Goal: Task Accomplishment & Management: Manage account settings

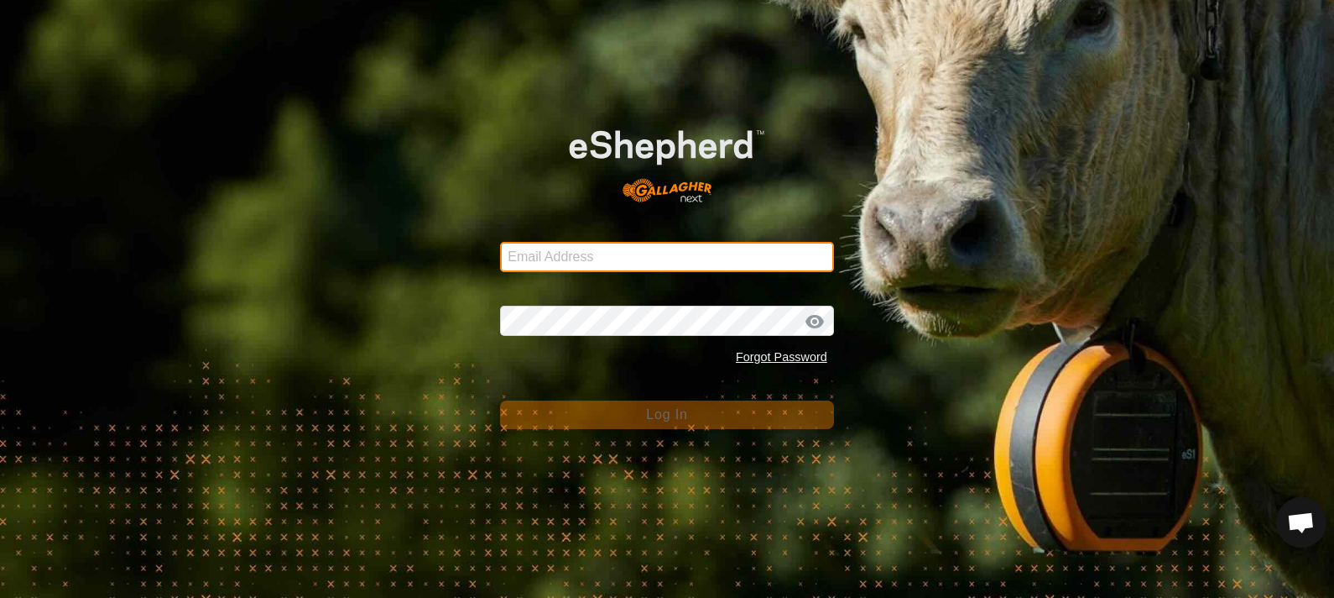
click at [532, 260] on input "Email Address" at bounding box center [667, 257] width 334 height 30
type input "[EMAIL_ADDRESS][DOMAIN_NAME]"
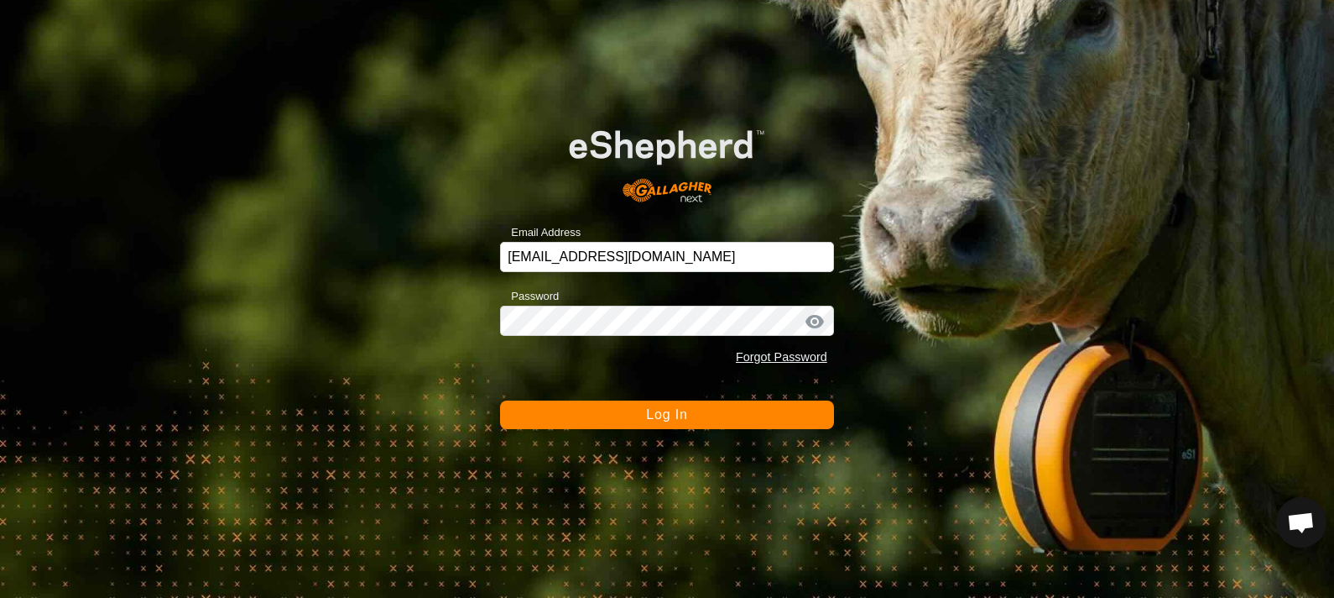
click at [600, 411] on button "Log In" at bounding box center [667, 414] width 334 height 29
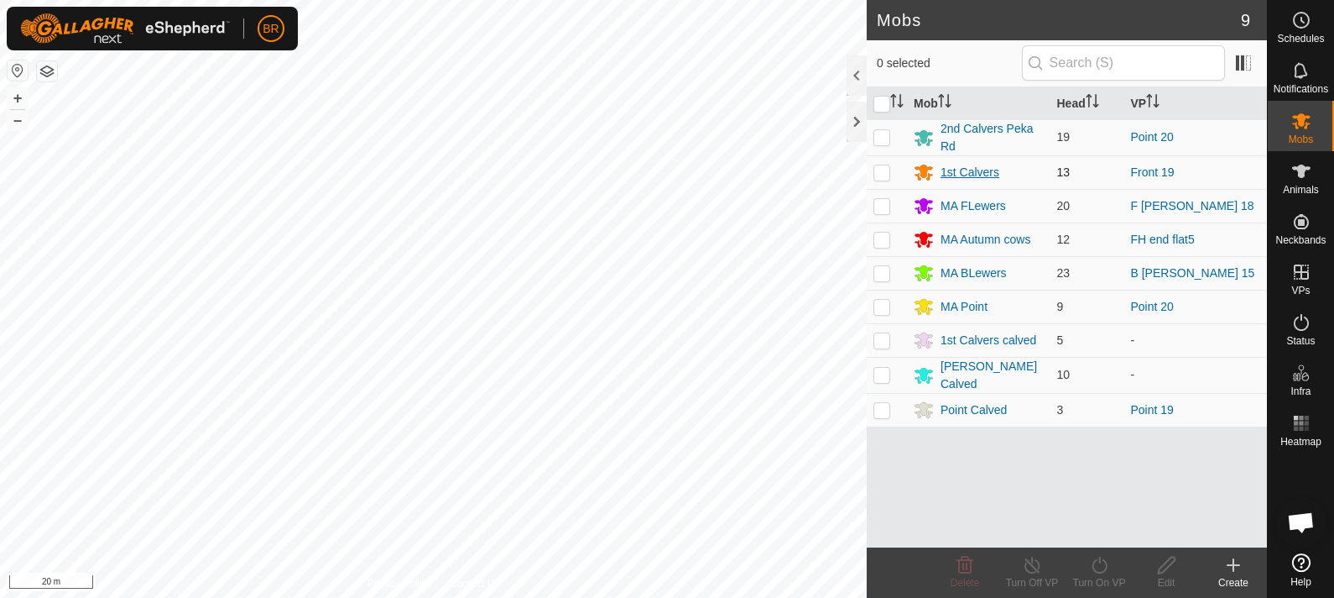
click at [974, 168] on div "1st Calvers" at bounding box center [970, 173] width 59 height 18
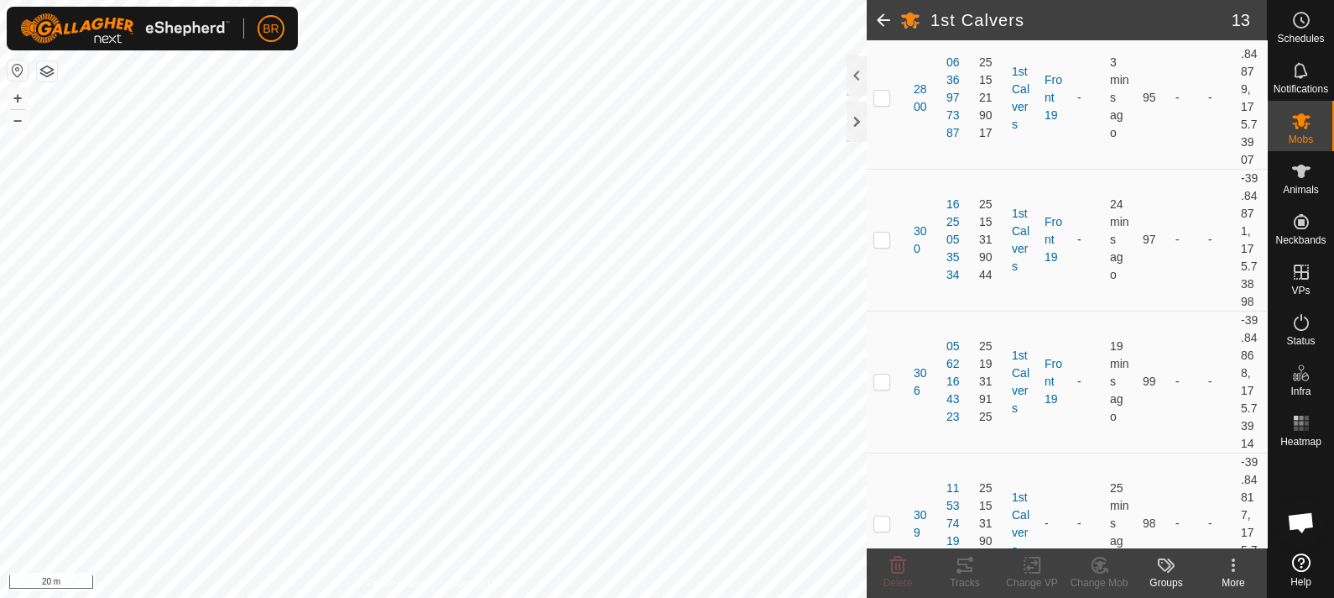
scroll to position [525, 0]
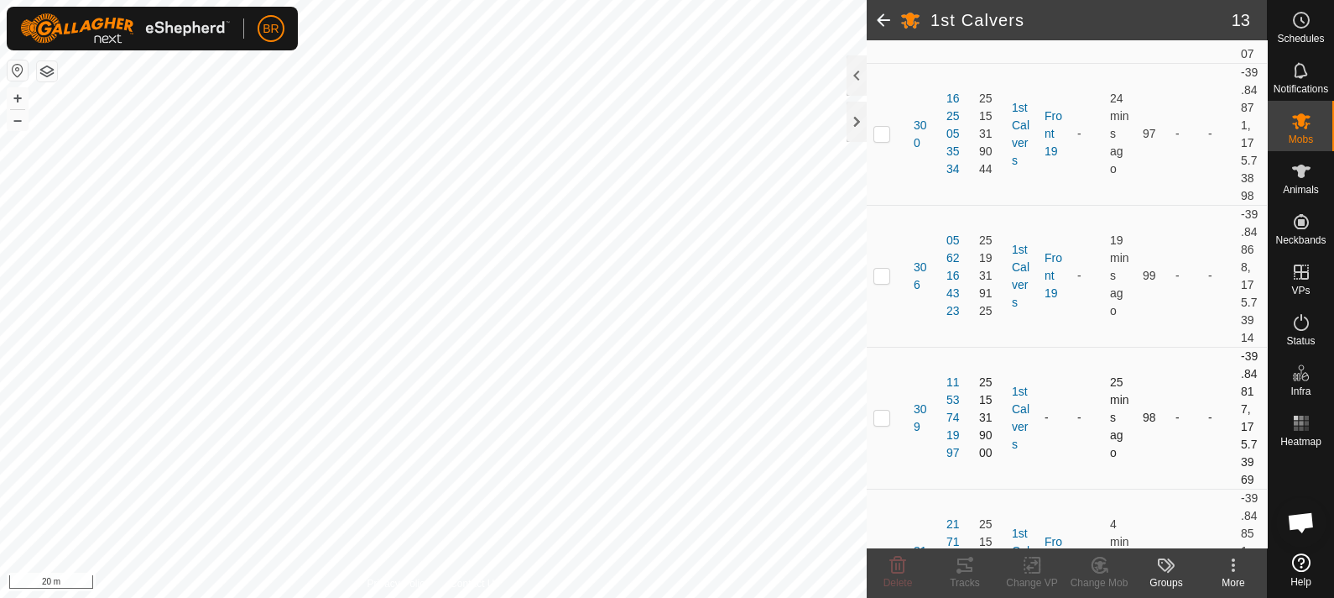
click at [882, 420] on p-checkbox at bounding box center [882, 416] width 17 height 13
click at [1092, 571] on icon at bounding box center [1099, 565] width 21 height 20
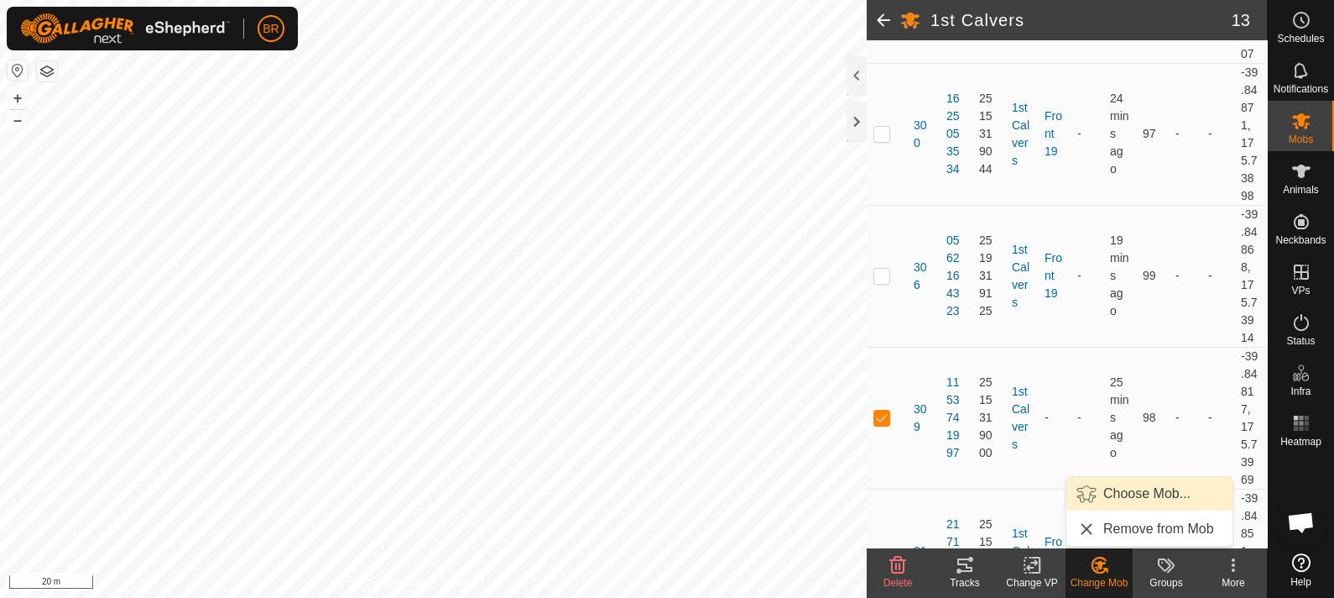
click at [1116, 489] on link "Choose Mob..." at bounding box center [1150, 494] width 166 height 34
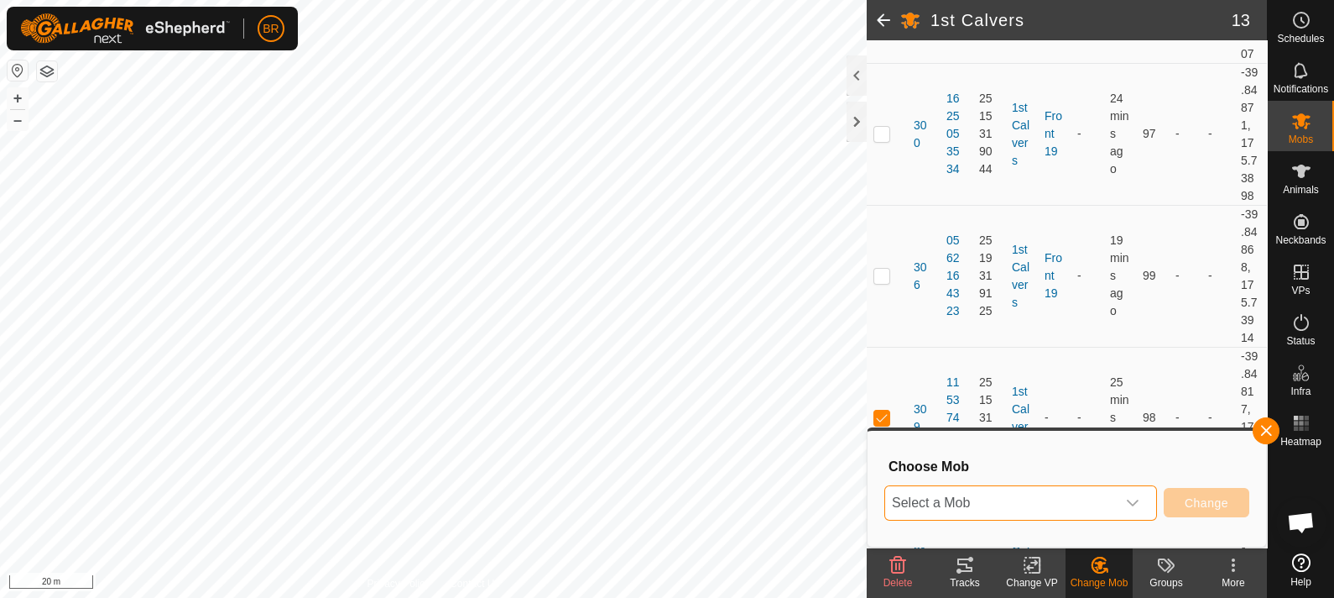
click at [1062, 499] on span "Select a Mob" at bounding box center [1000, 503] width 231 height 34
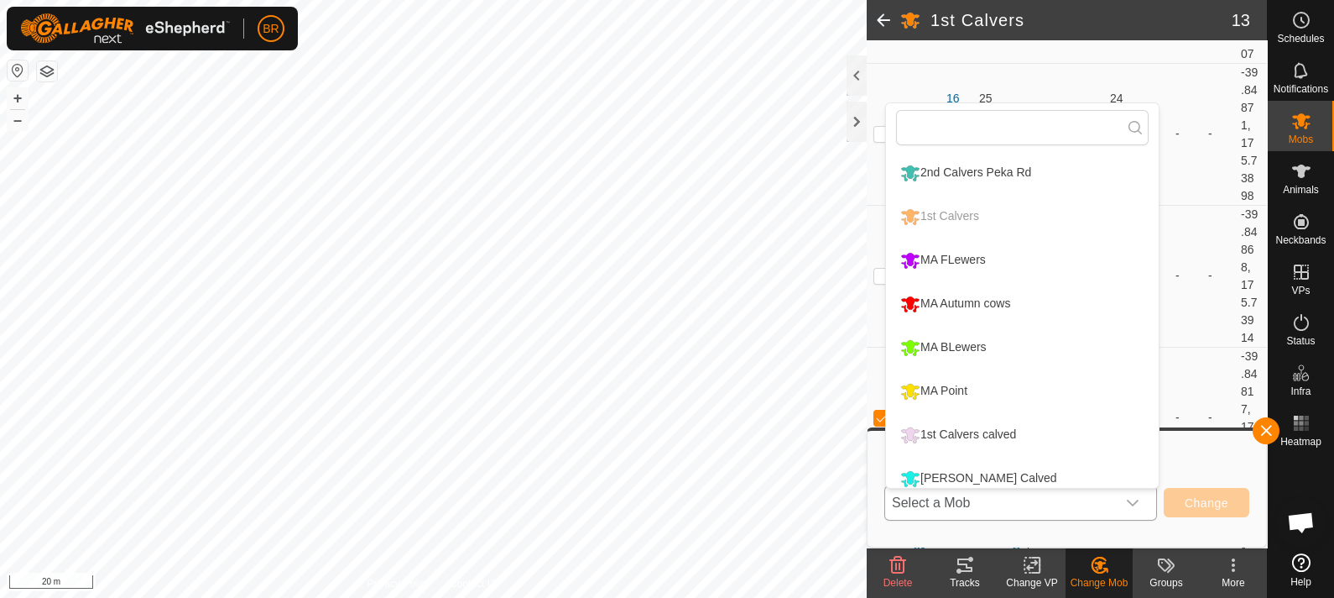
scroll to position [12, 0]
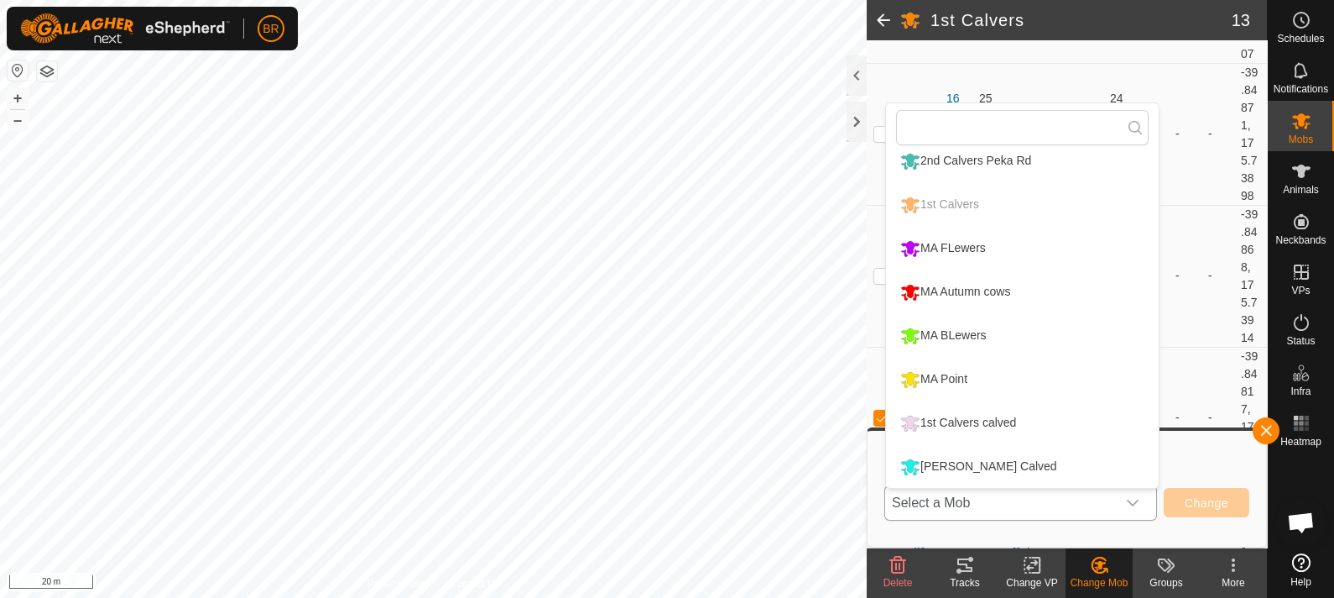
click at [1012, 421] on li "1st Calvers calved" at bounding box center [1022, 423] width 273 height 42
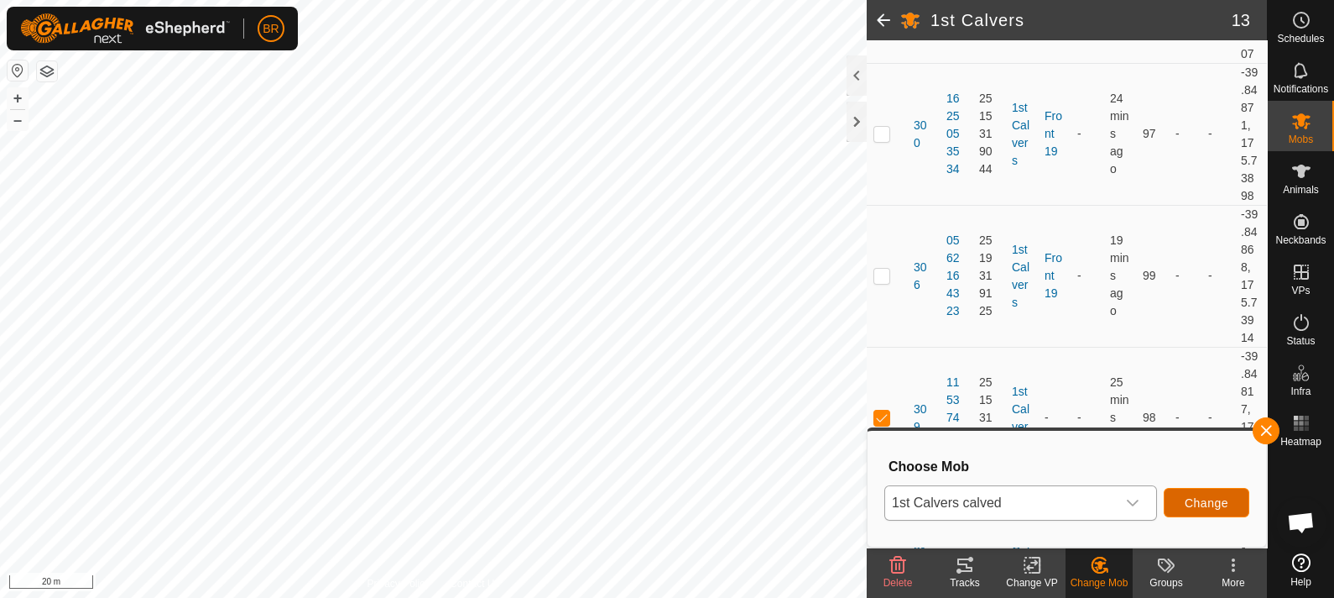
click at [1200, 505] on span "Change" at bounding box center [1207, 502] width 44 height 13
checkbox input "false"
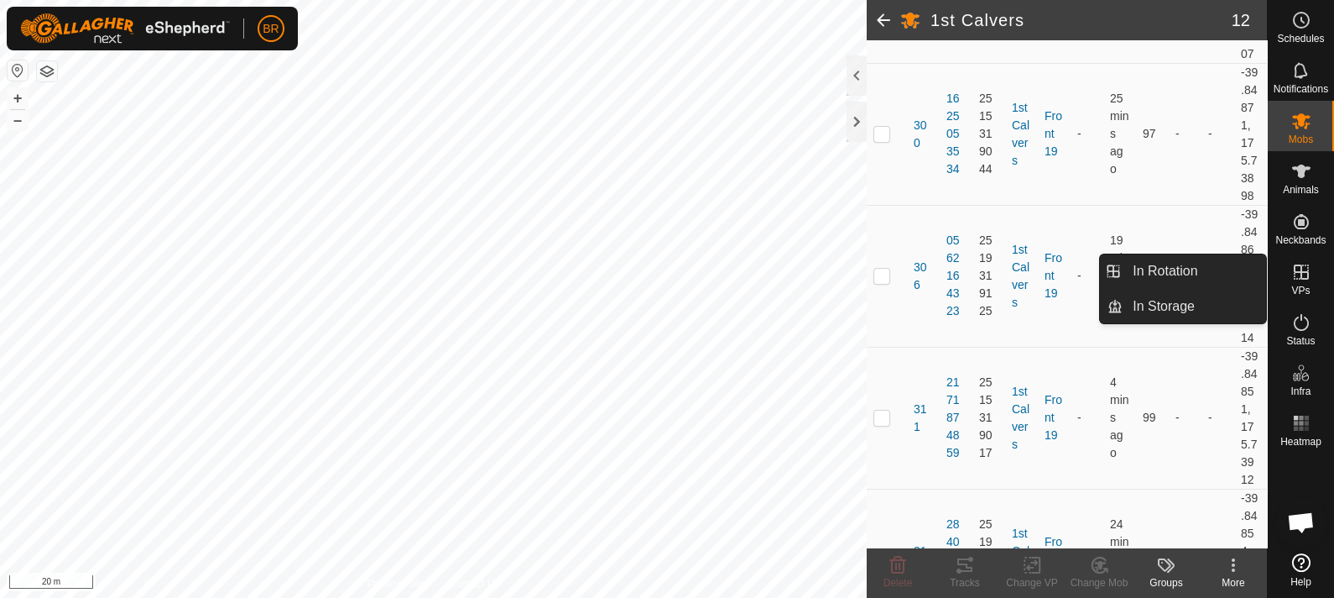
click at [1303, 277] on icon at bounding box center [1302, 272] width 20 height 20
click at [1297, 275] on icon at bounding box center [1302, 272] width 20 height 20
drag, startPoint x: 1298, startPoint y: 290, endPoint x: 1291, endPoint y: 260, distance: 30.3
click at [1291, 260] on es-virtualpaddocks-svg-icon at bounding box center [1302, 271] width 30 height 27
click at [1299, 272] on icon at bounding box center [1301, 271] width 15 height 15
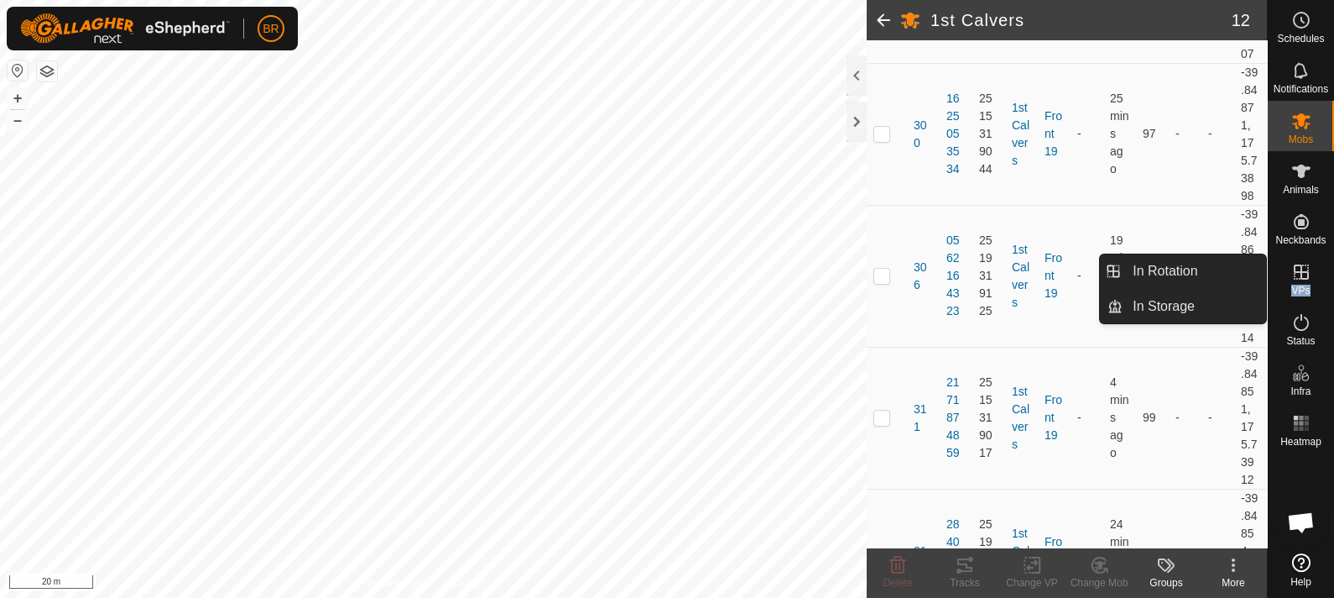
click at [1299, 272] on icon at bounding box center [1301, 271] width 15 height 15
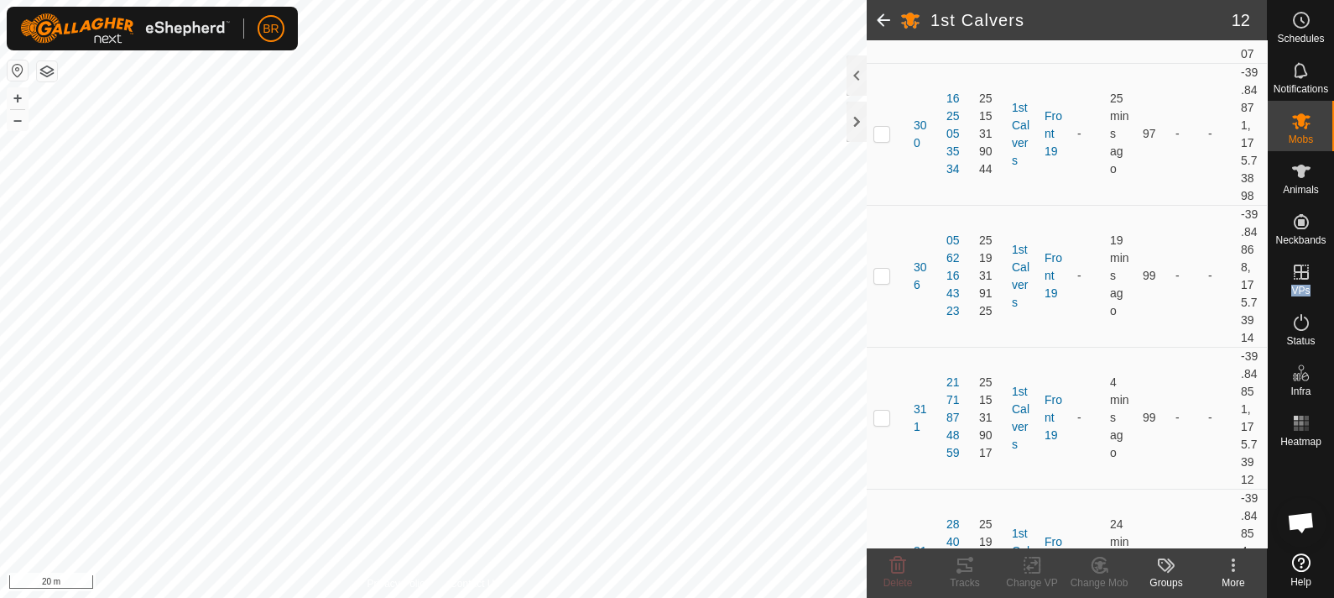
click at [1299, 272] on es-menu-bar "Schedules Notifications Mobs Animals Neckbands VPs Status Infra Heatmap Help" at bounding box center [1300, 299] width 67 height 598
click at [1309, 180] on icon at bounding box center [1302, 171] width 20 height 20
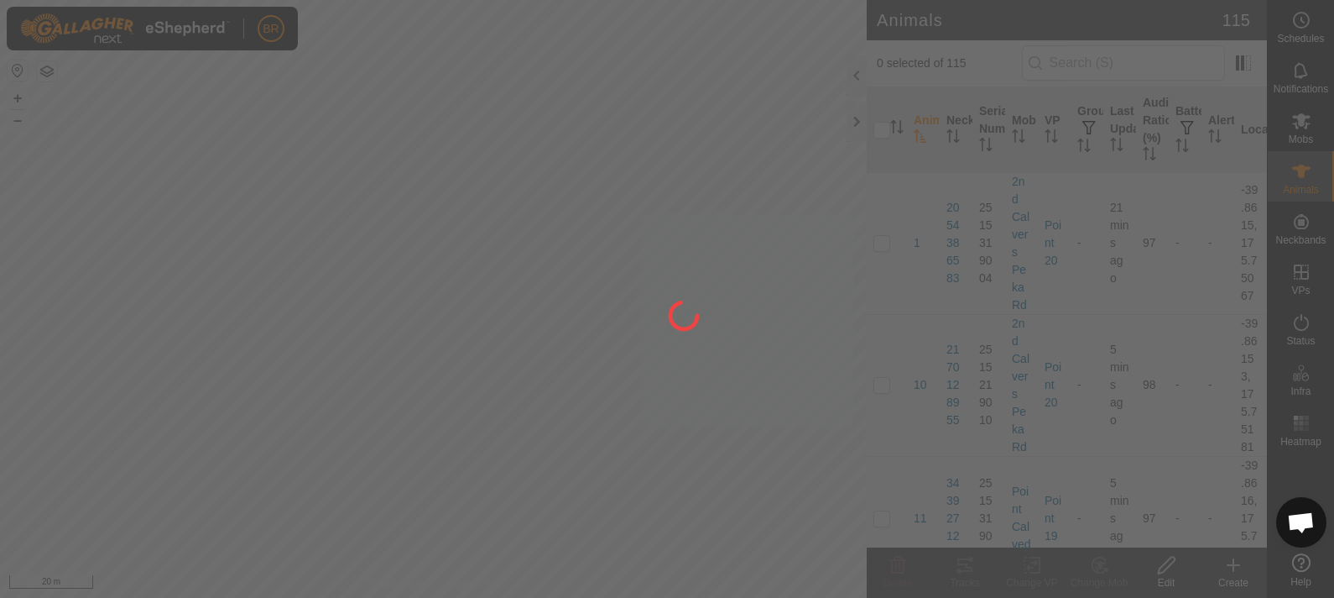
click at [1303, 272] on div at bounding box center [667, 299] width 1334 height 598
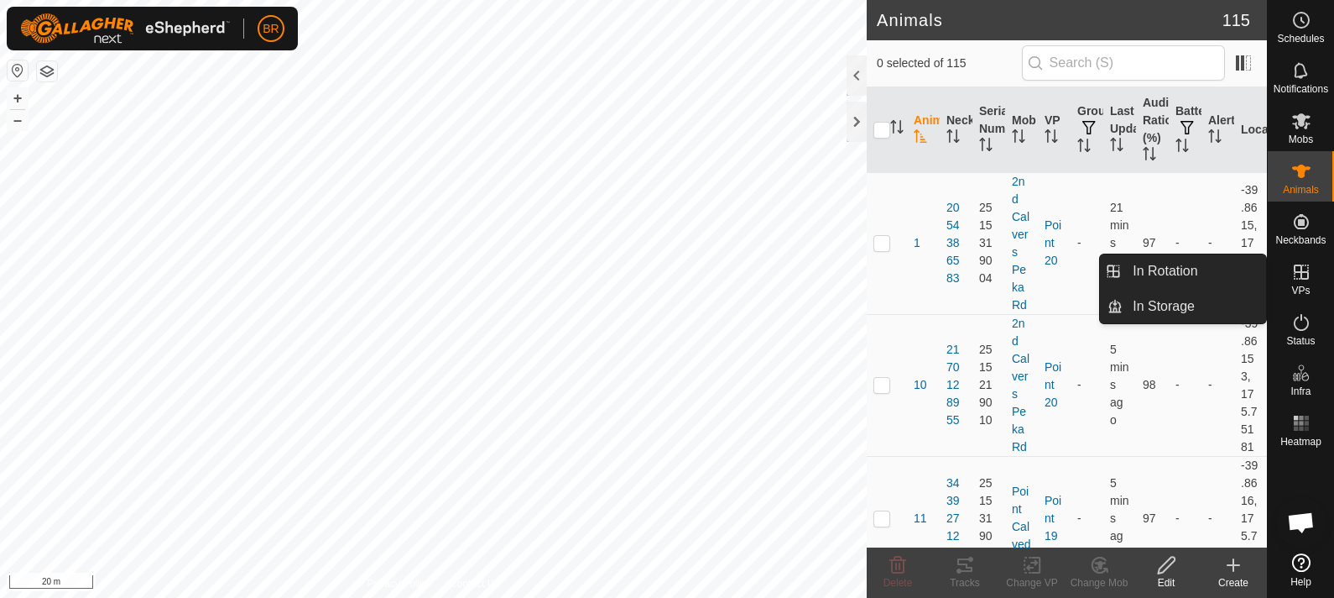
click at [1304, 272] on icon at bounding box center [1301, 271] width 15 height 15
click at [1295, 278] on icon at bounding box center [1301, 271] width 15 height 15
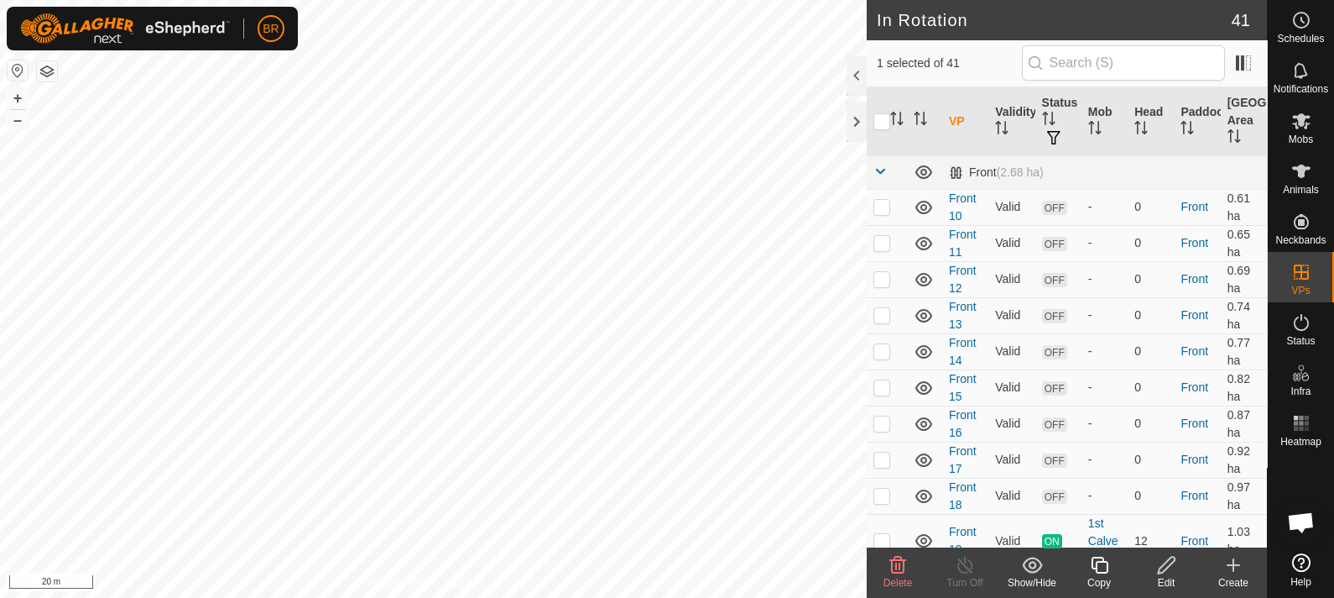
click at [1095, 563] on icon at bounding box center [1099, 564] width 17 height 17
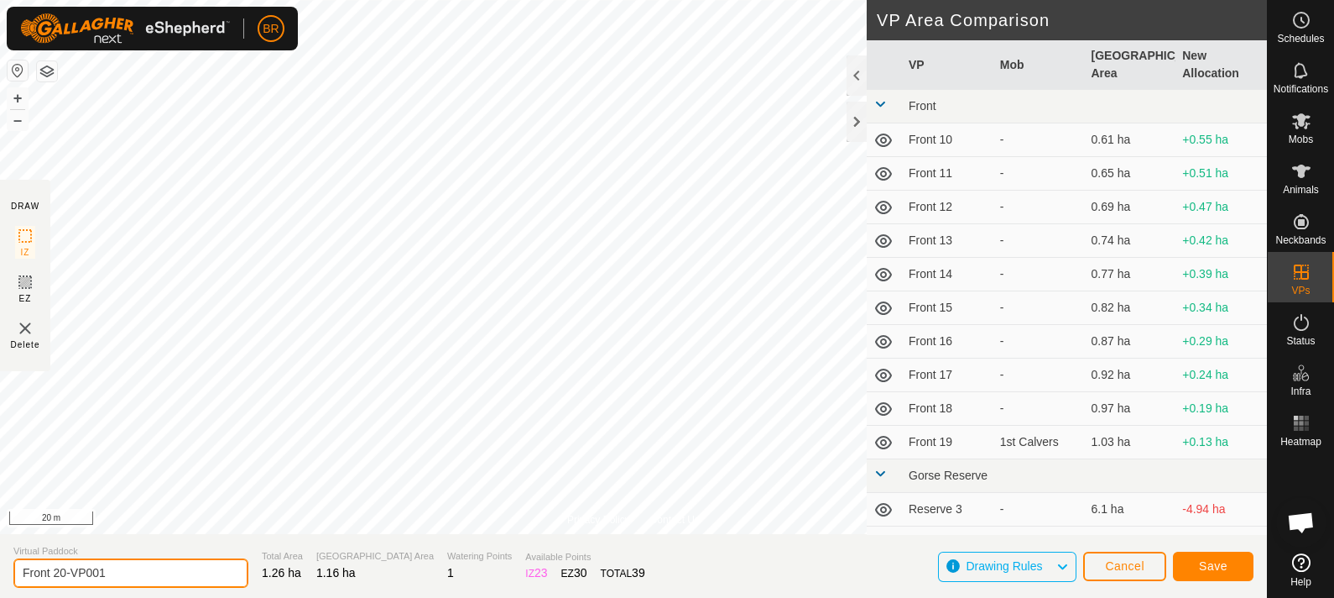
drag, startPoint x: 105, startPoint y: 567, endPoint x: 62, endPoint y: 579, distance: 44.6
click at [61, 579] on input "Front 20-VP001" at bounding box center [130, 572] width 235 height 29
type input "Front 21"
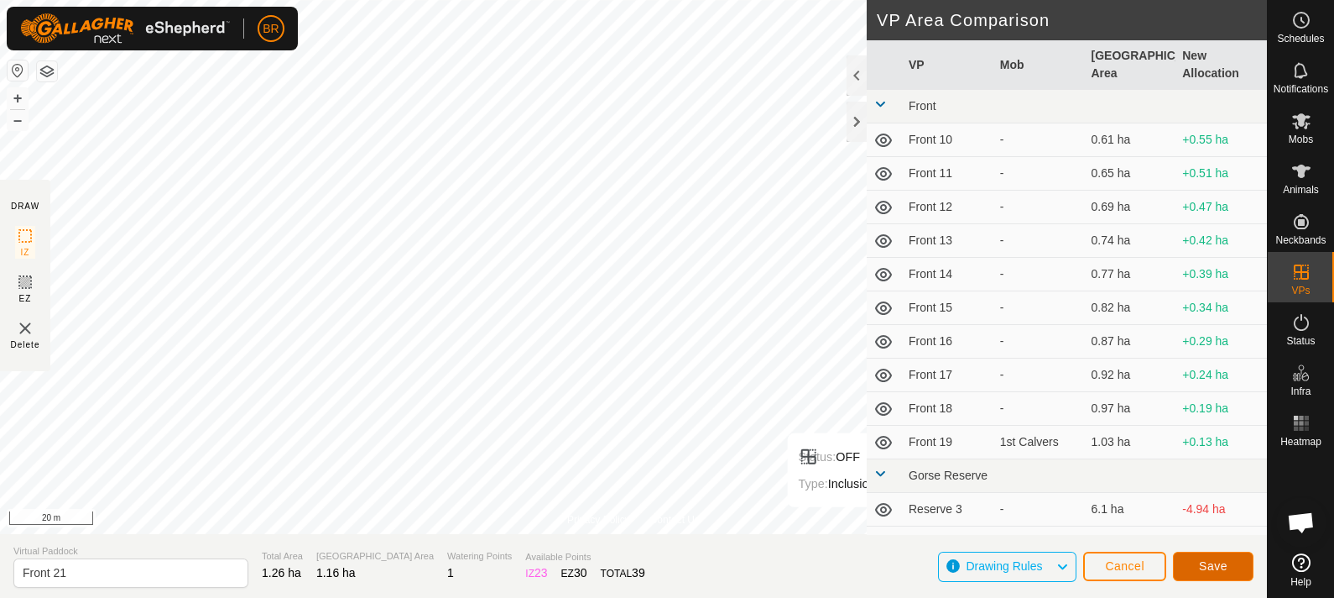
click at [1210, 560] on span "Save" at bounding box center [1213, 565] width 29 height 13
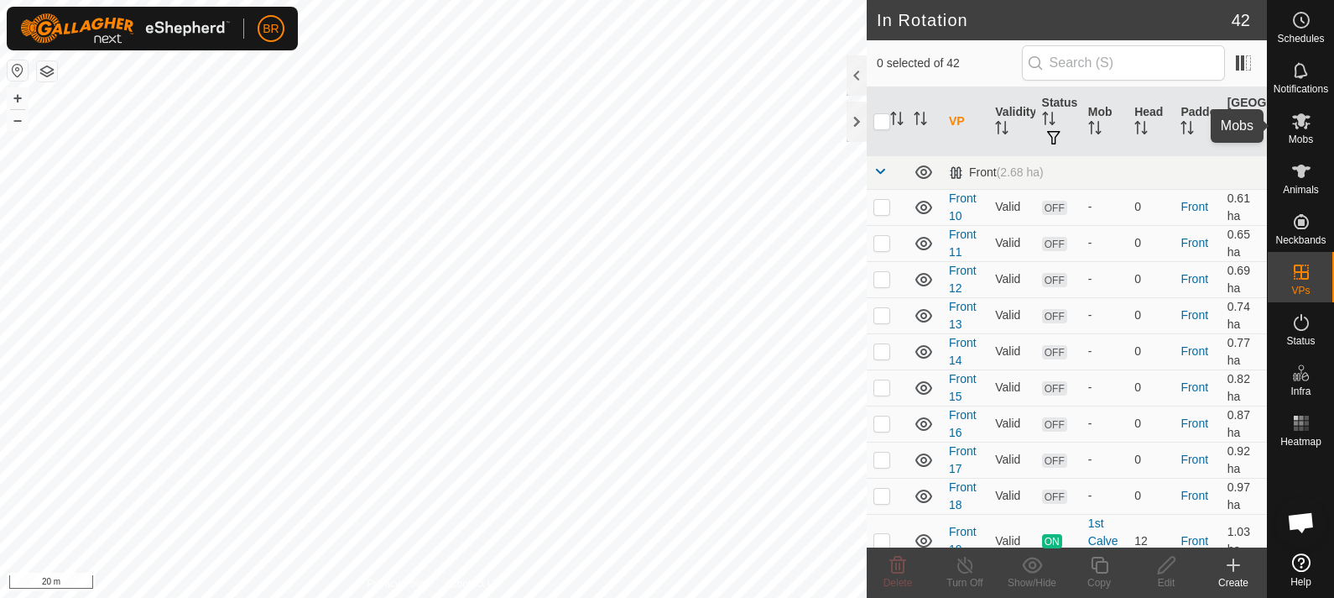
click at [1293, 116] on icon at bounding box center [1301, 121] width 18 height 16
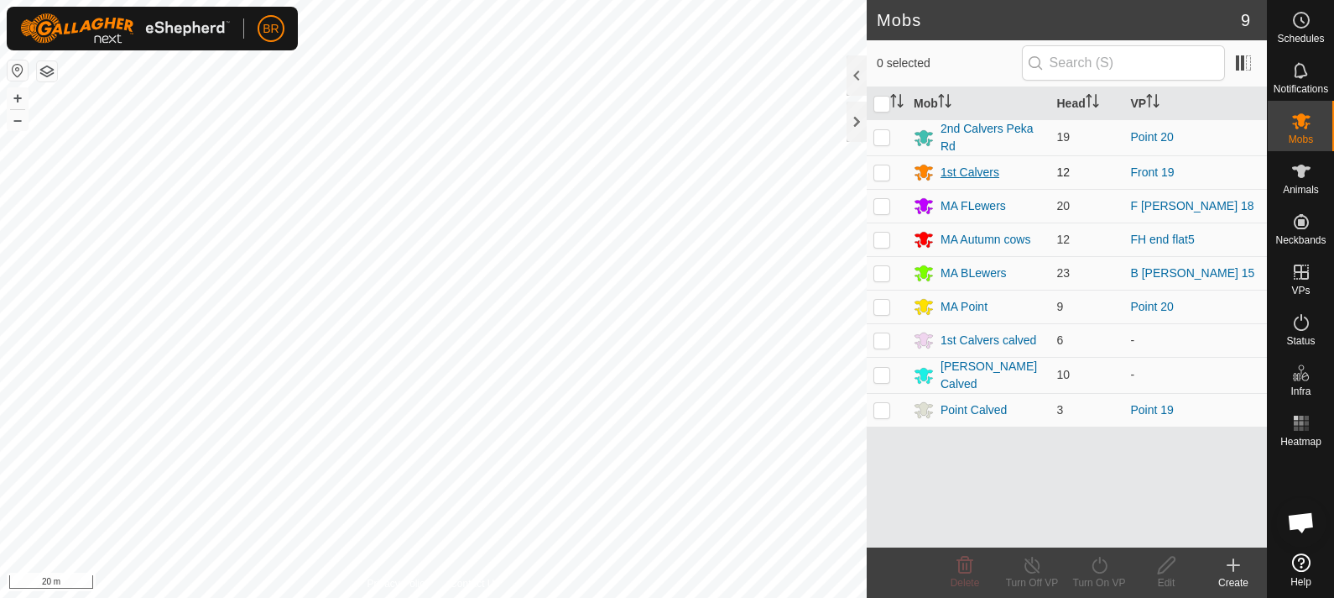
click at [963, 164] on div "1st Calvers" at bounding box center [970, 173] width 59 height 18
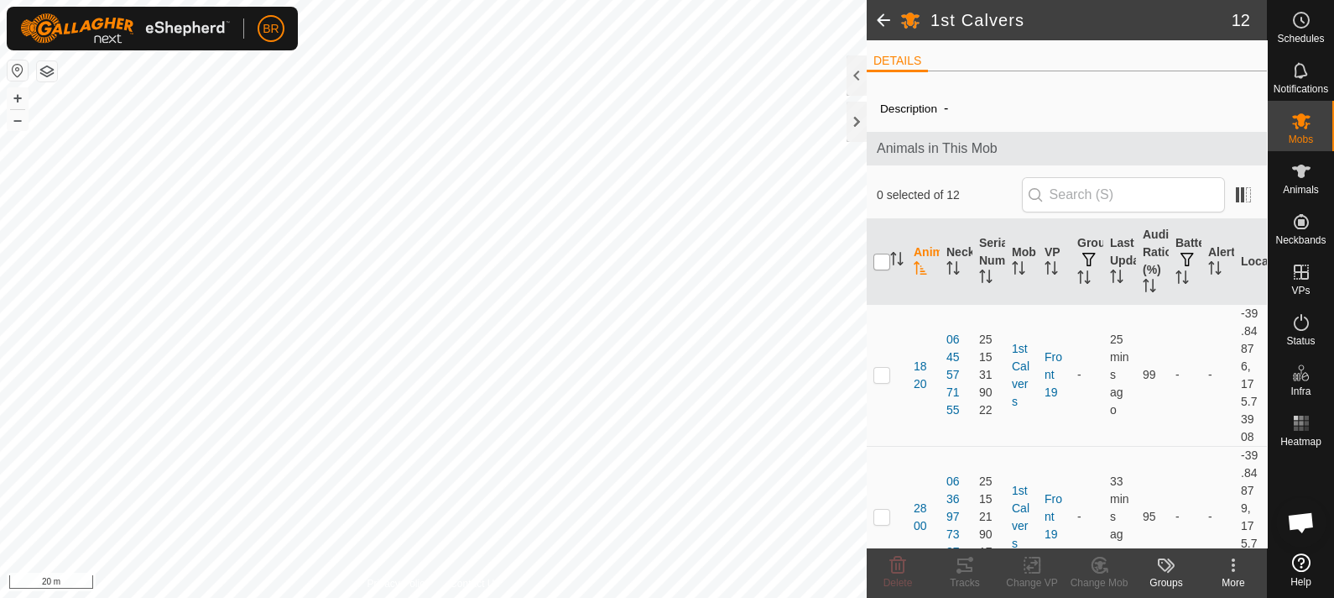
click at [881, 257] on input "checkbox" at bounding box center [882, 261] width 17 height 17
checkbox input "true"
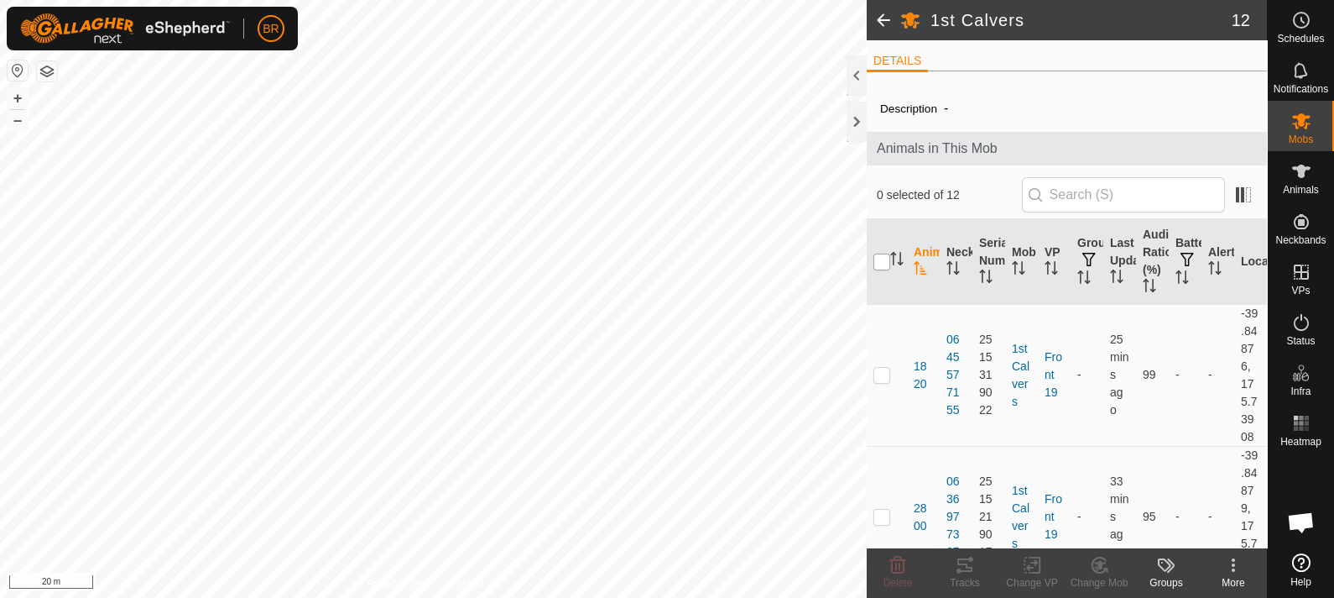
checkbox input "true"
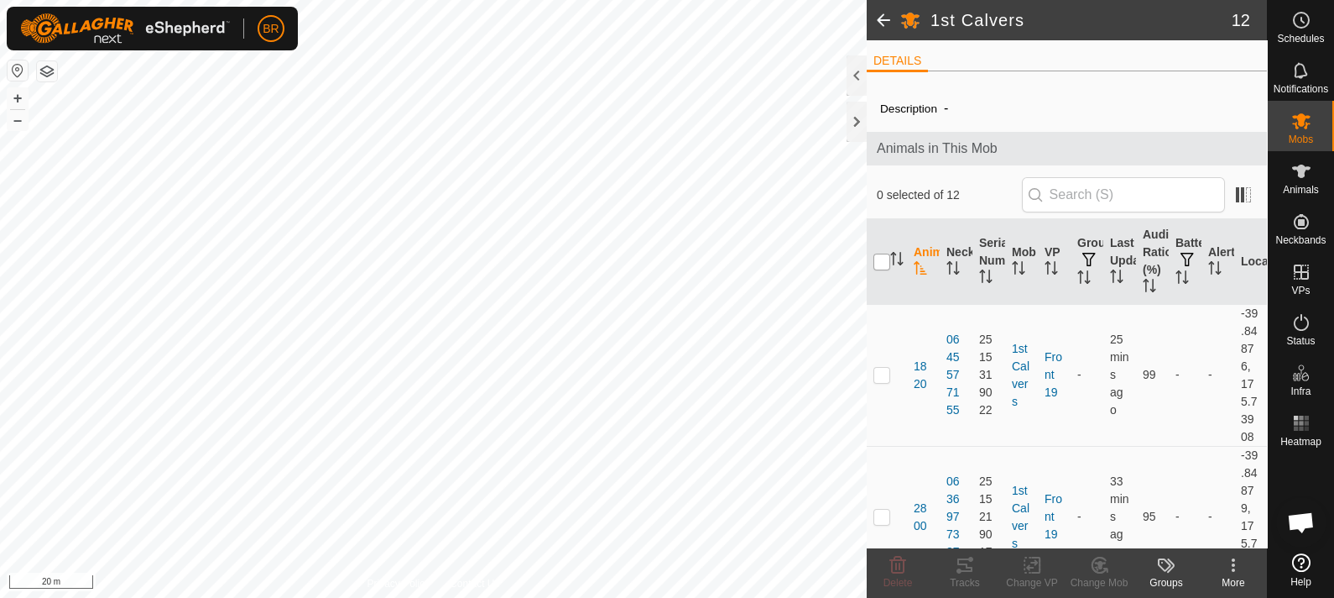
checkbox input "true"
click at [1031, 563] on icon at bounding box center [1032, 565] width 21 height 20
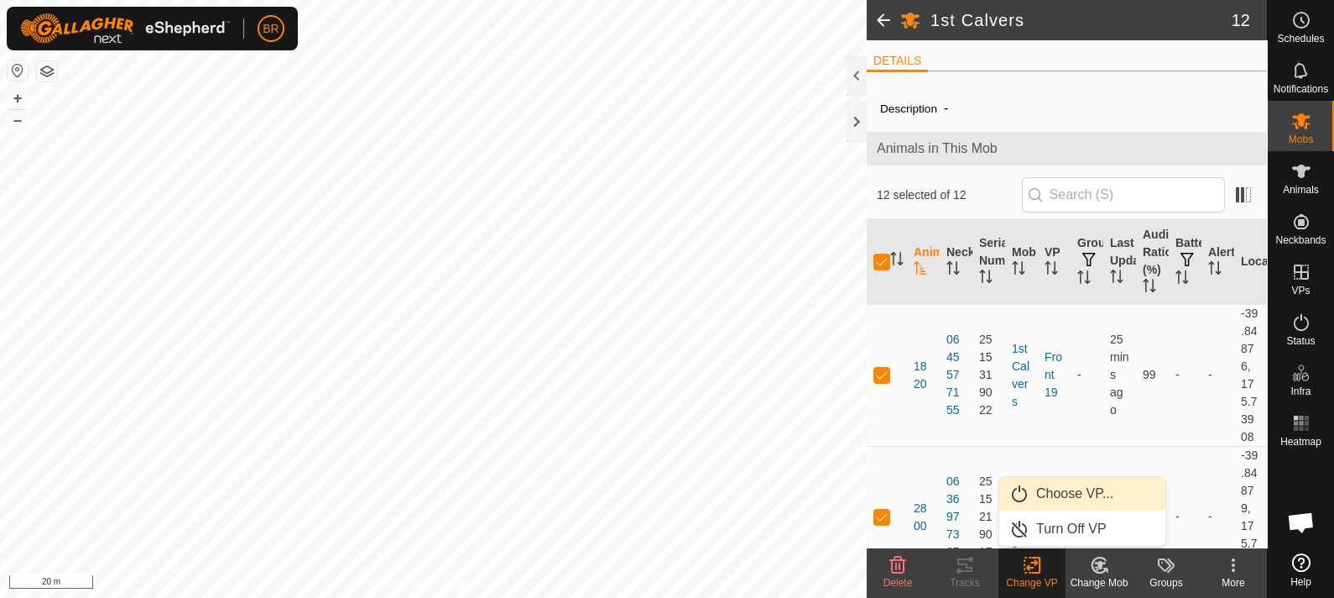
click at [1022, 497] on link "Choose VP..." at bounding box center [1083, 494] width 166 height 34
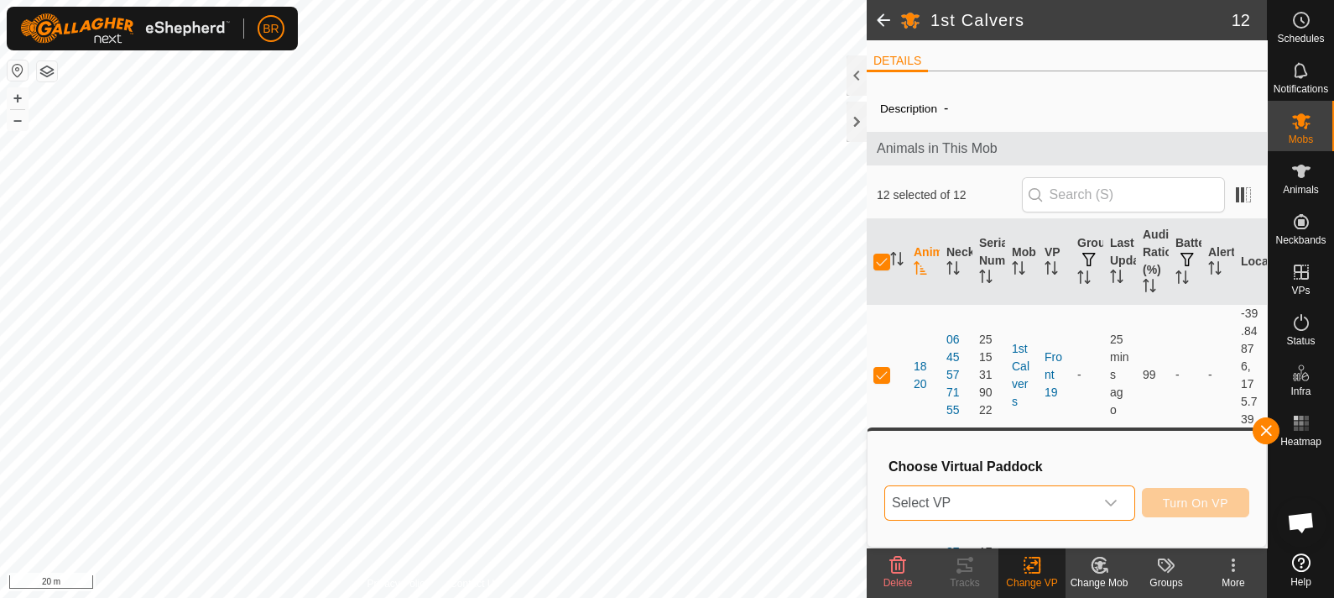
click at [1022, 497] on span "Select VP" at bounding box center [989, 503] width 209 height 34
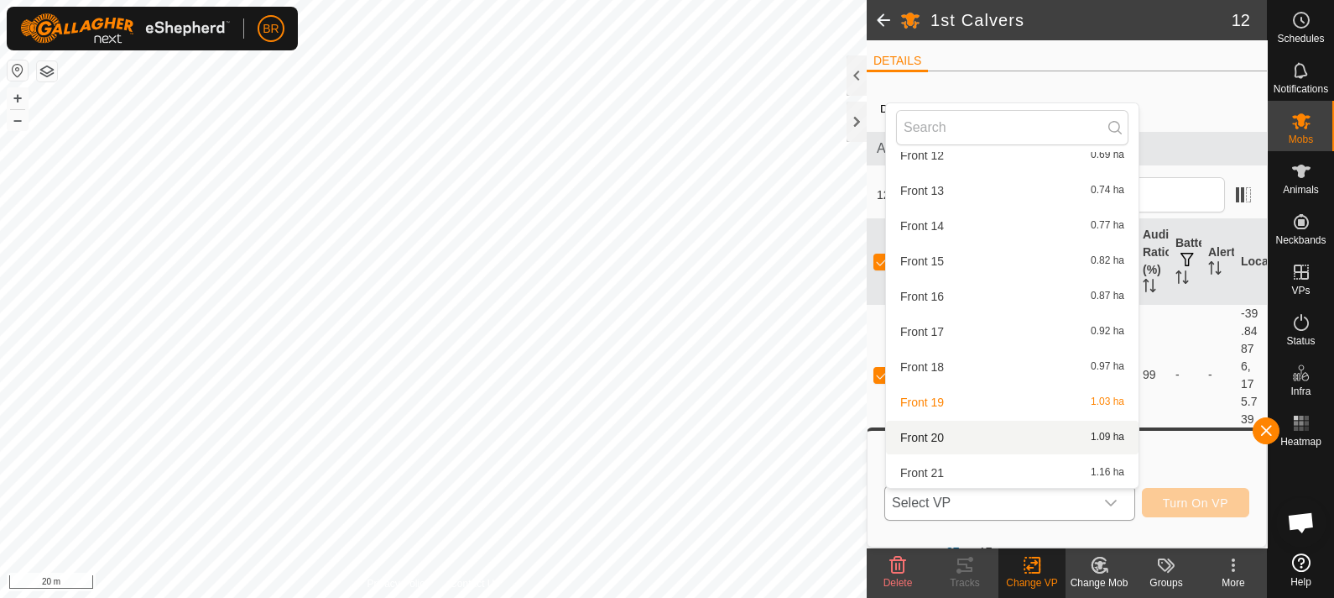
scroll to position [227, 0]
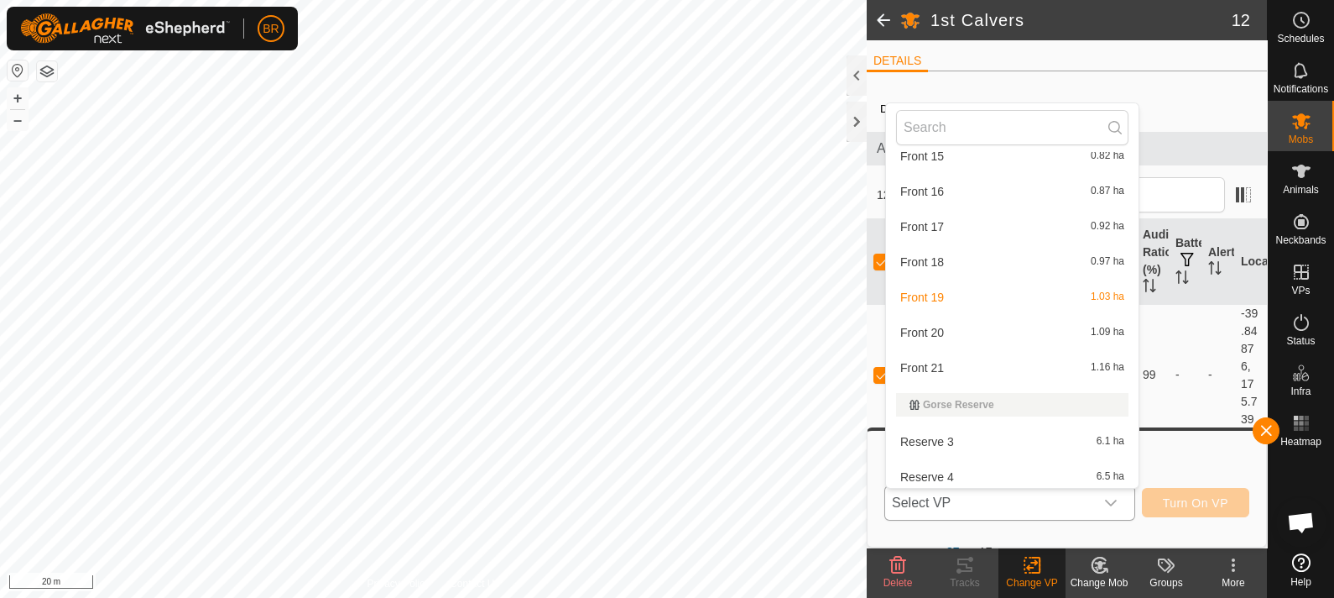
click at [923, 361] on li "Front 21 1.16 ha" at bounding box center [1012, 368] width 253 height 34
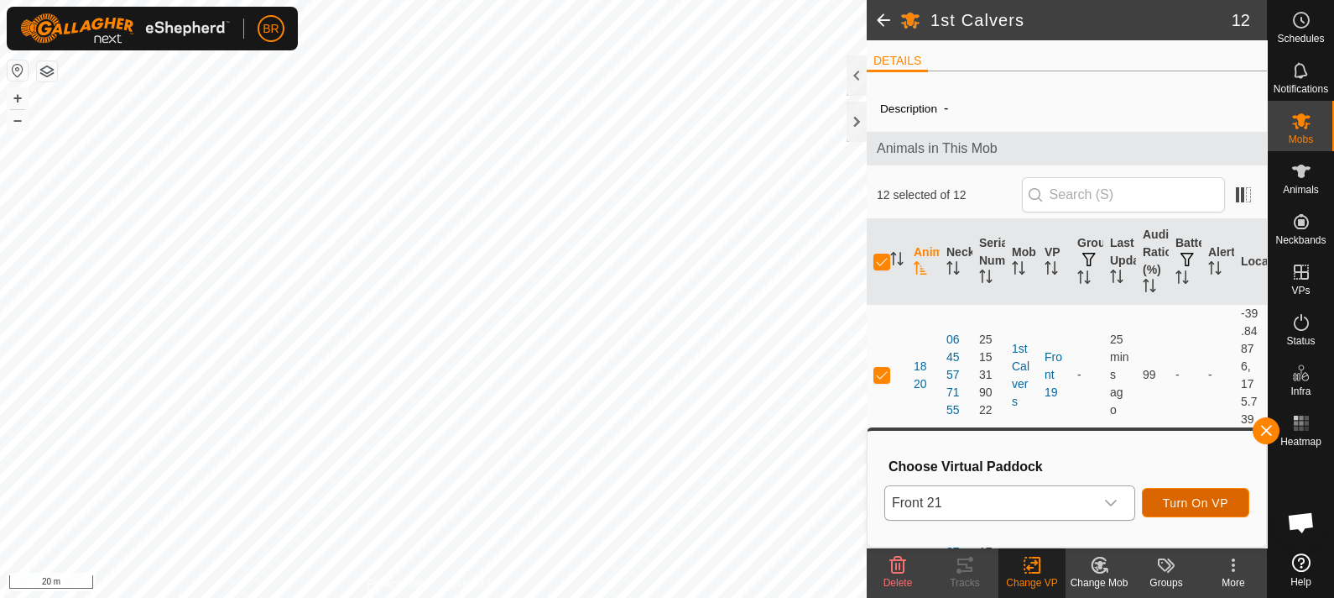
click at [1181, 503] on span "Turn On VP" at bounding box center [1195, 502] width 65 height 13
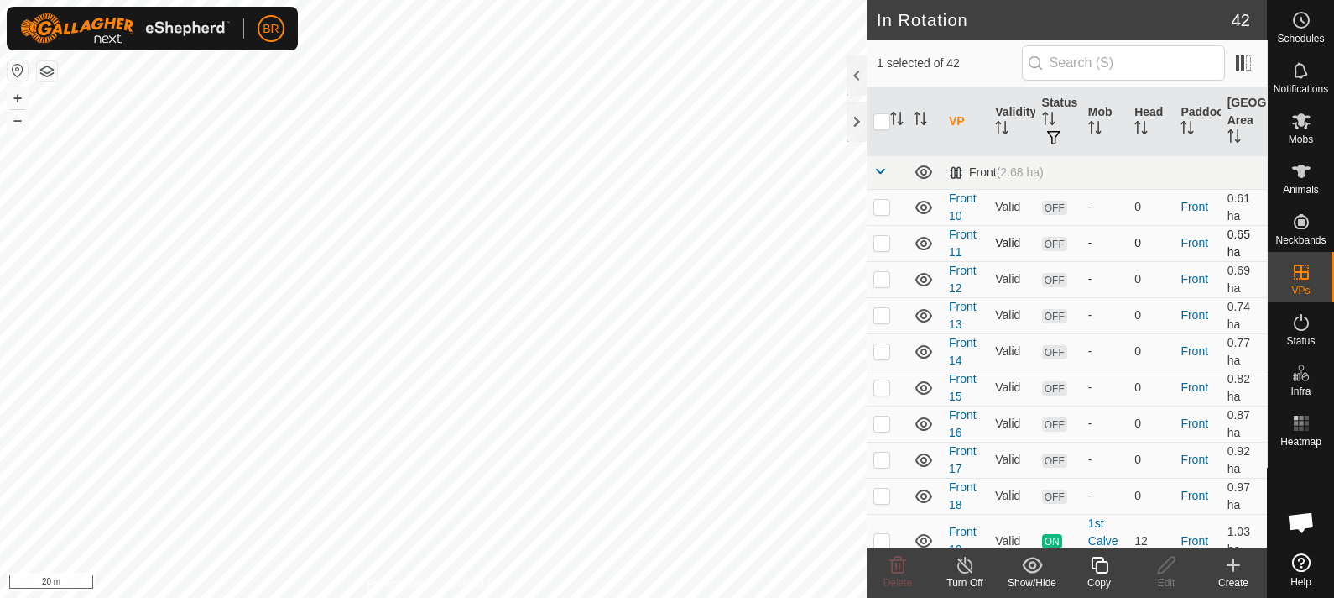
checkbox input "false"
checkbox input "true"
click at [1097, 575] on div "Copy" at bounding box center [1099, 582] width 67 height 15
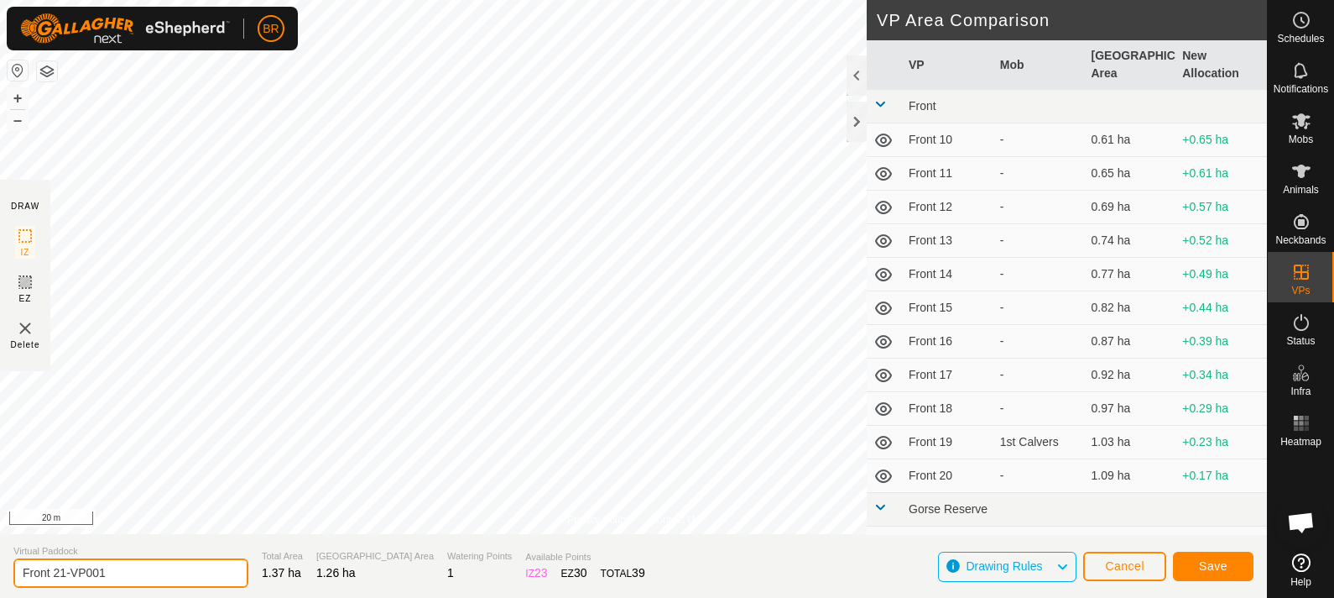
drag, startPoint x: 117, startPoint y: 564, endPoint x: 60, endPoint y: 562, distance: 57.1
click at [60, 562] on input "Front 21-VP001" at bounding box center [130, 572] width 235 height 29
type input "Front 22"
click at [1215, 561] on span "Save" at bounding box center [1213, 565] width 29 height 13
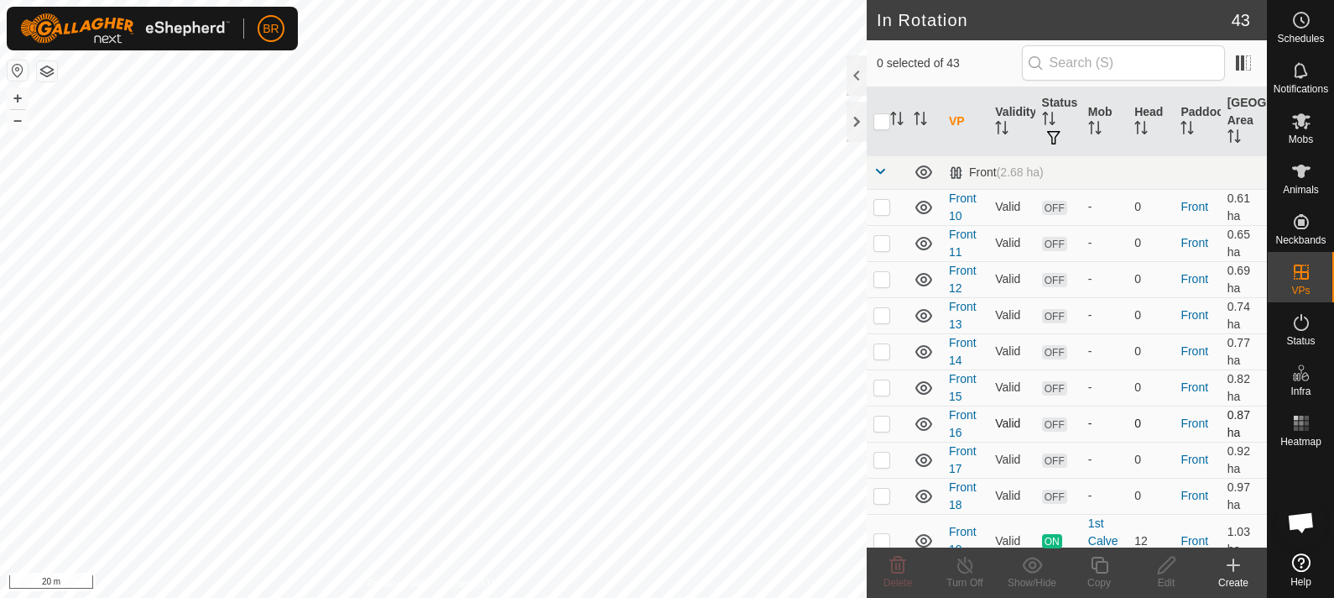
checkbox input "true"
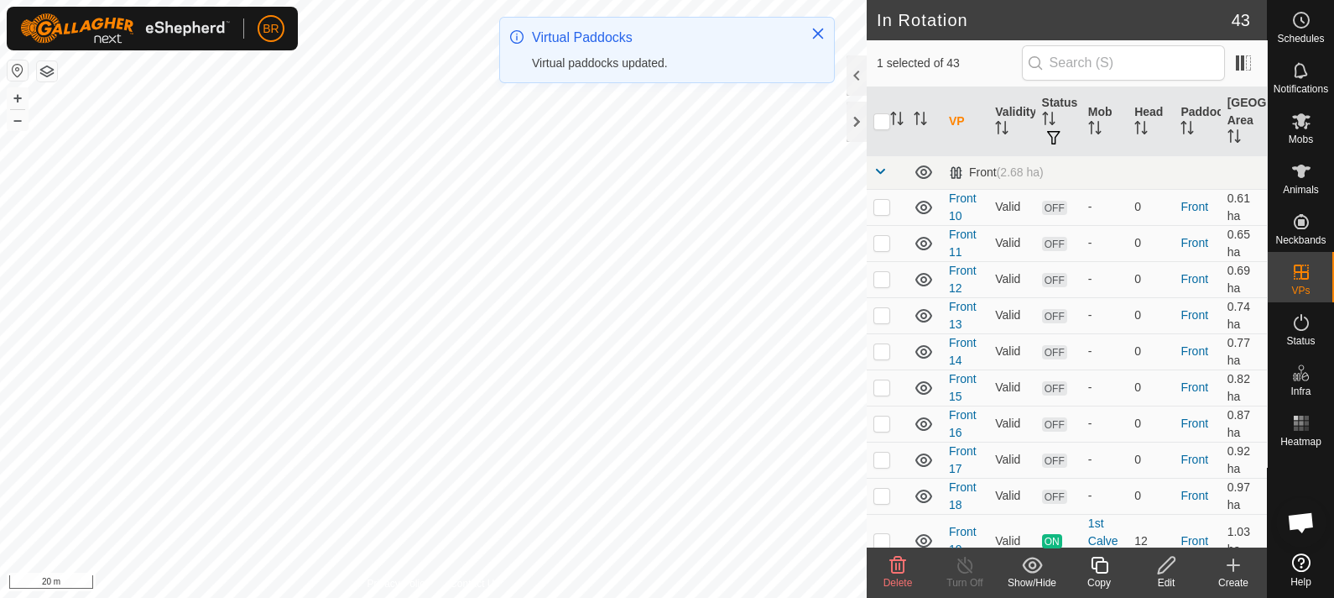
click at [1102, 564] on icon at bounding box center [1099, 565] width 21 height 20
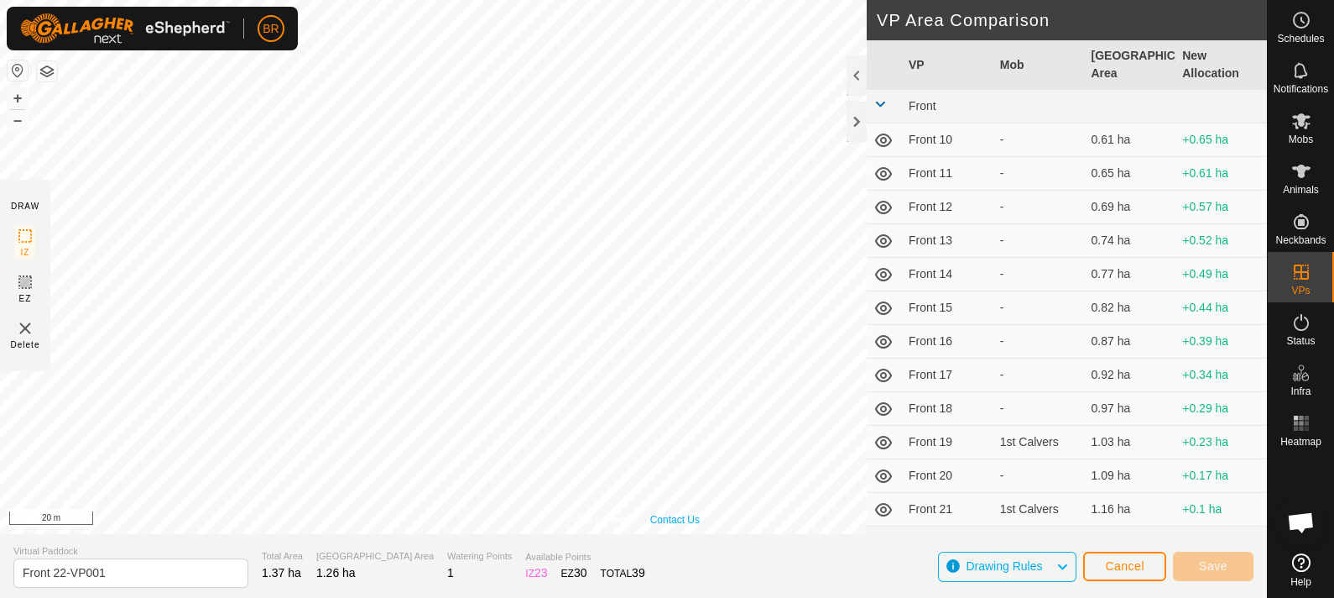
click at [659, 525] on div "Privacy Policy Contact Us Type: Inclusion Zone undefined Animal + – ⇧ i 20 m" at bounding box center [633, 267] width 1267 height 534
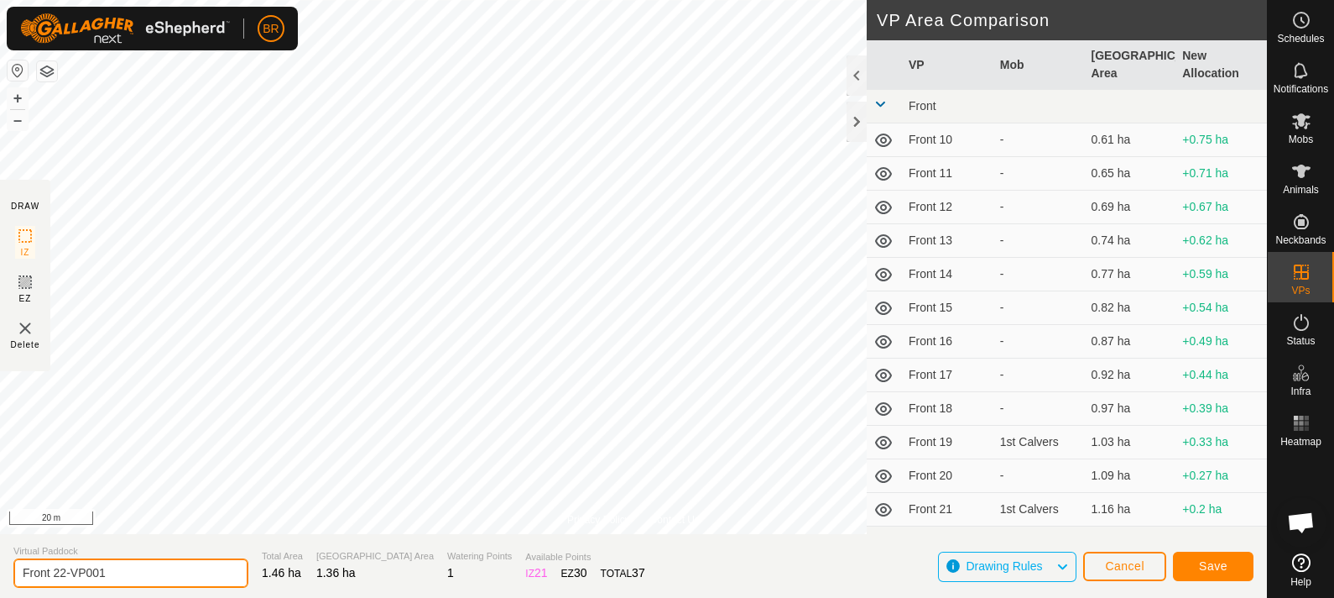
drag, startPoint x: 164, startPoint y: 573, endPoint x: 59, endPoint y: 587, distance: 105.8
click at [59, 587] on input "Front 22-VP001" at bounding box center [130, 572] width 235 height 29
type input "Front 23"
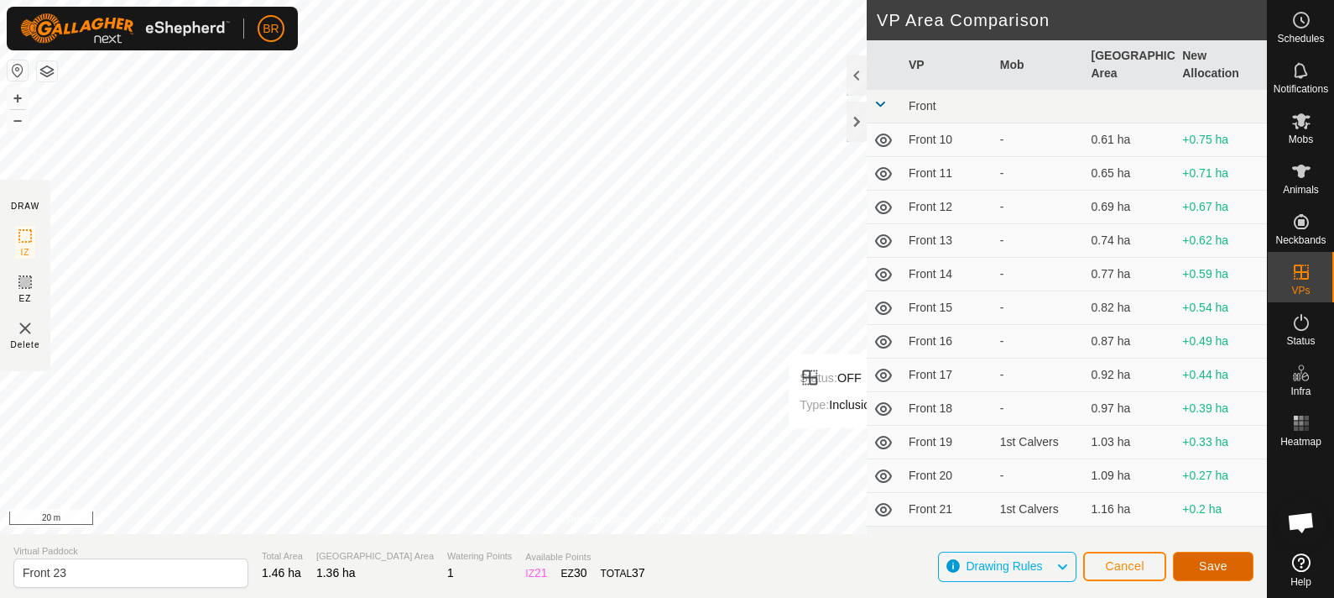
click at [1220, 564] on span "Save" at bounding box center [1213, 565] width 29 height 13
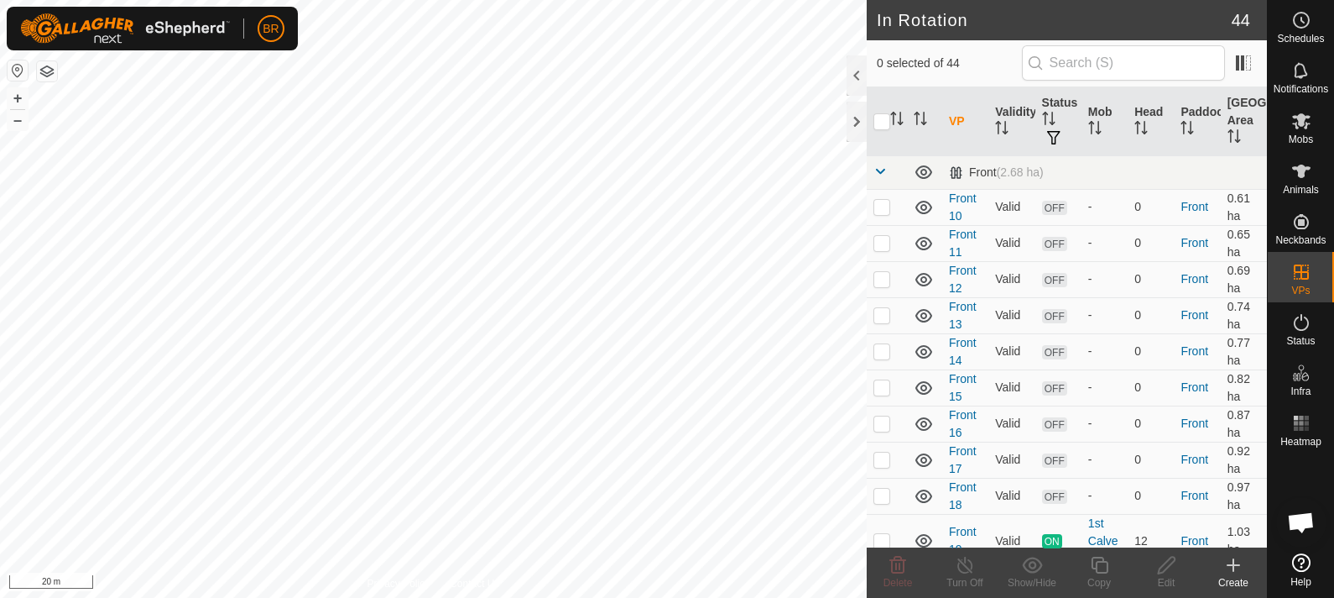
checkbox input "true"
click at [1091, 568] on icon at bounding box center [1099, 565] width 21 height 20
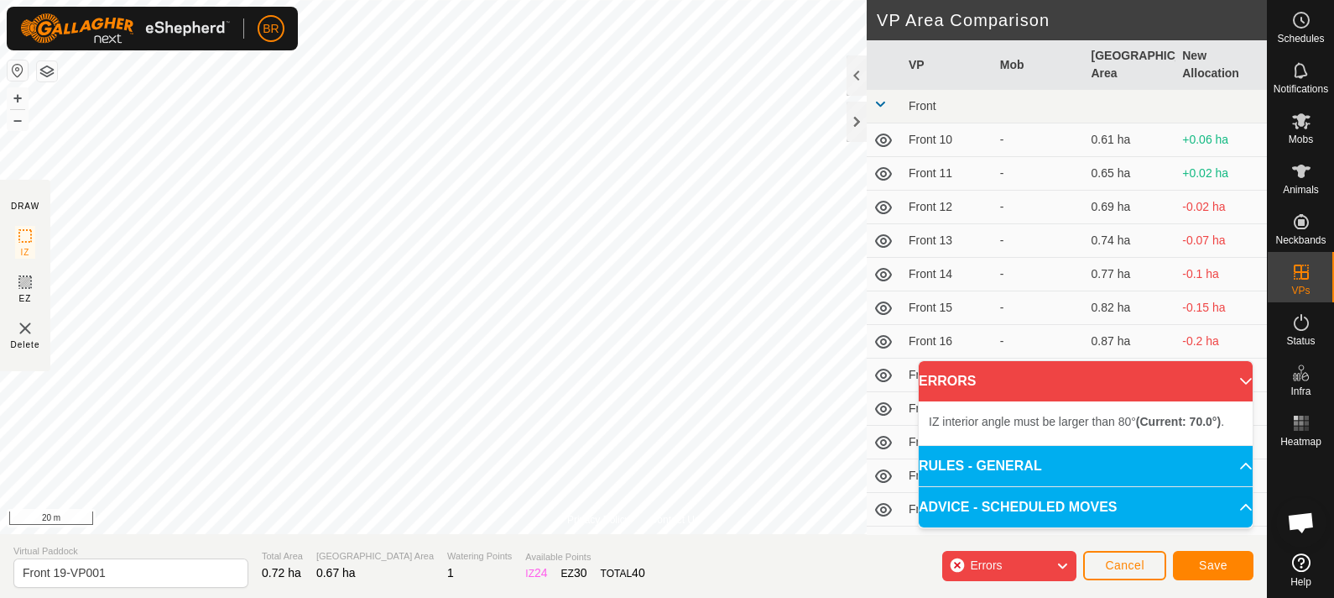
click at [569, 560] on div "Privacy Policy Contact Us Type: Inclusion Zone undefined Animal + – ⇧ i 20 m DR…" at bounding box center [633, 299] width 1267 height 598
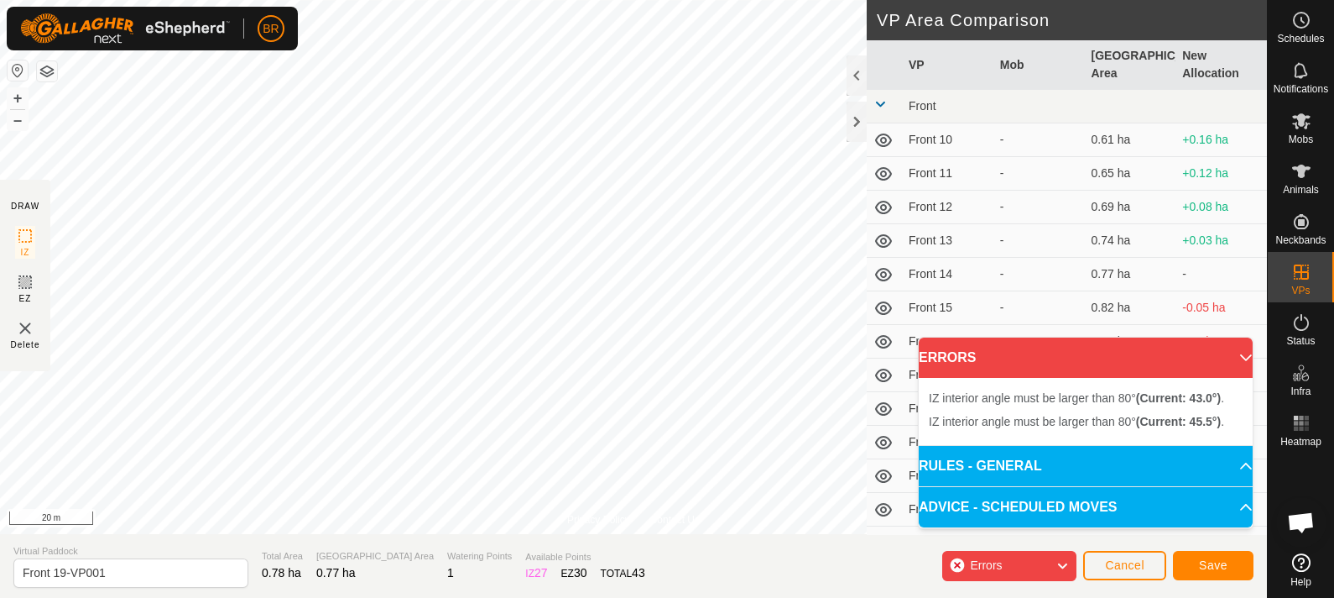
click at [673, 541] on div "Privacy Policy Contact Us Type: Inclusion Zone undefined Animal + – ⇧ i 20 m DR…" at bounding box center [633, 299] width 1267 height 598
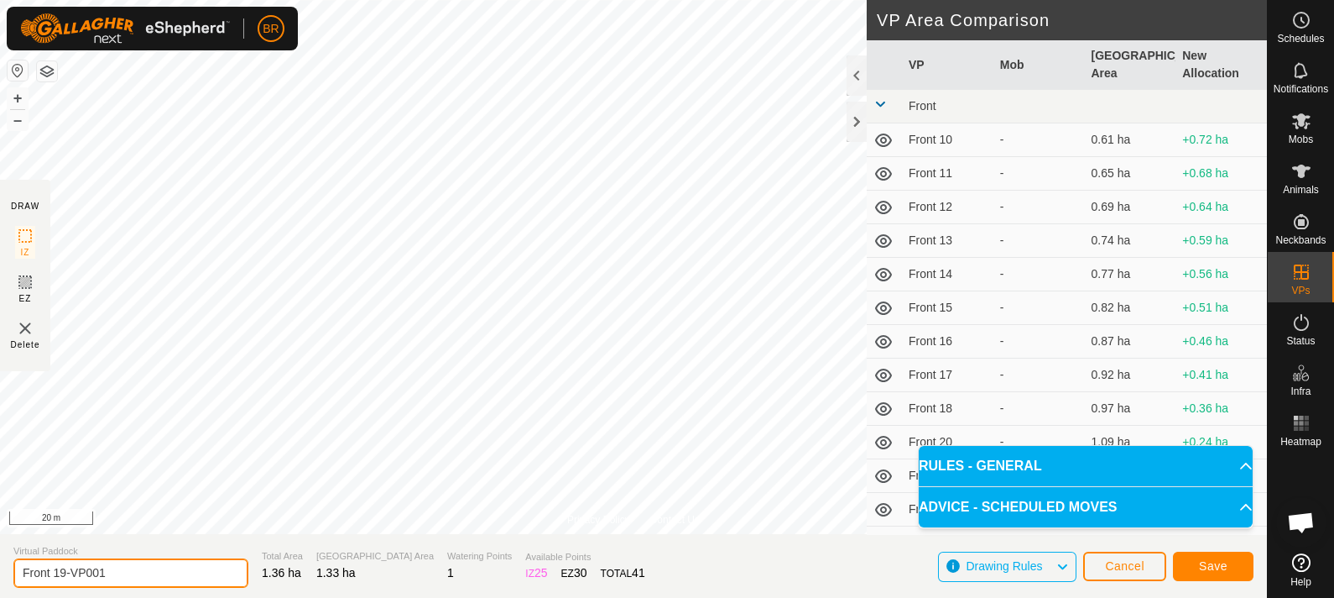
drag, startPoint x: 111, startPoint y: 575, endPoint x: 60, endPoint y: 576, distance: 51.2
click at [59, 576] on input "Front 19-VP001" at bounding box center [130, 572] width 235 height 29
click at [61, 567] on input "Front 1calved" at bounding box center [130, 572] width 235 height 29
type input "Front calved"
click at [1232, 562] on button "Save" at bounding box center [1213, 565] width 81 height 29
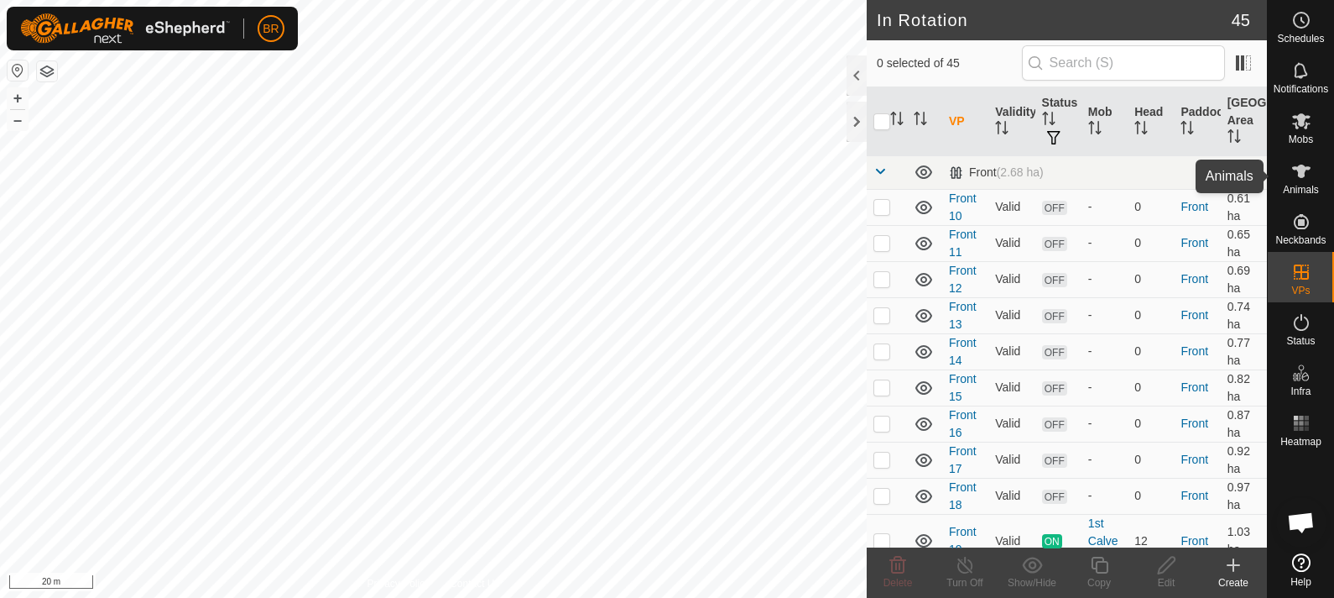
click at [1303, 164] on icon at bounding box center [1301, 170] width 18 height 13
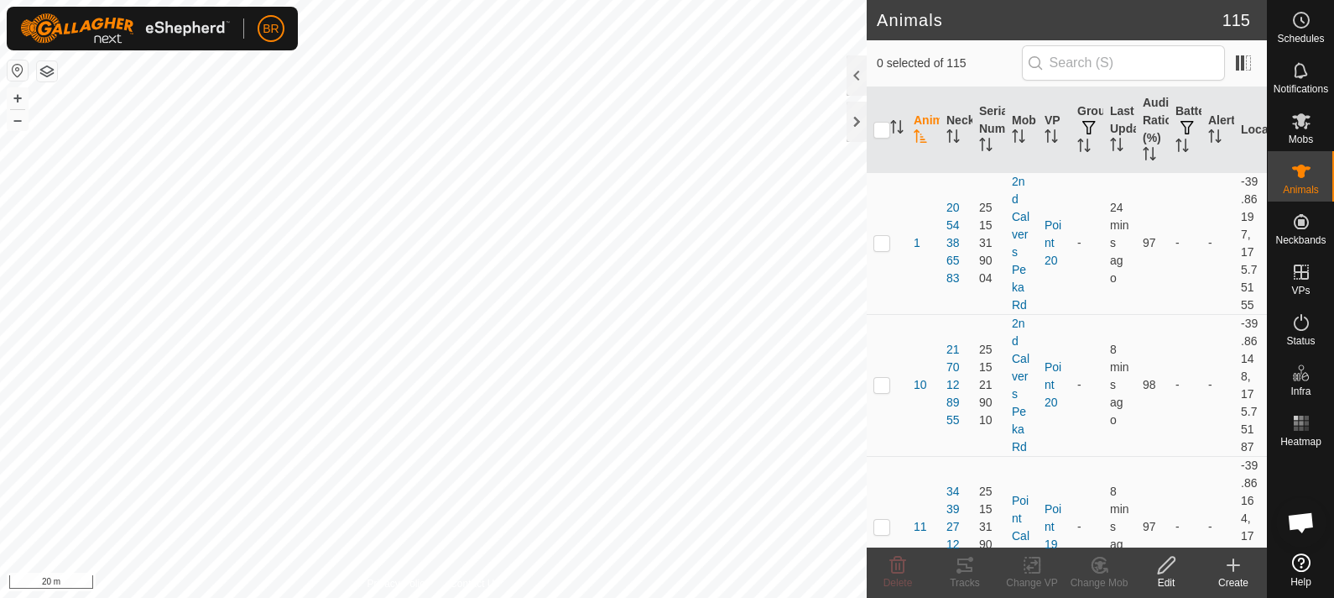
click at [1296, 128] on icon at bounding box center [1302, 121] width 20 height 20
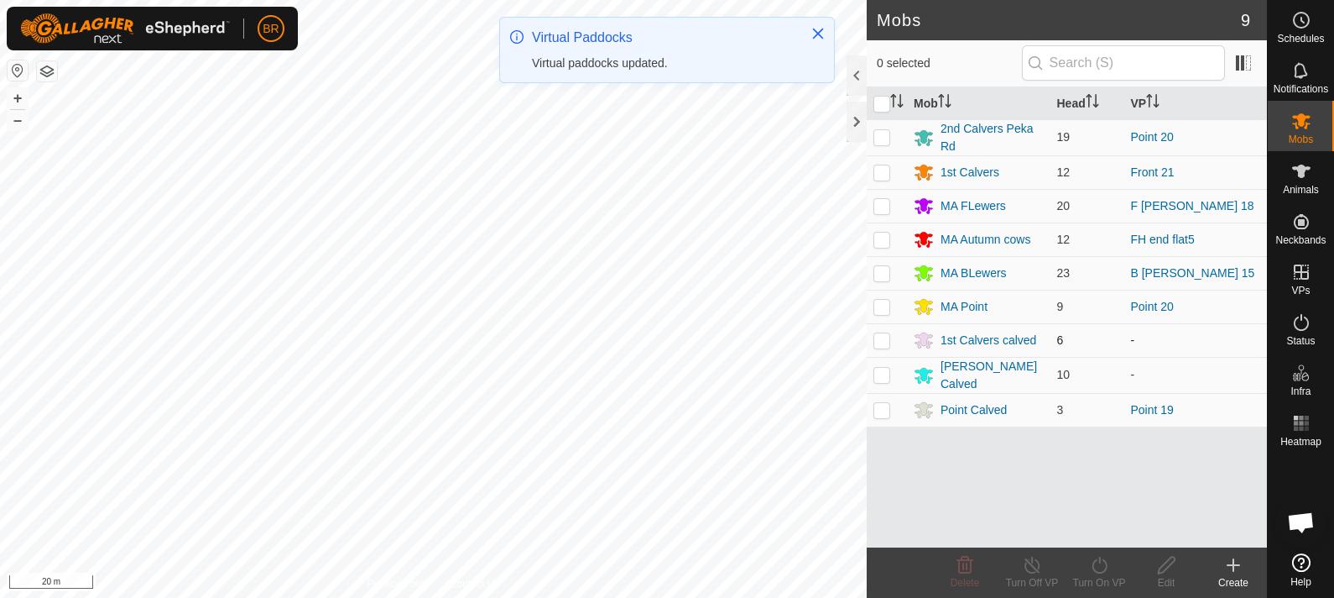
click at [876, 338] on p-checkbox at bounding box center [882, 339] width 17 height 13
checkbox input "true"
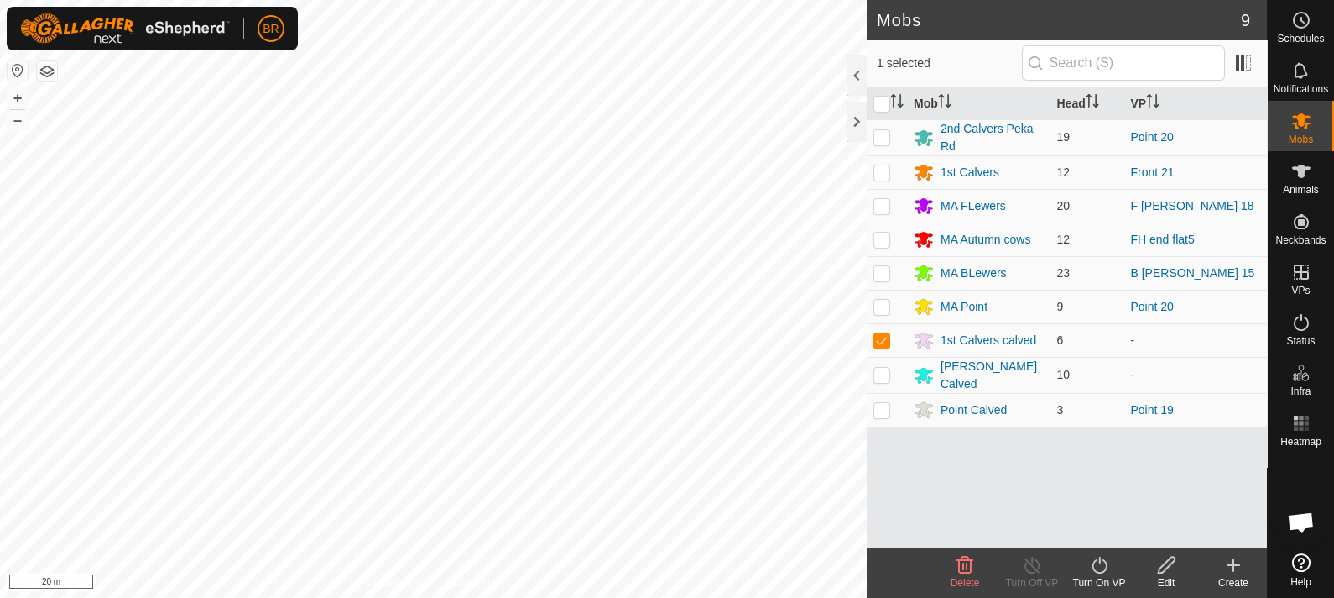
click at [1115, 572] on turn-on-svg-icon at bounding box center [1099, 565] width 67 height 20
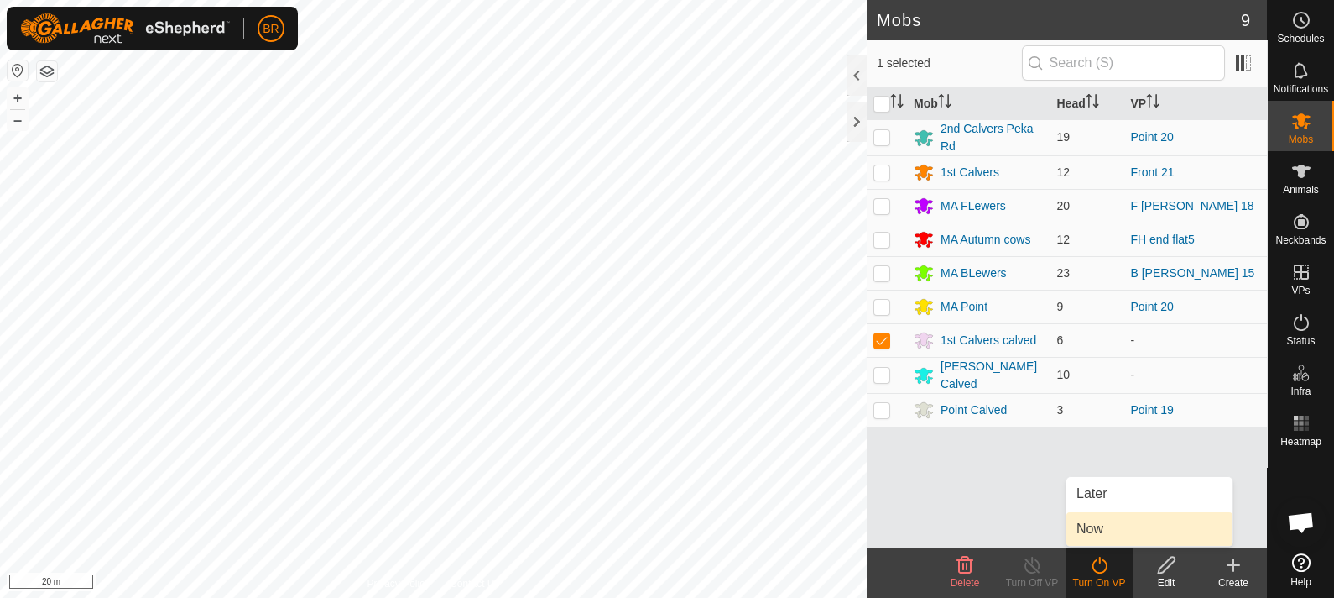
click at [1101, 521] on link "Now" at bounding box center [1150, 529] width 166 height 34
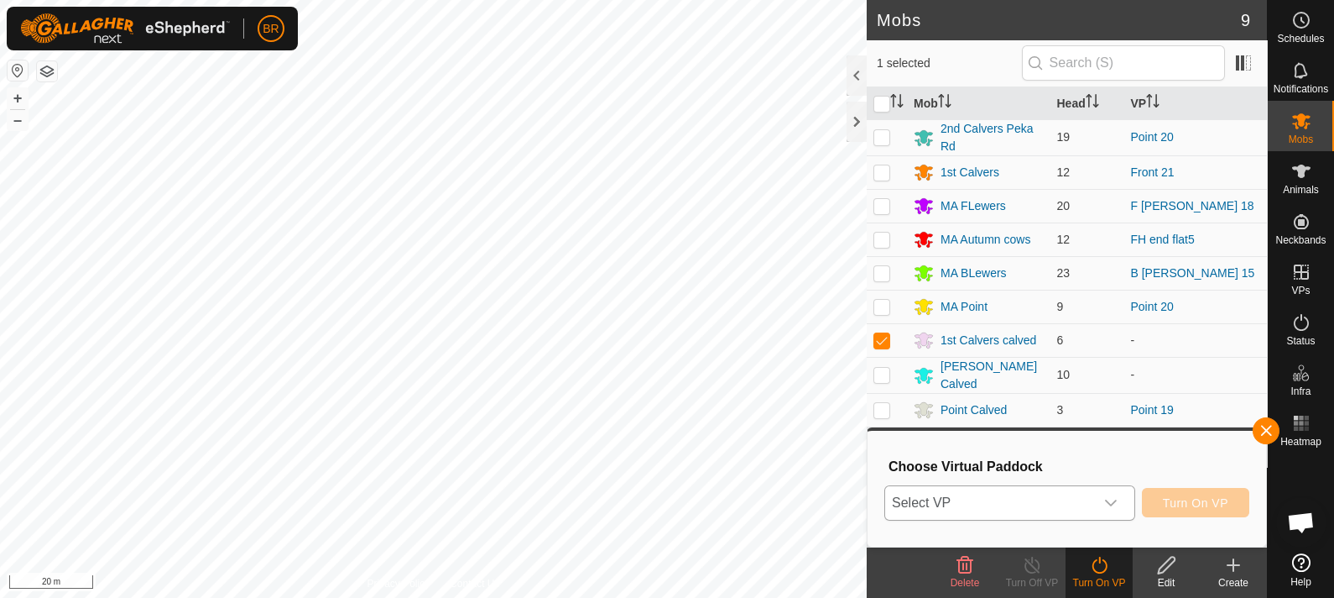
click at [1110, 496] on icon "dropdown trigger" at bounding box center [1110, 502] width 13 height 13
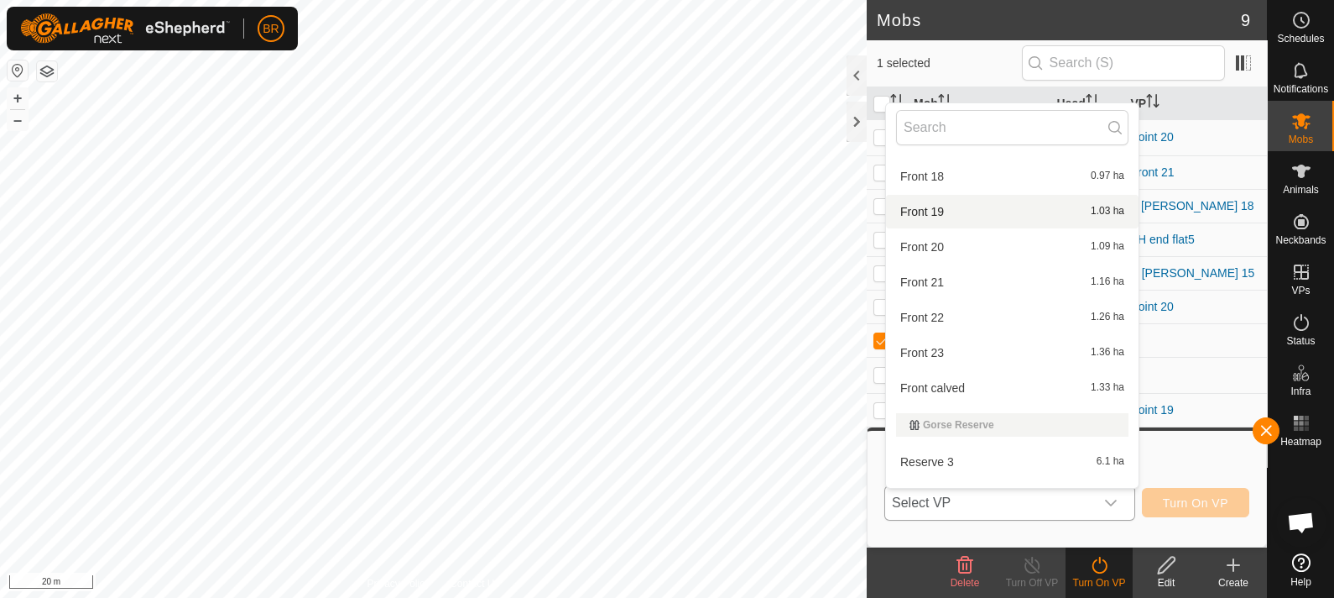
scroll to position [332, 0]
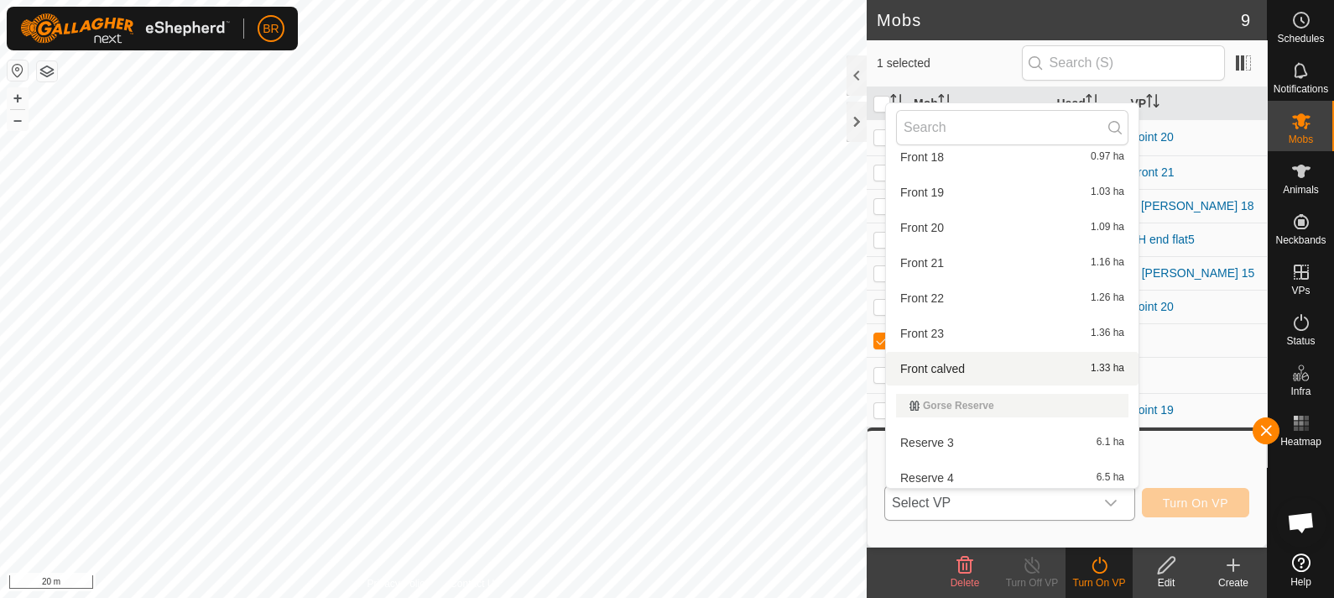
click at [926, 368] on li "Front calved 1.33 ha" at bounding box center [1012, 369] width 253 height 34
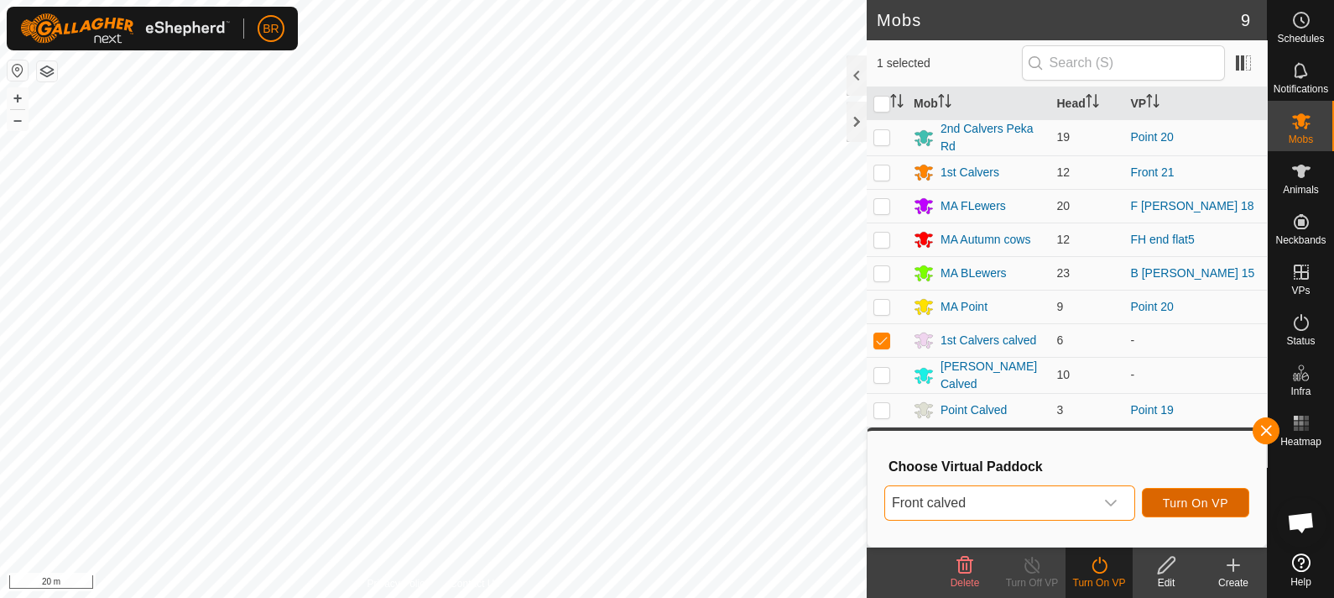
click at [1177, 501] on span "Turn On VP" at bounding box center [1195, 502] width 65 height 13
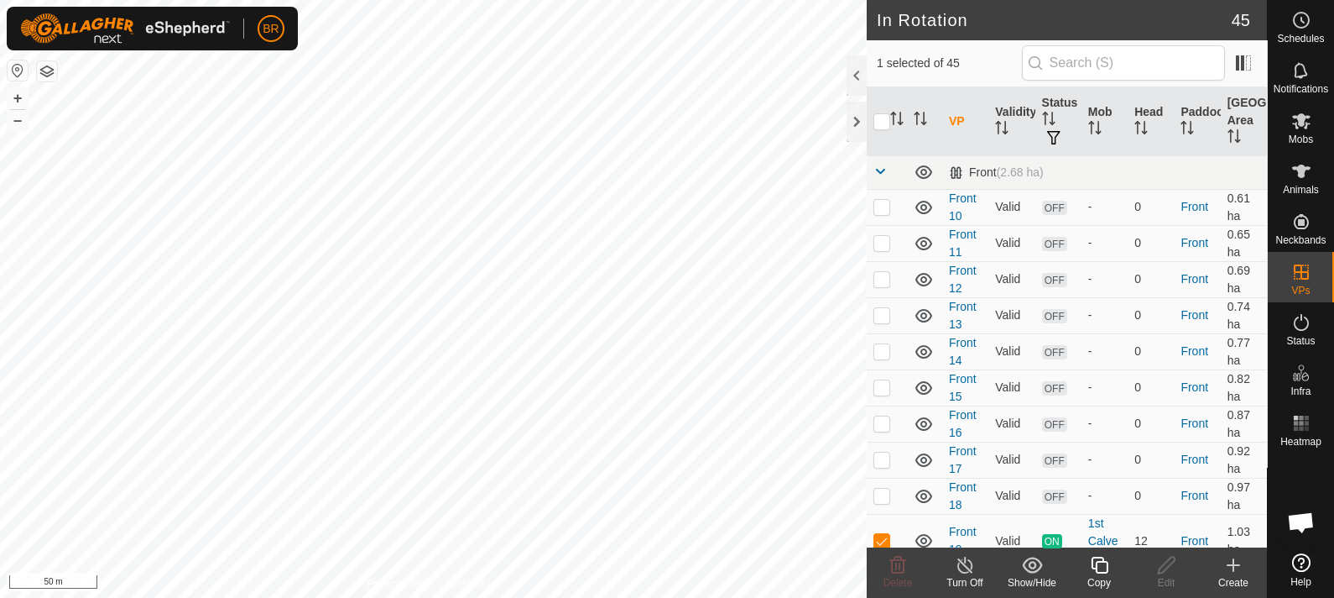
checkbox input "false"
checkbox input "true"
checkbox input "false"
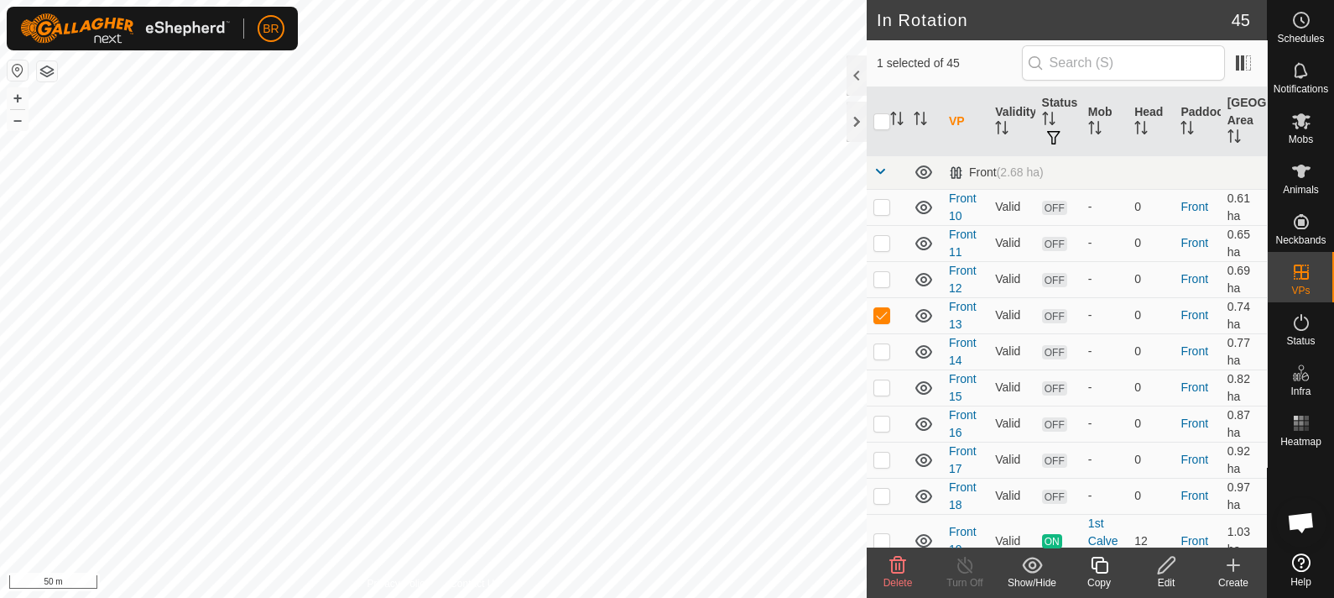
checkbox input "true"
checkbox input "false"
click at [1095, 567] on icon at bounding box center [1099, 565] width 21 height 20
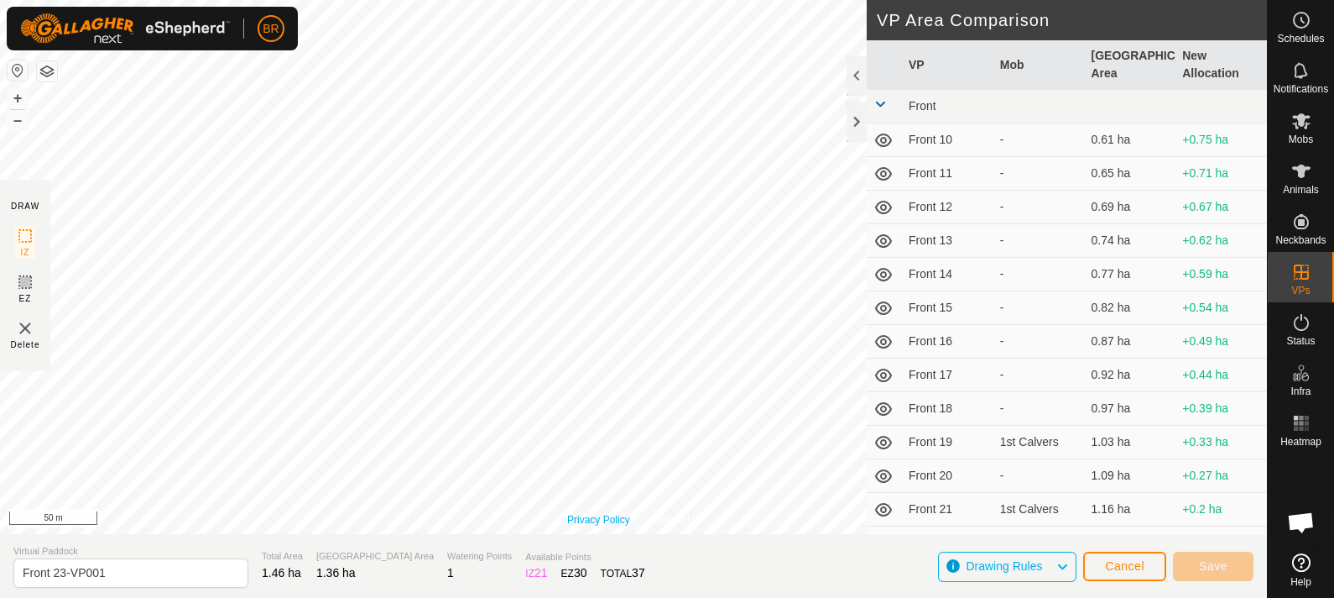
click at [582, 525] on div "Privacy Policy Contact Us WP 84 Type: trough Capacity: 100L Water Level: 100% D…" at bounding box center [633, 267] width 1267 height 534
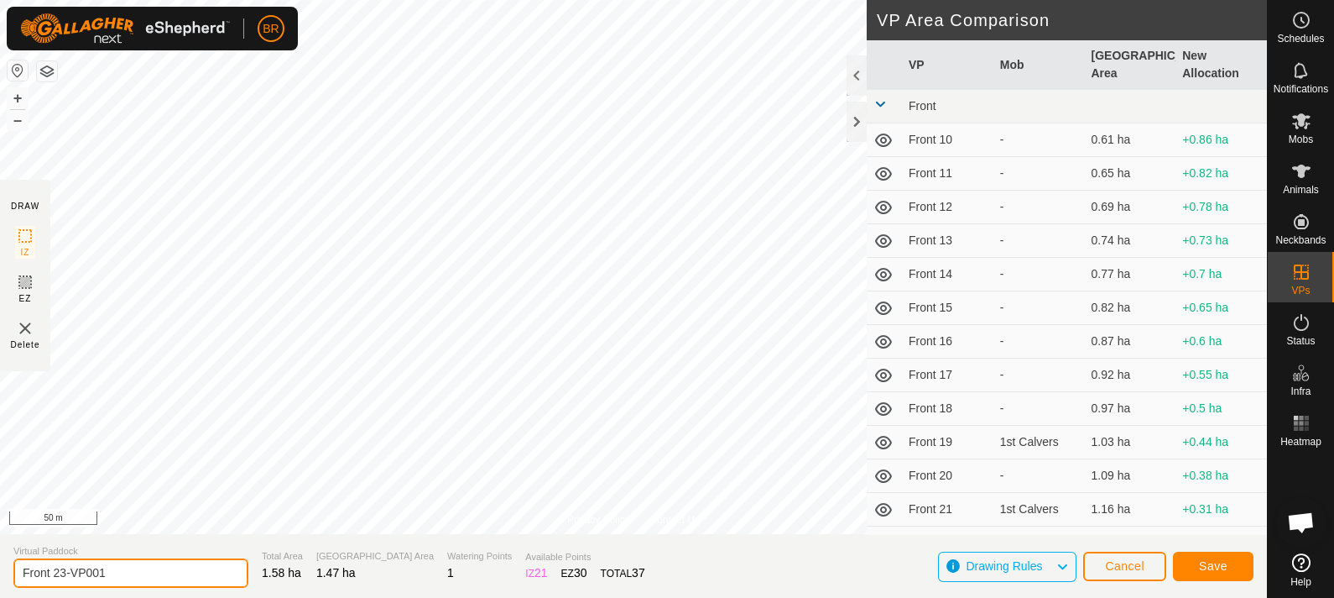
drag, startPoint x: 131, startPoint y: 575, endPoint x: 60, endPoint y: 572, distance: 71.4
click at [60, 572] on input "Front 23-VP001" at bounding box center [130, 572] width 235 height 29
type input "Front 24"
click at [1222, 560] on span "Save" at bounding box center [1213, 565] width 29 height 13
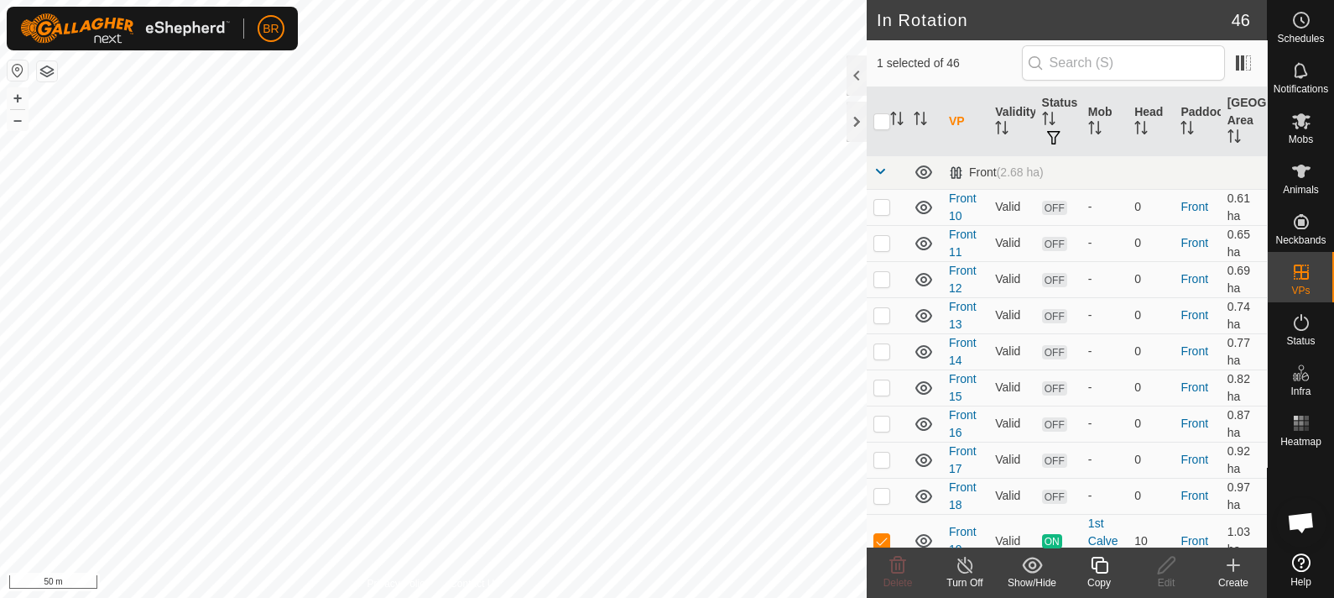
checkbox input "false"
checkbox input "true"
checkbox input "false"
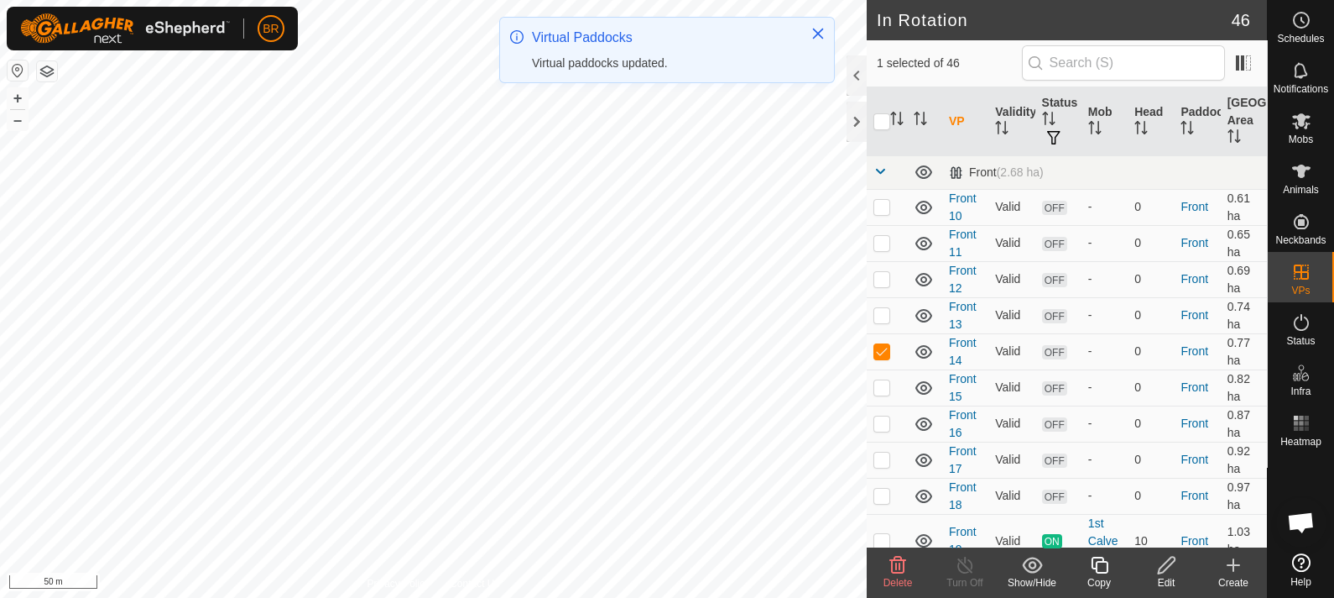
click at [888, 566] on icon at bounding box center [898, 565] width 20 height 20
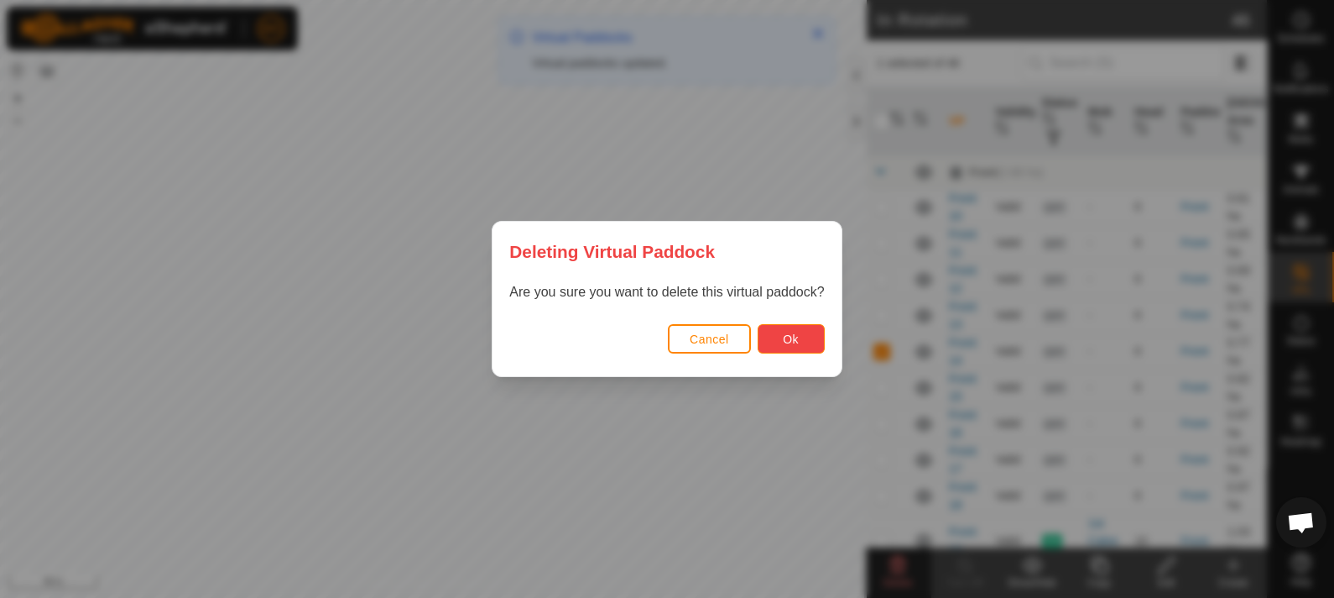
click at [772, 338] on button "Ok" at bounding box center [791, 338] width 67 height 29
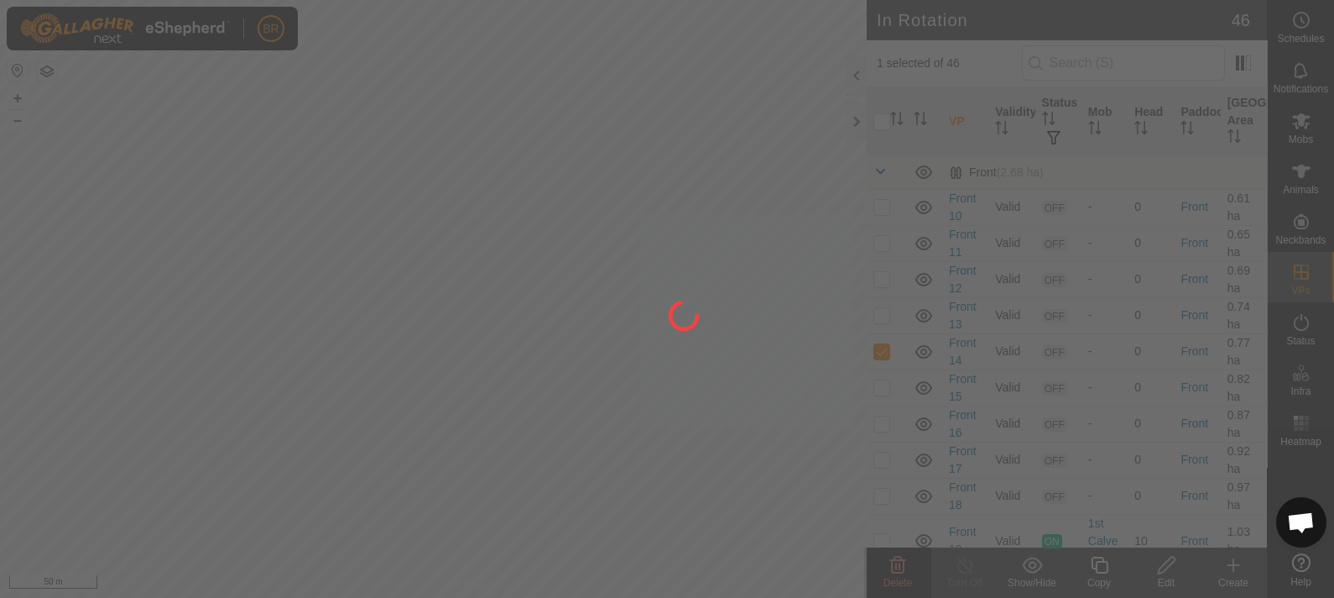
checkbox input "false"
click at [512, 427] on div at bounding box center [667, 299] width 1334 height 598
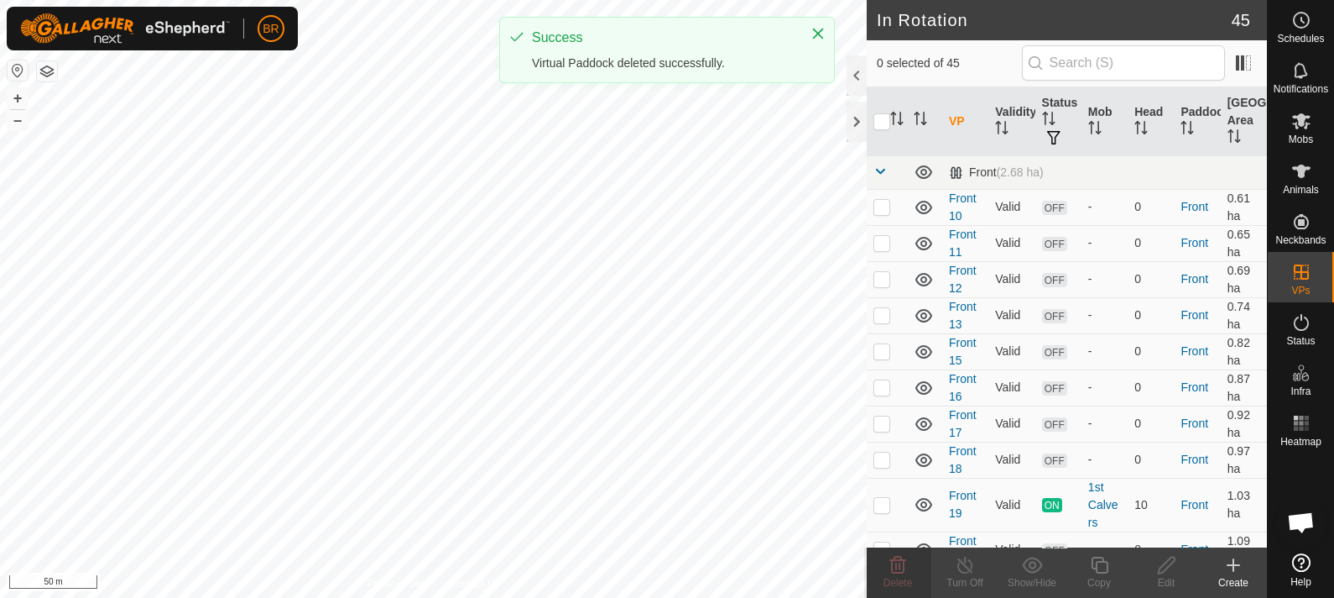
checkbox input "true"
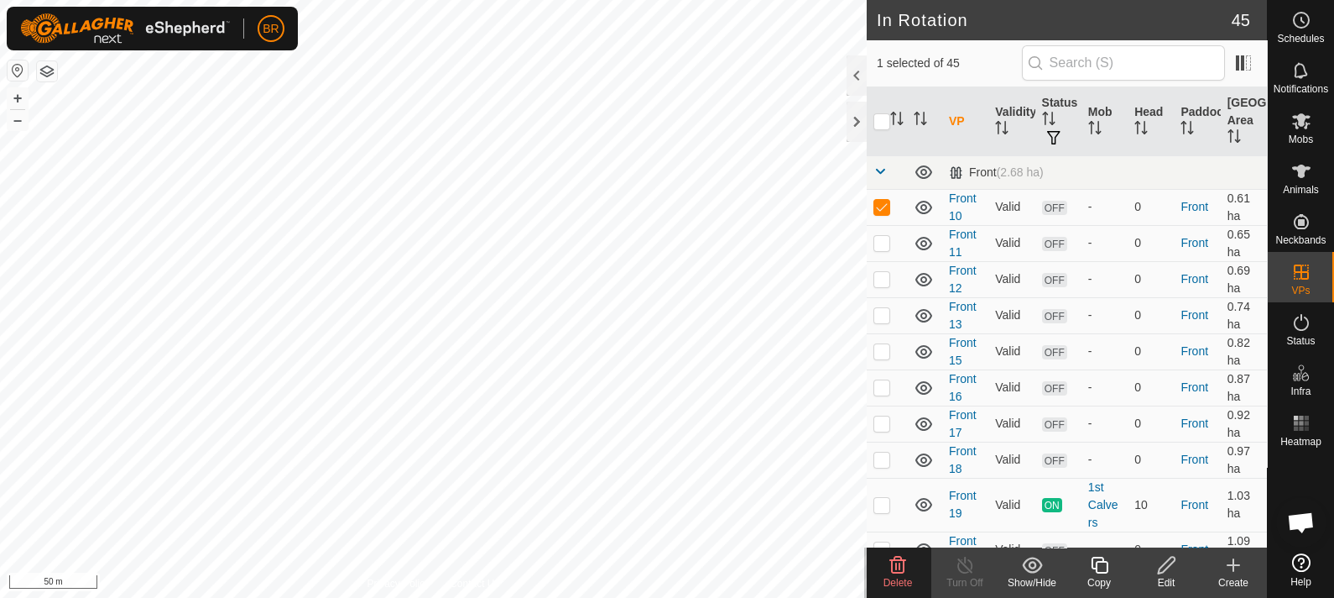
click at [888, 585] on span "Delete" at bounding box center [898, 583] width 29 height 12
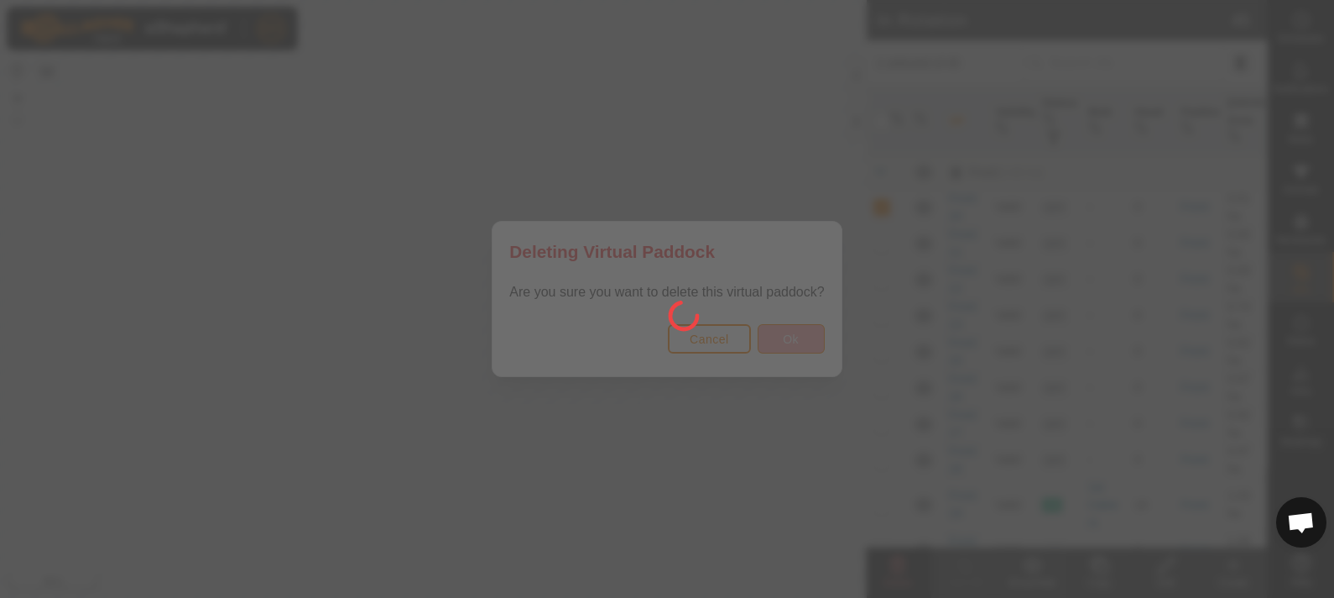
click at [786, 348] on div at bounding box center [667, 299] width 1334 height 598
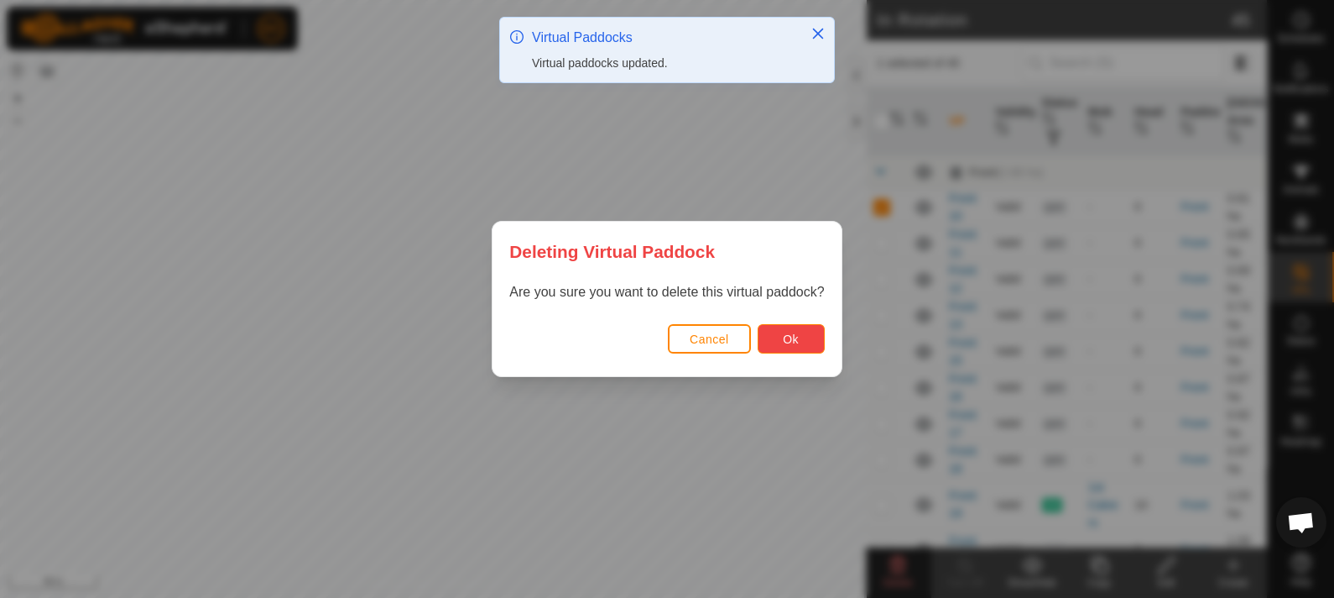
click at [793, 336] on span "Ok" at bounding box center [791, 338] width 16 height 13
checkbox input "false"
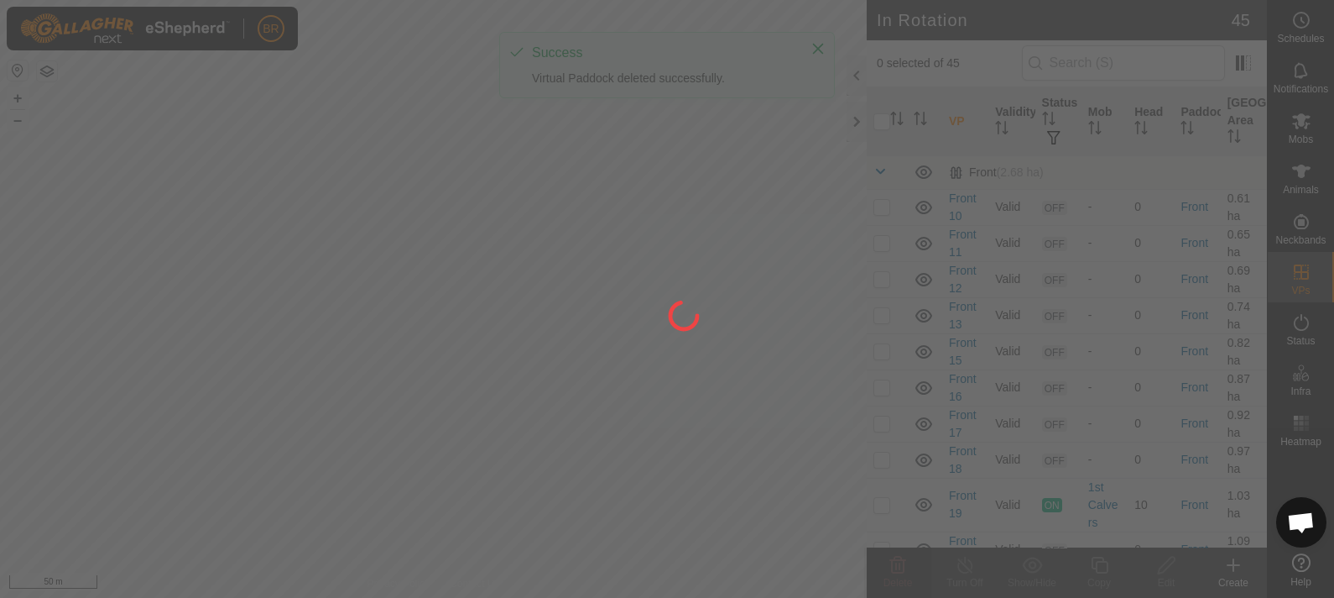
click at [478, 406] on div at bounding box center [667, 299] width 1334 height 598
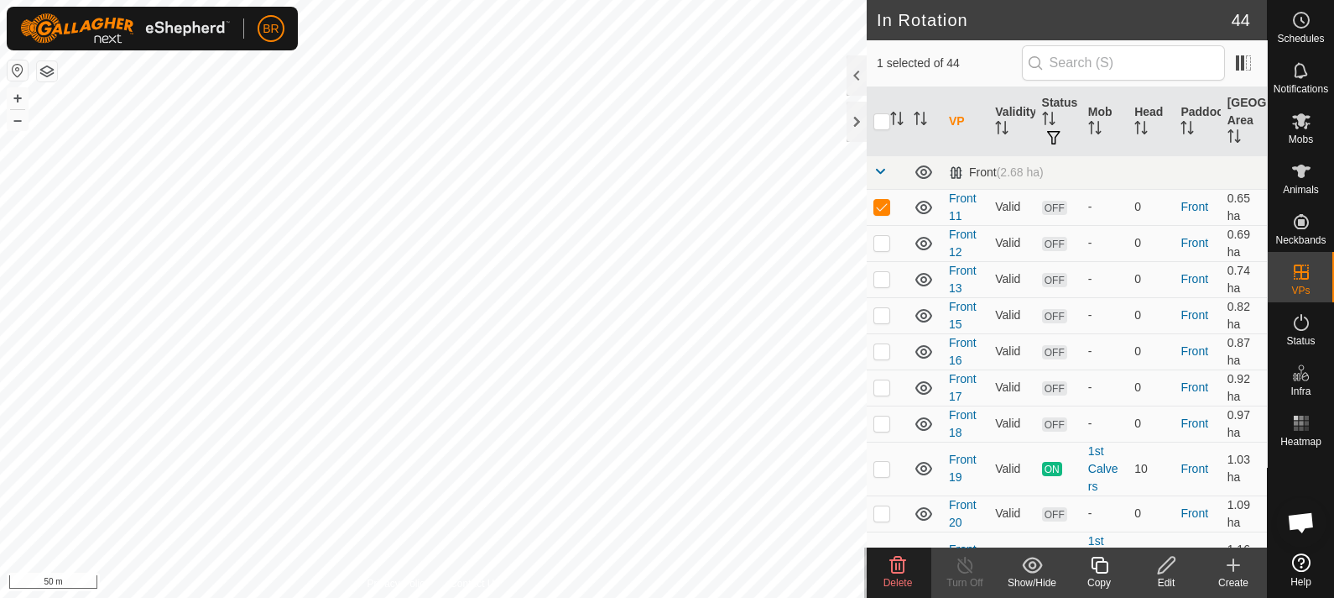
click at [885, 580] on span "Delete" at bounding box center [898, 583] width 29 height 12
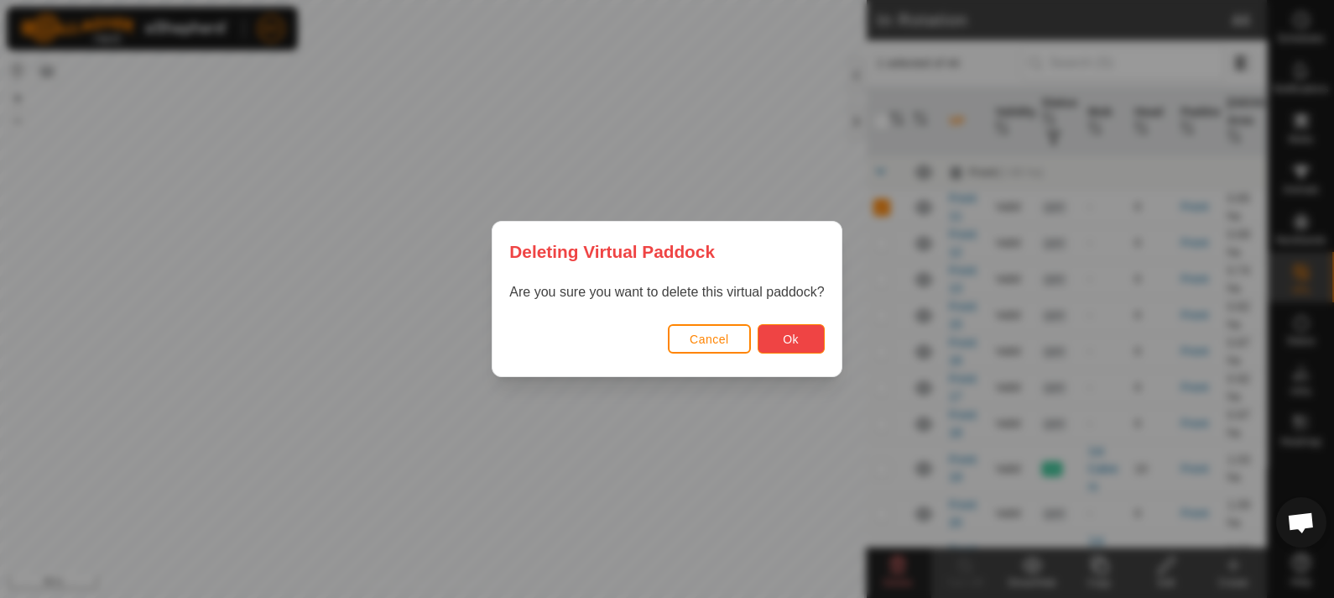
click at [775, 342] on button "Ok" at bounding box center [791, 338] width 67 height 29
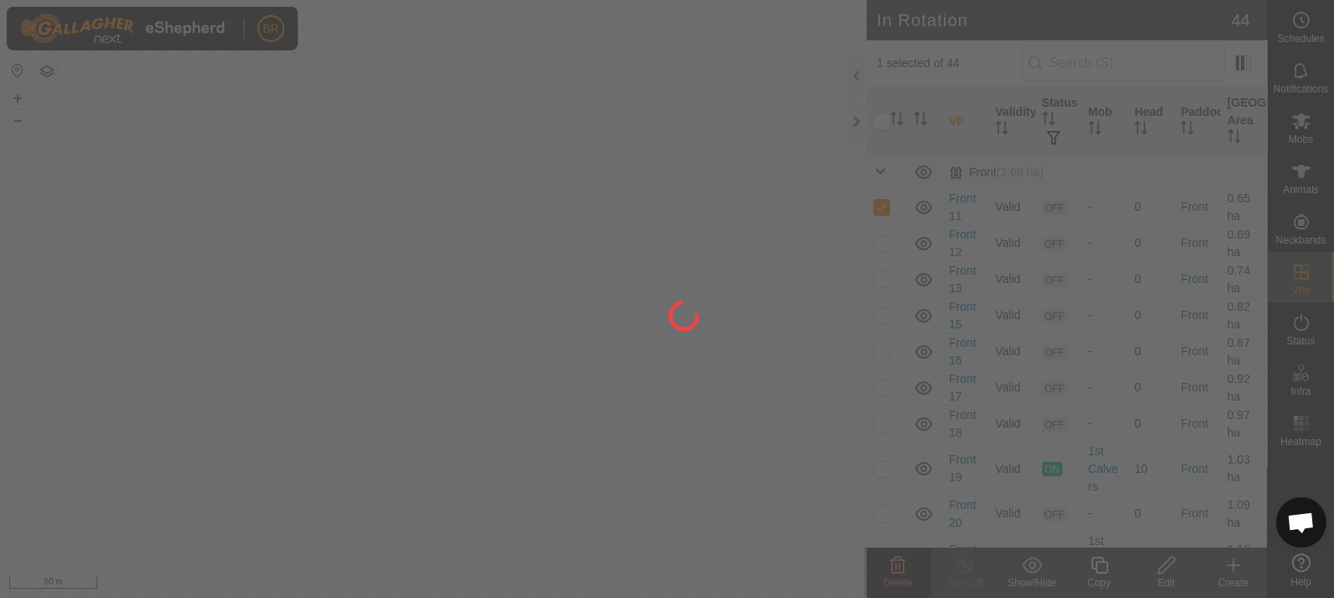
checkbox input "false"
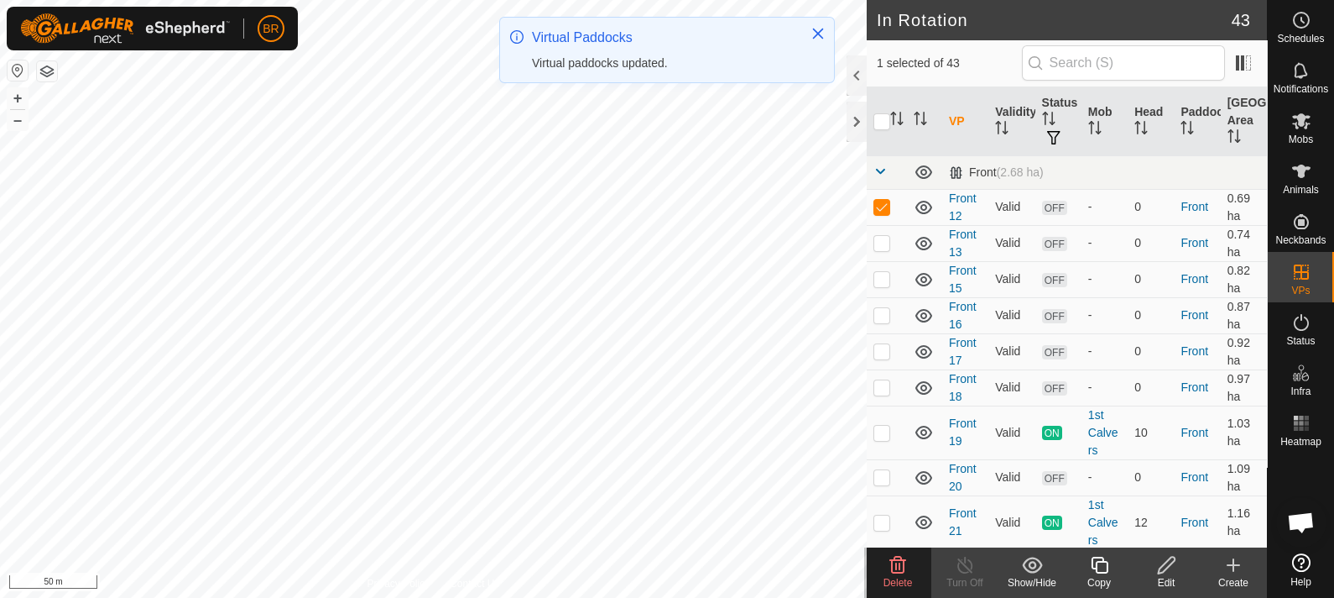
click at [898, 571] on icon at bounding box center [898, 565] width 20 height 20
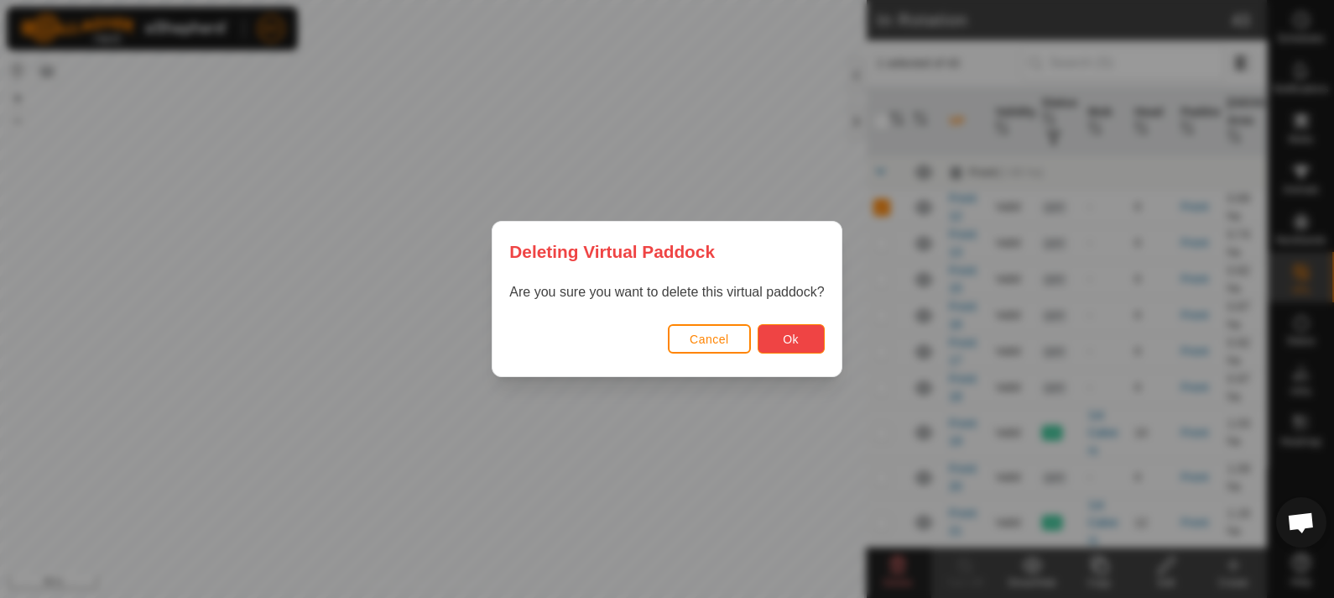
click at [781, 337] on button "Ok" at bounding box center [791, 338] width 67 height 29
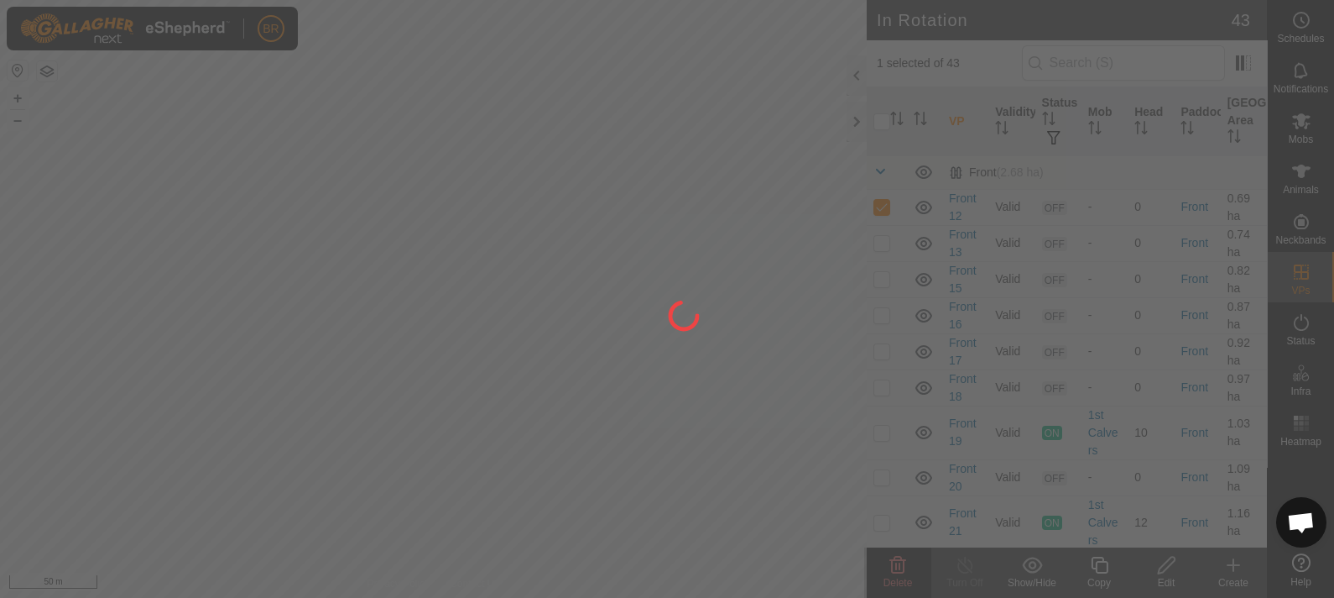
checkbox input "false"
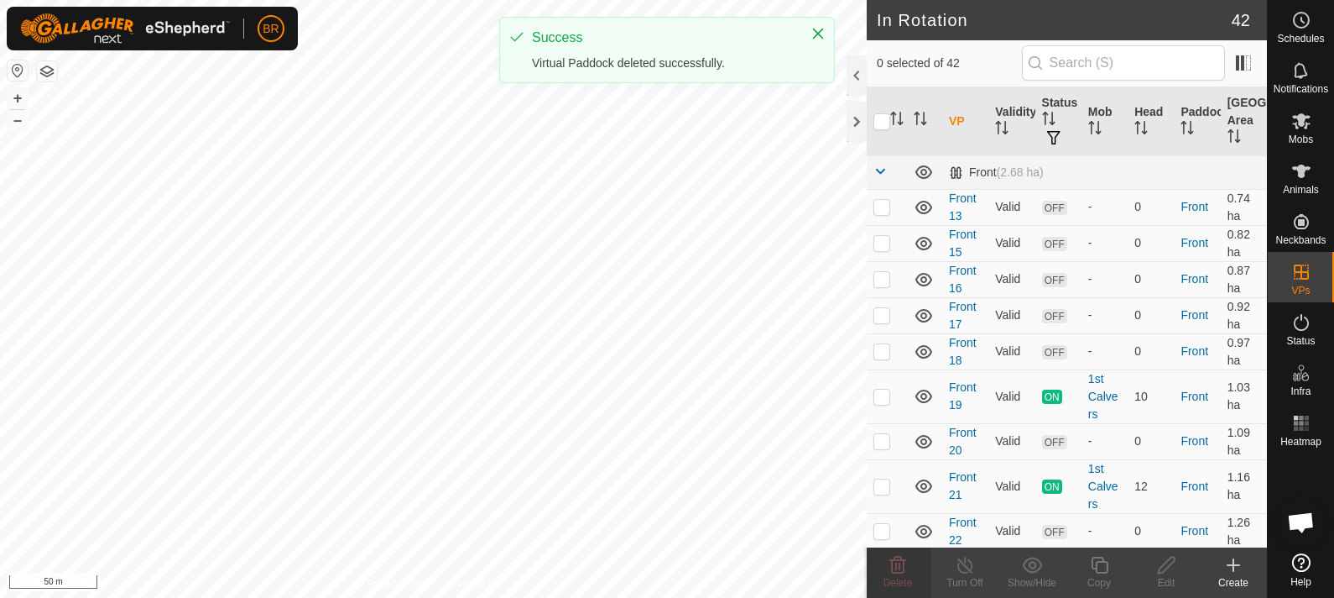
checkbox input "true"
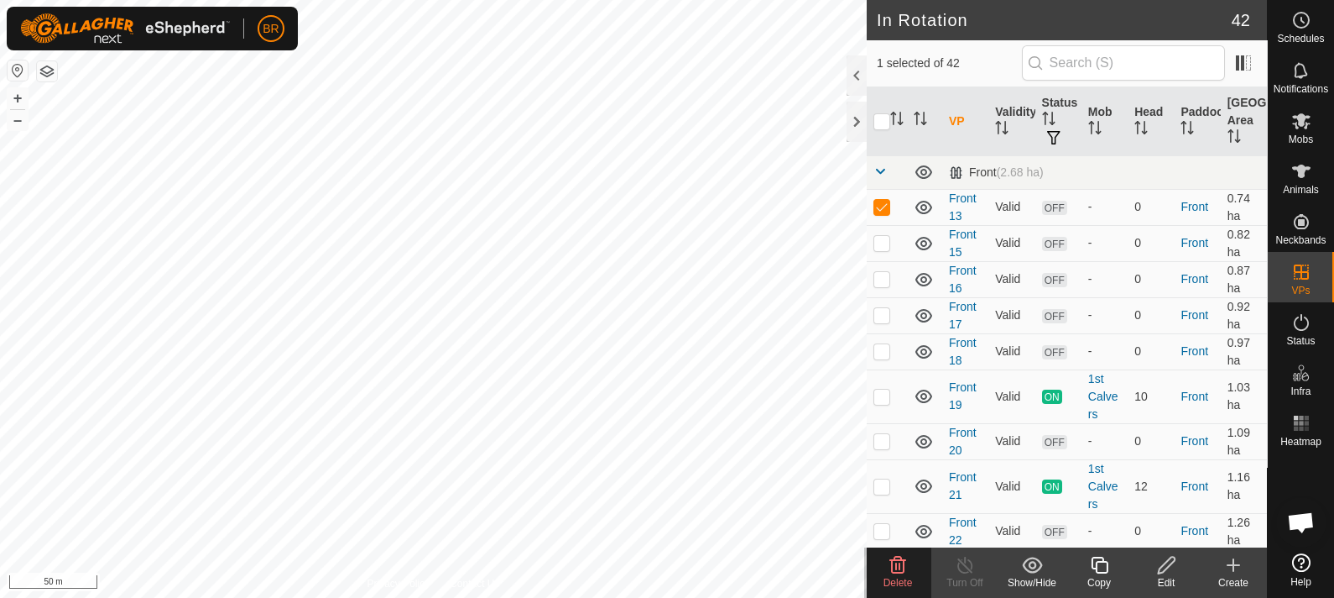
click at [891, 567] on icon at bounding box center [898, 564] width 16 height 17
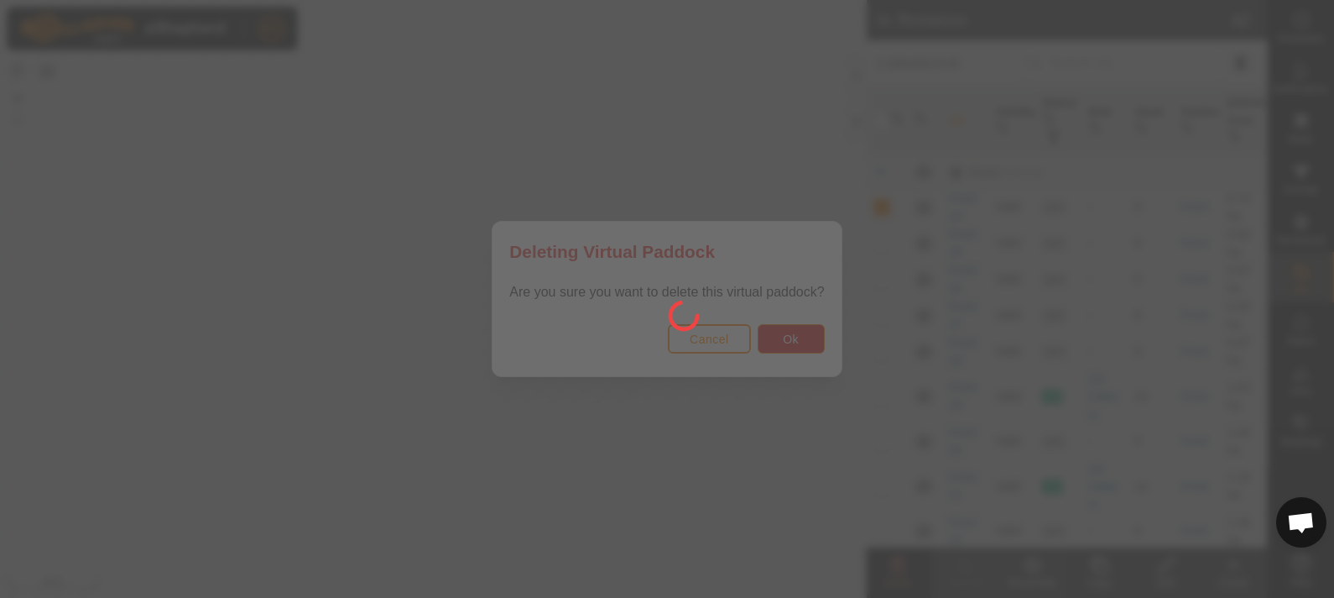
click at [770, 335] on div at bounding box center [667, 299] width 1334 height 598
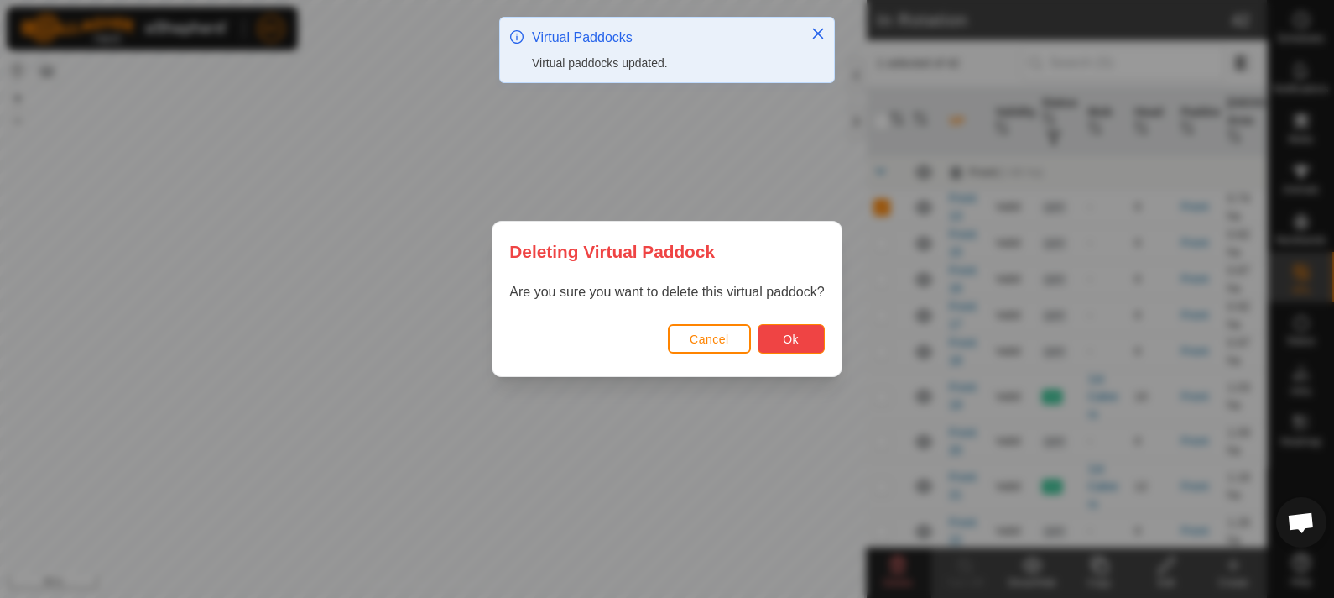
click at [775, 337] on button "Ok" at bounding box center [791, 338] width 67 height 29
checkbox input "false"
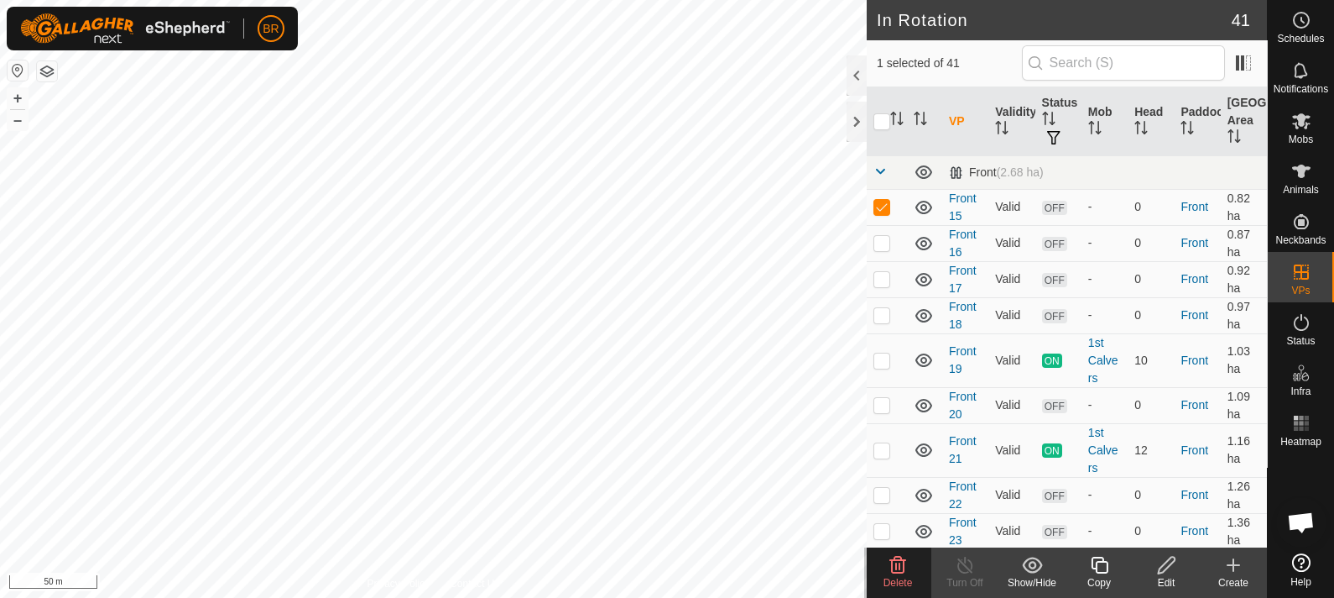
click at [898, 565] on icon at bounding box center [898, 565] width 20 height 20
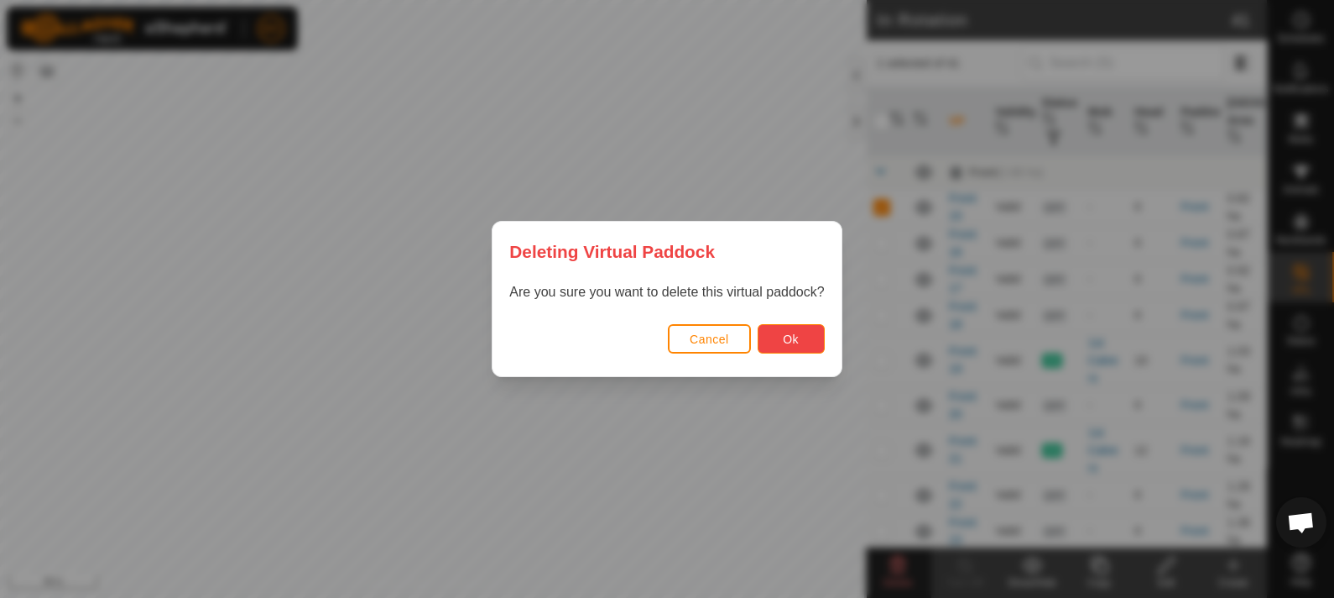
click at [772, 336] on button "Ok" at bounding box center [791, 338] width 67 height 29
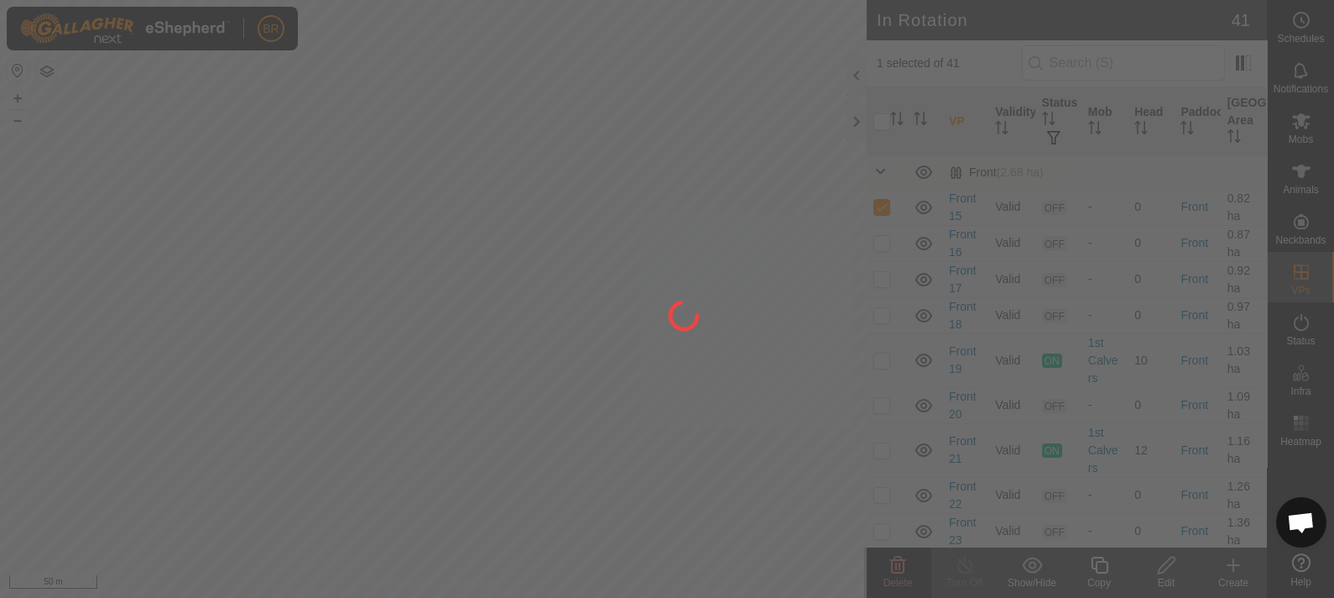
checkbox input "false"
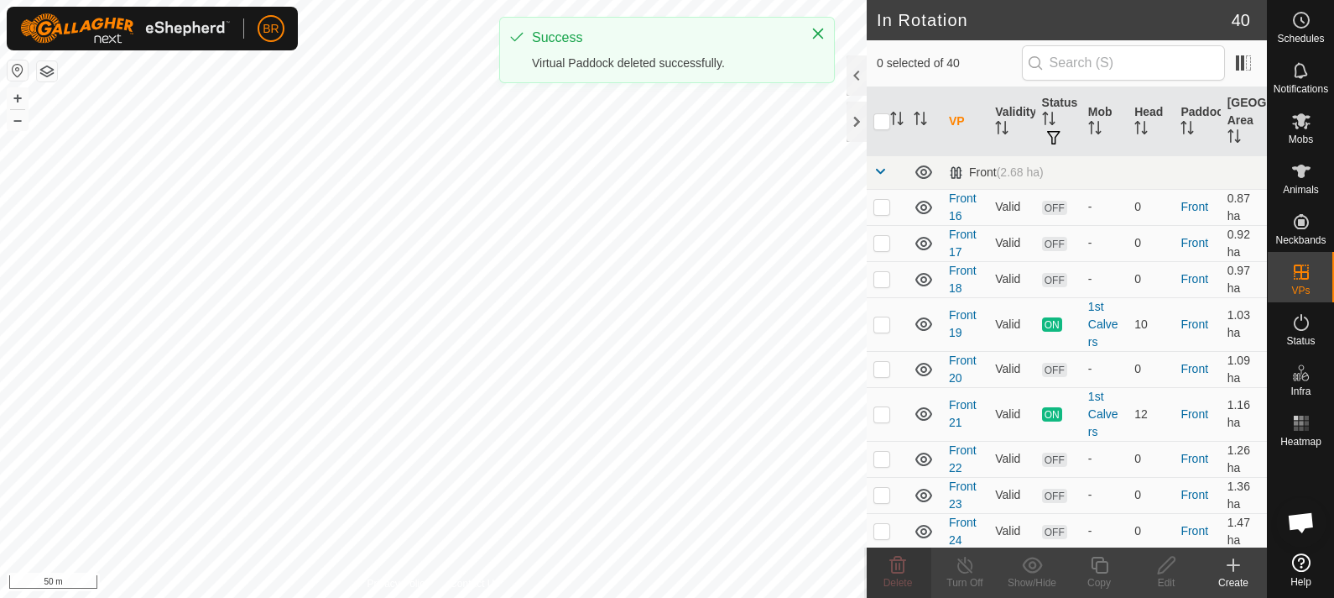
checkbox input "true"
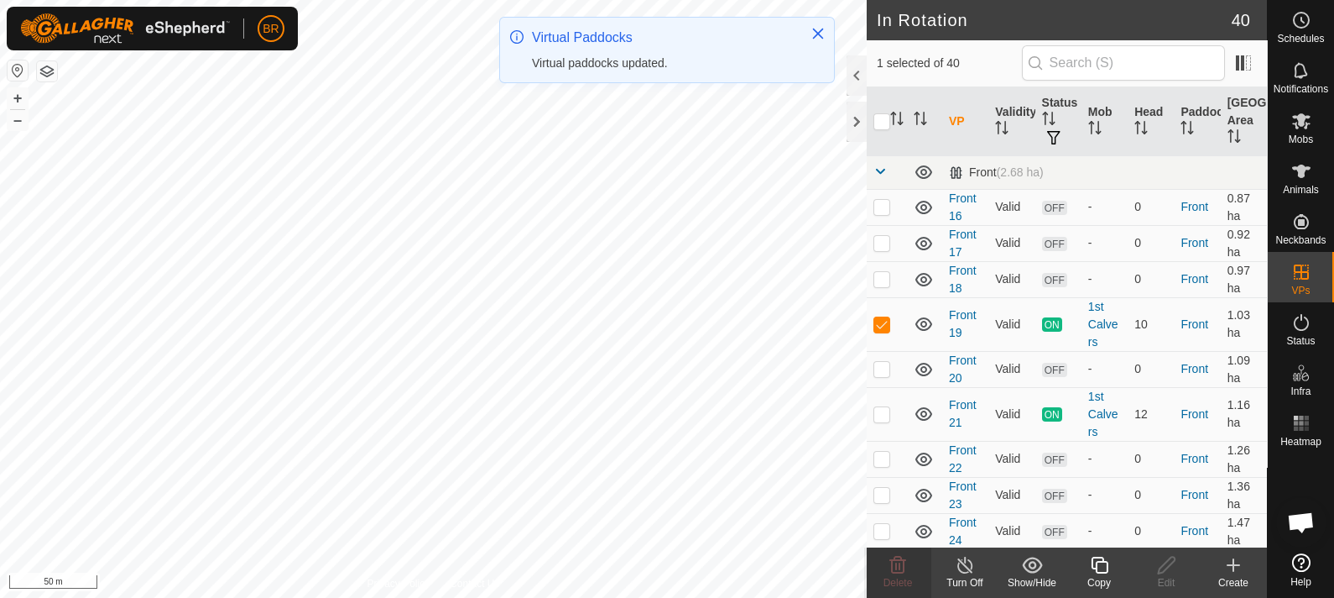
checkbox input "false"
checkbox input "true"
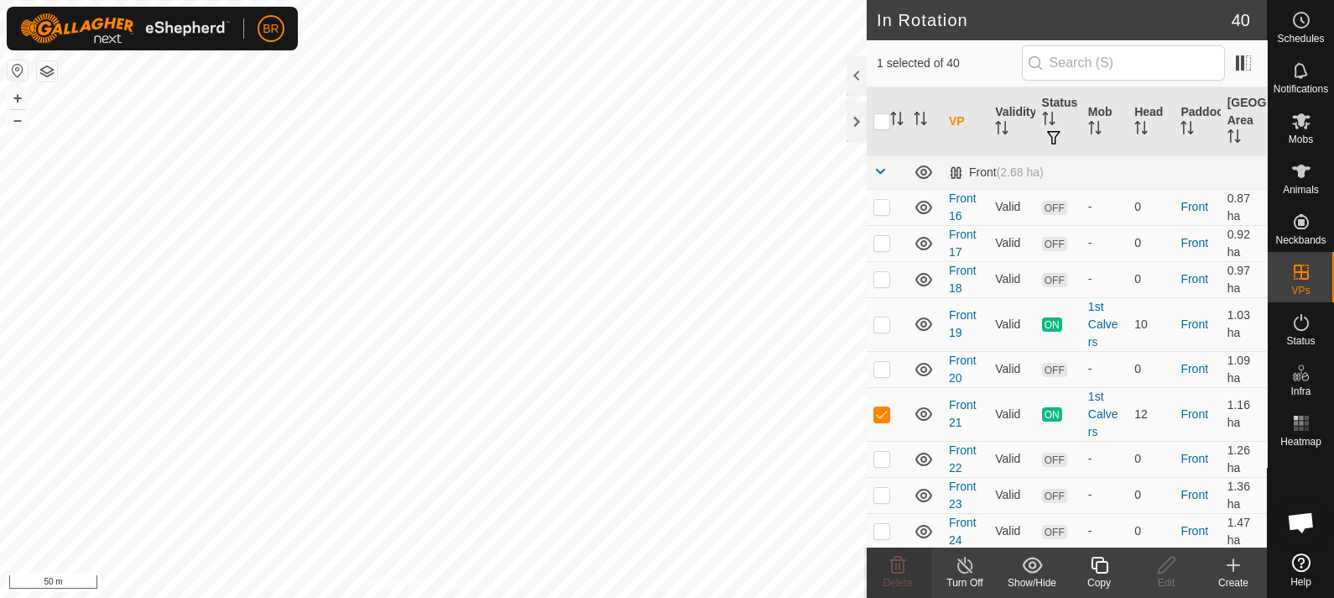
checkbox input "true"
checkbox input "false"
click at [882, 576] on div "Delete" at bounding box center [897, 582] width 67 height 15
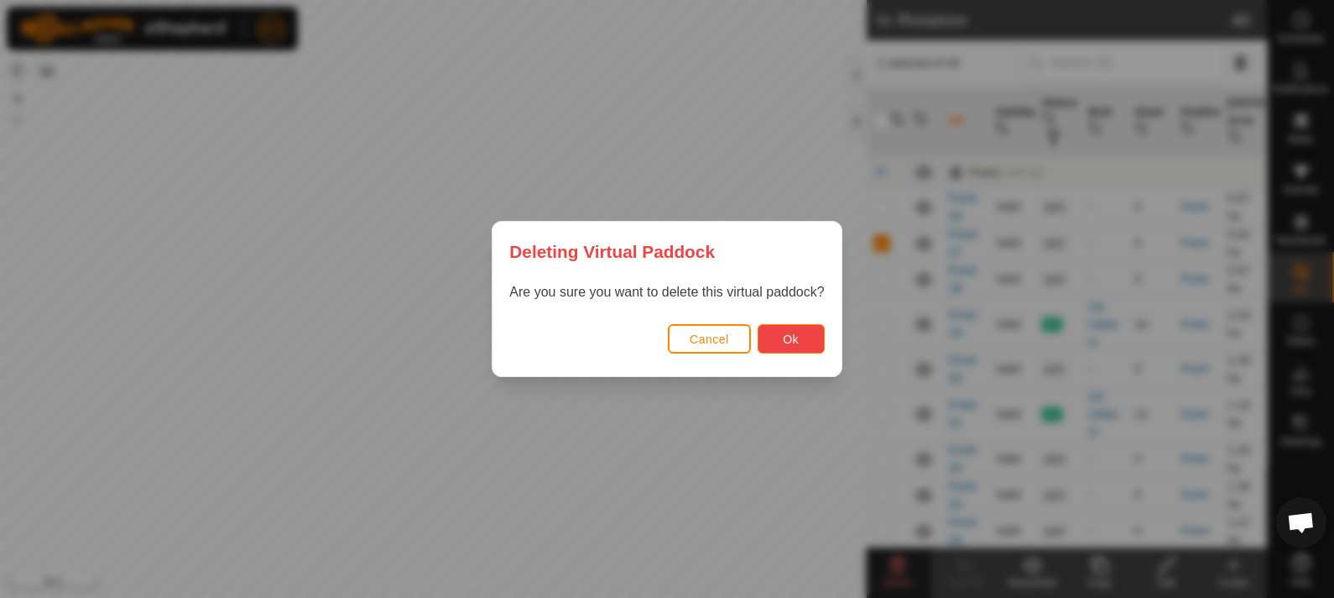
click at [766, 351] on button "Ok" at bounding box center [791, 338] width 67 height 29
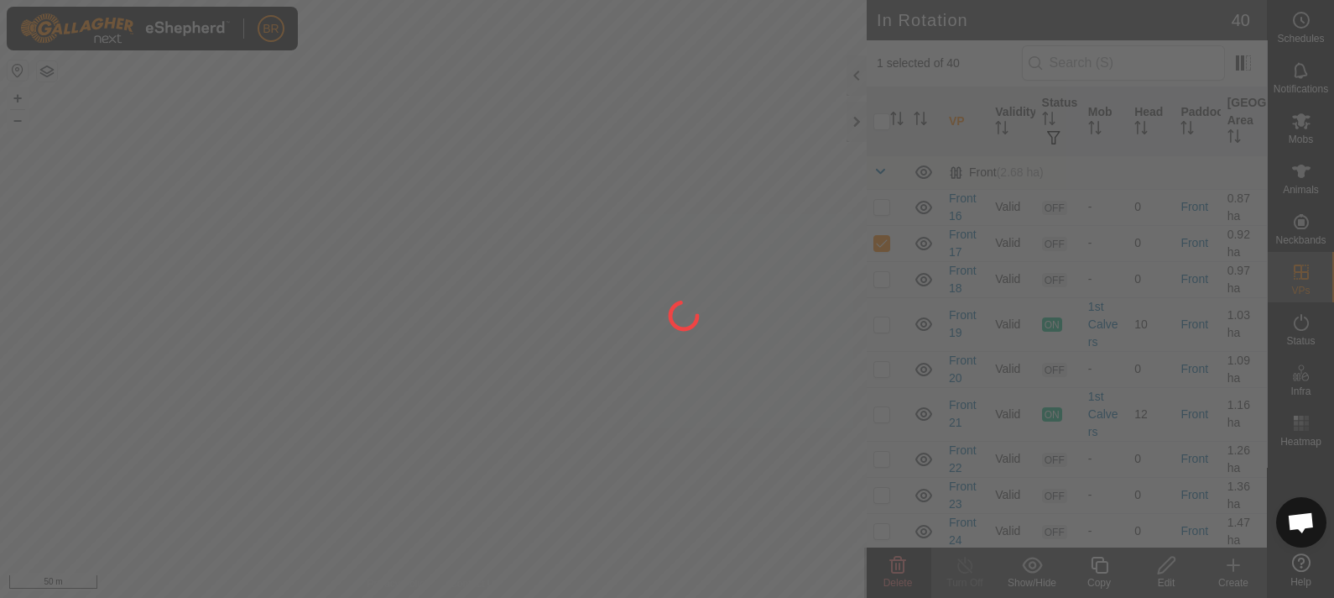
checkbox input "false"
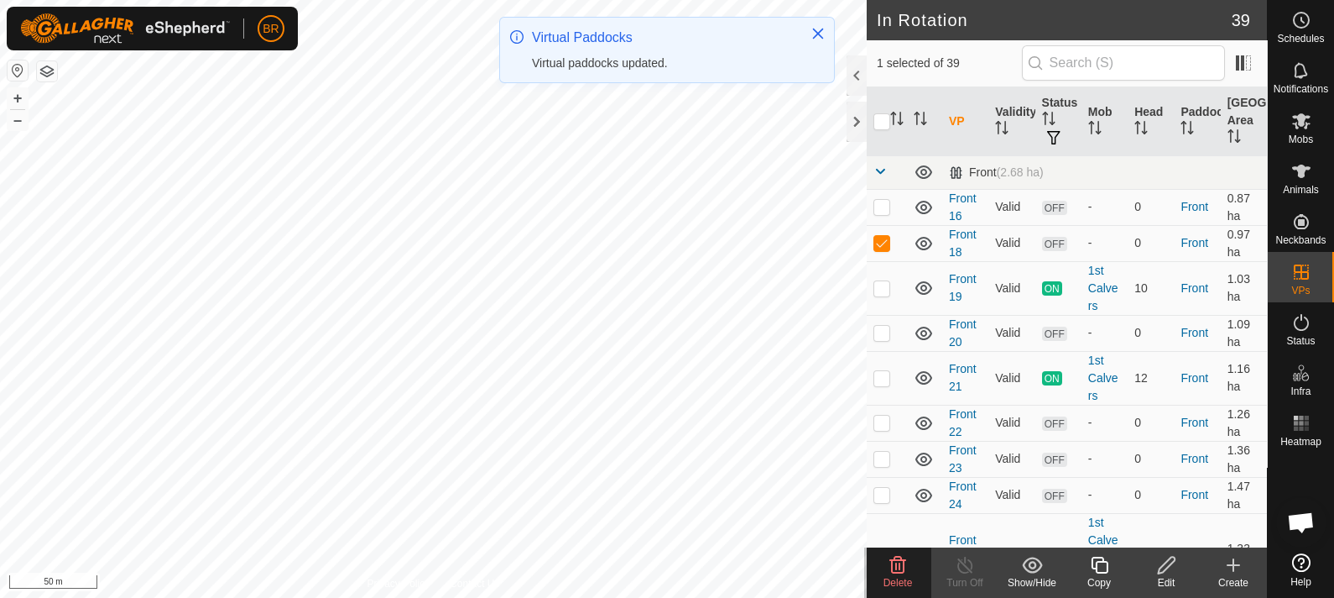
click at [890, 574] on icon at bounding box center [898, 565] width 20 height 20
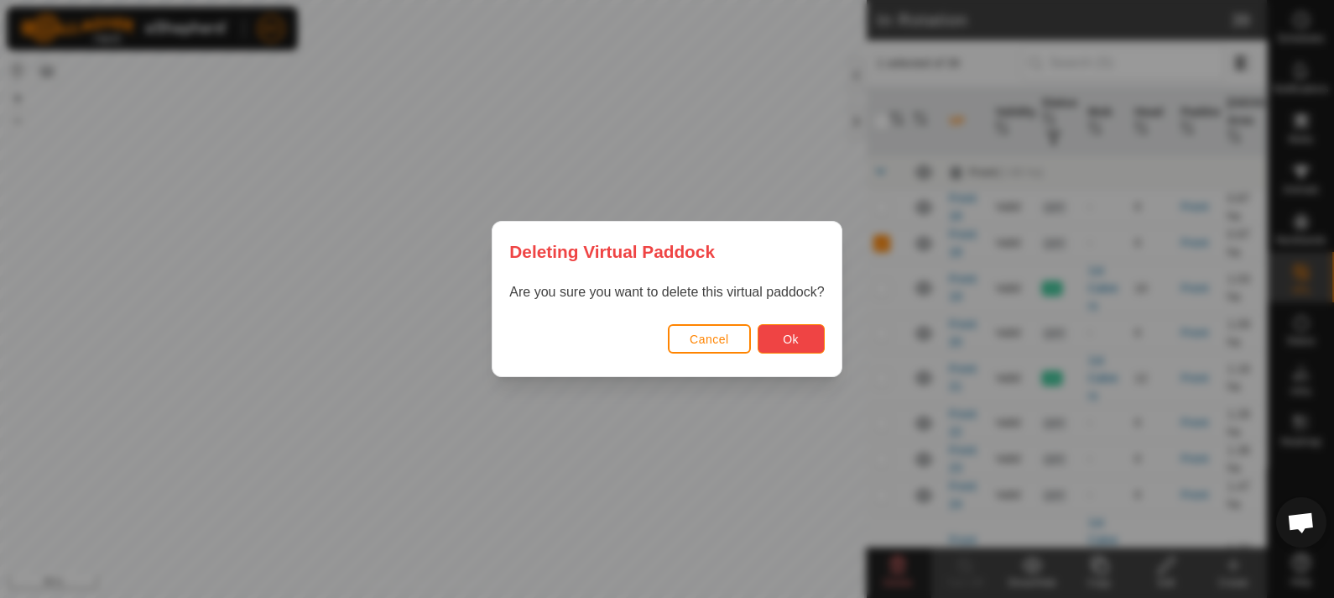
click at [793, 336] on span "Ok" at bounding box center [791, 338] width 16 height 13
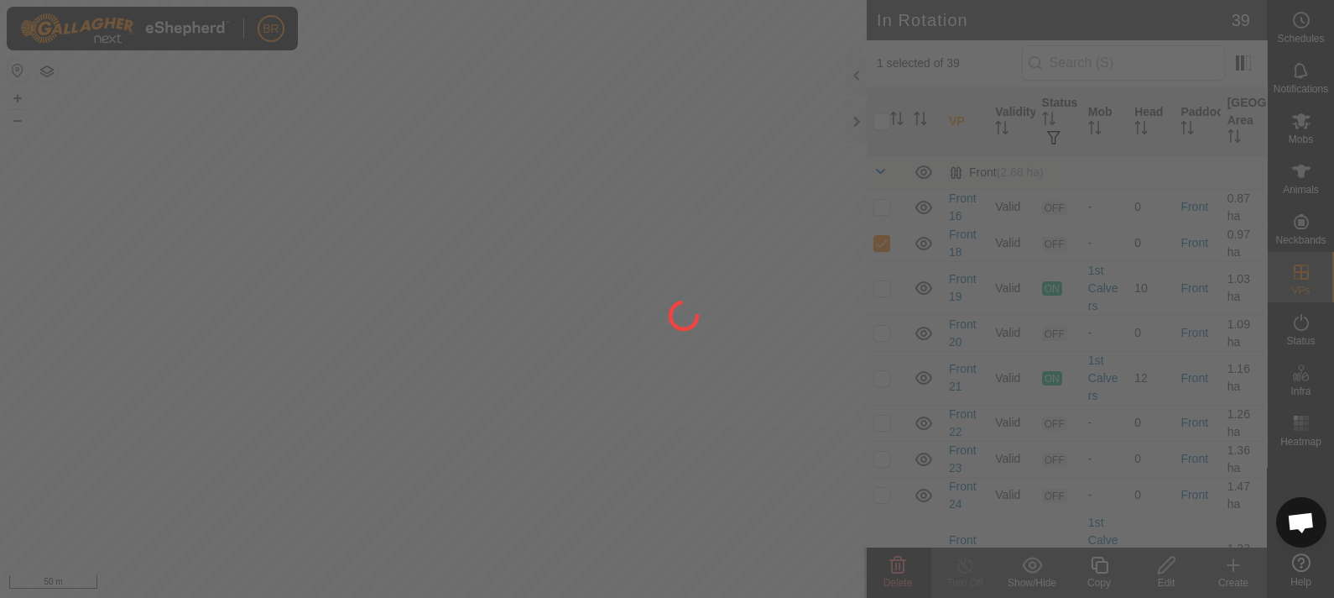
checkbox input "false"
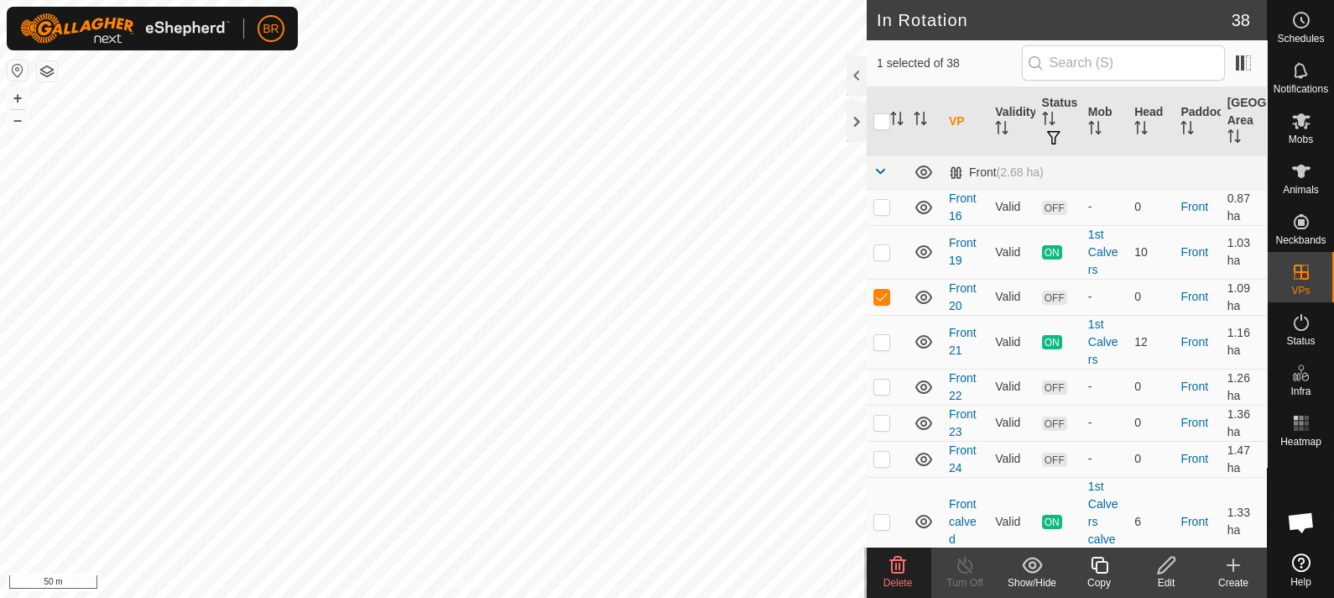
checkbox input "false"
checkbox input "true"
checkbox input "false"
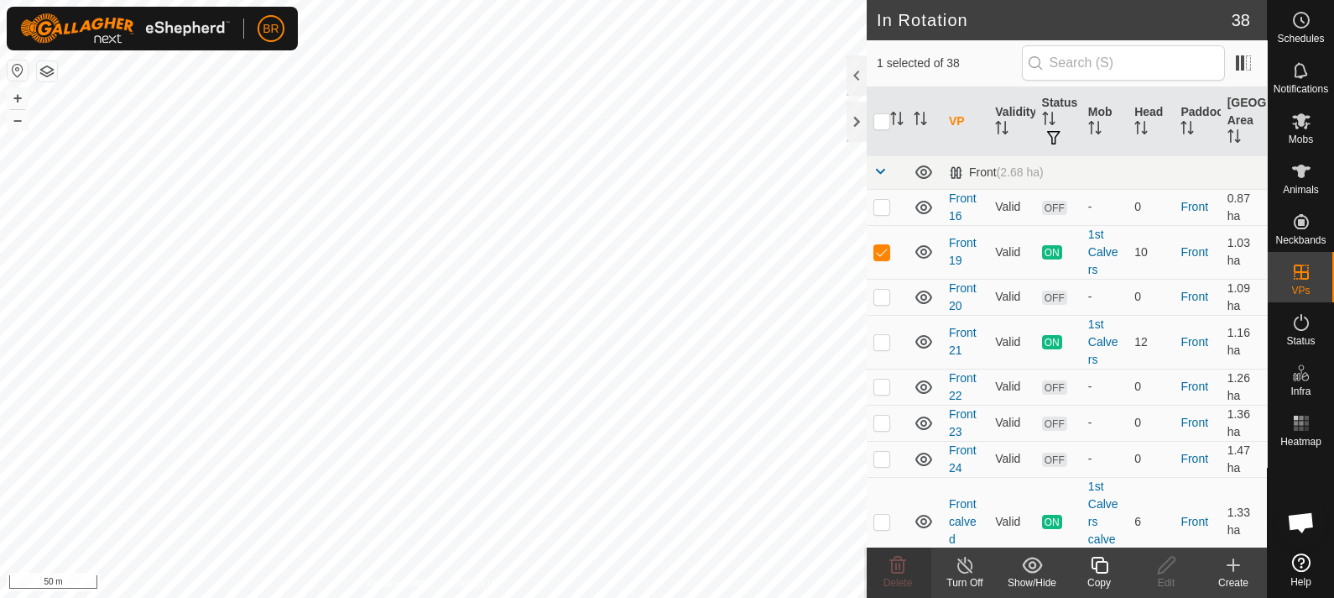
checkbox input "true"
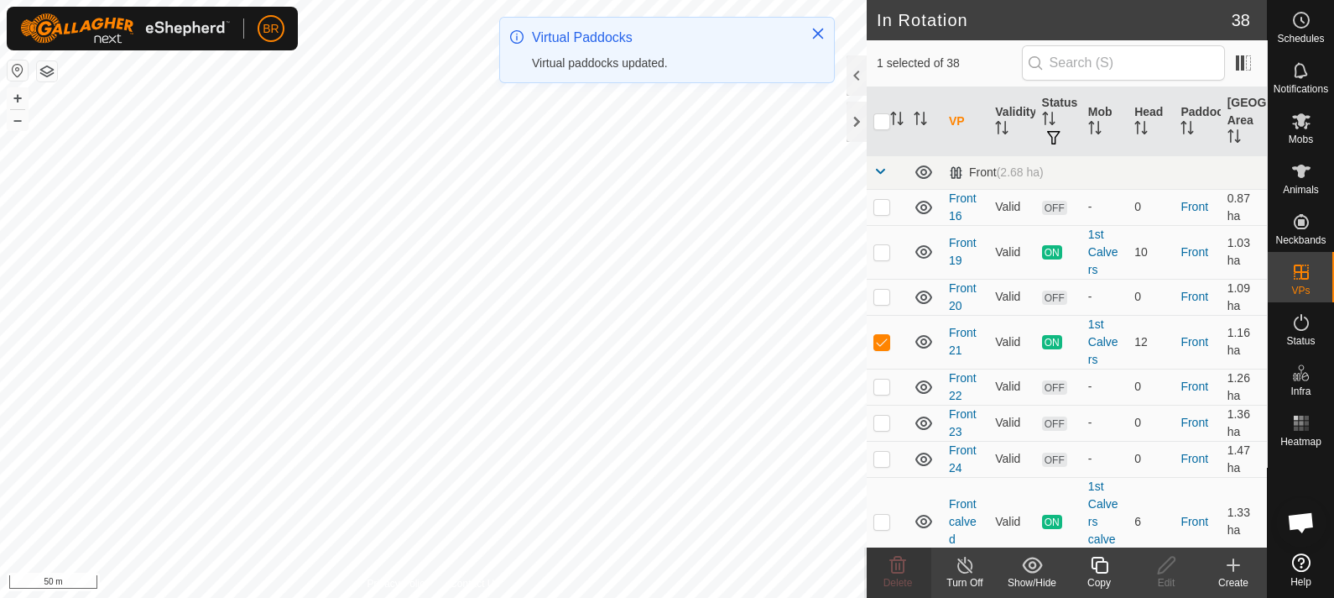
checkbox input "true"
checkbox input "false"
click at [887, 570] on delete-svg-icon at bounding box center [897, 565] width 67 height 20
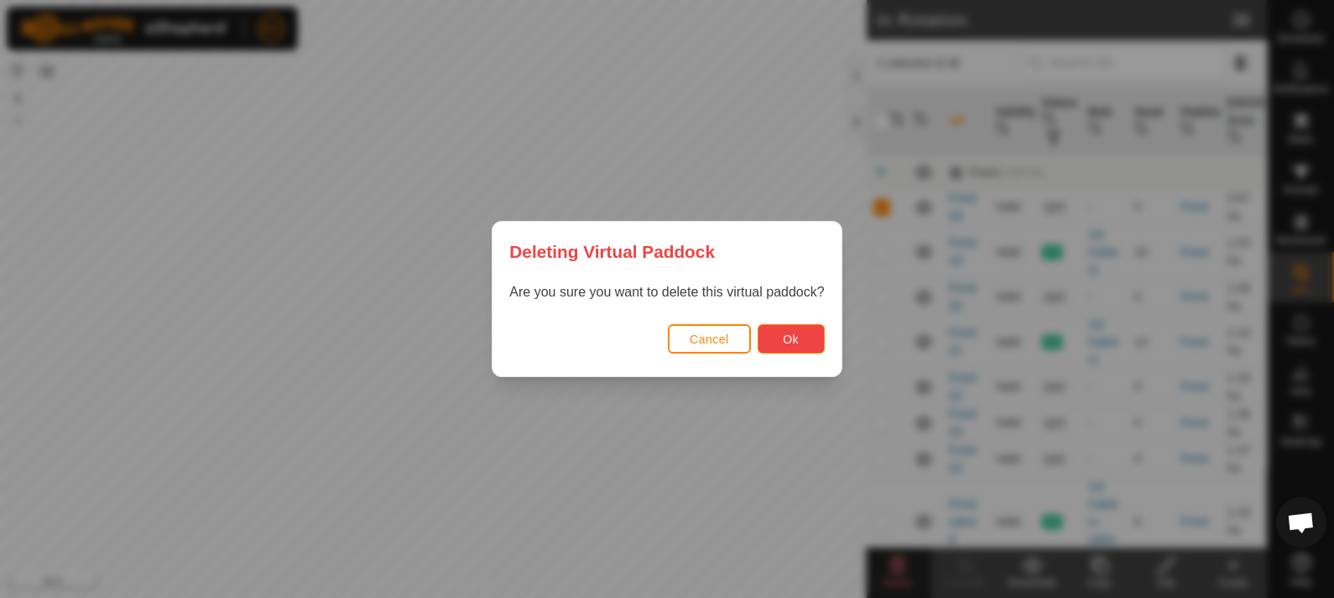
click at [793, 336] on span "Ok" at bounding box center [791, 338] width 16 height 13
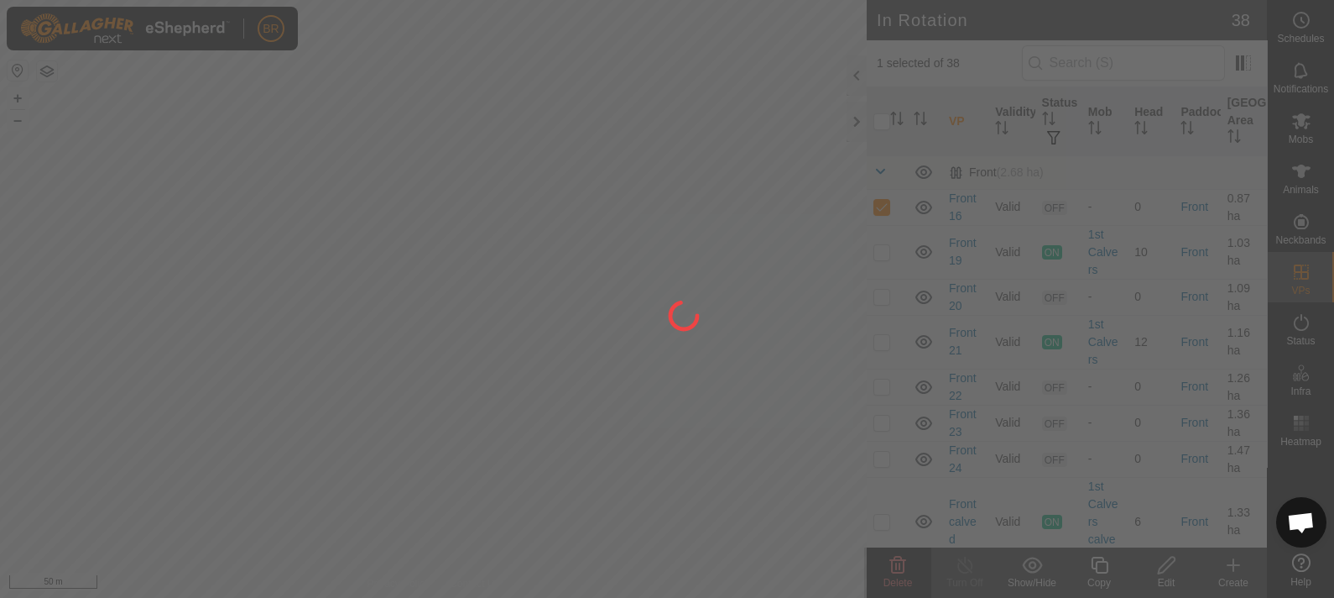
checkbox input "false"
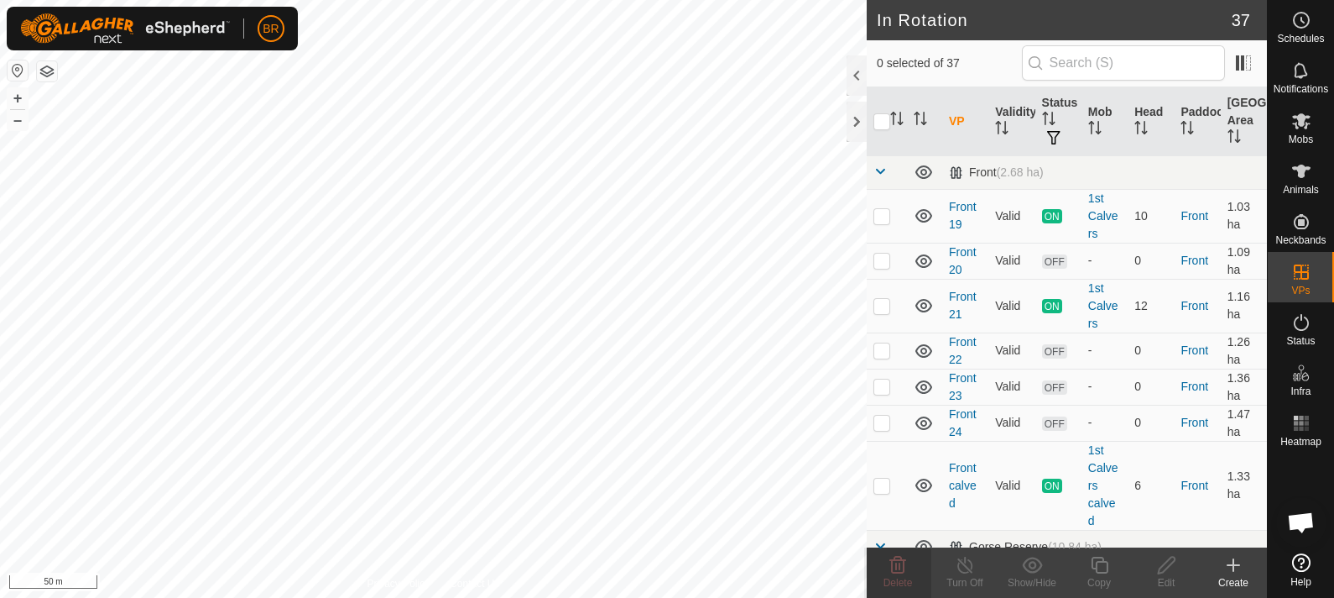
checkbox input "true"
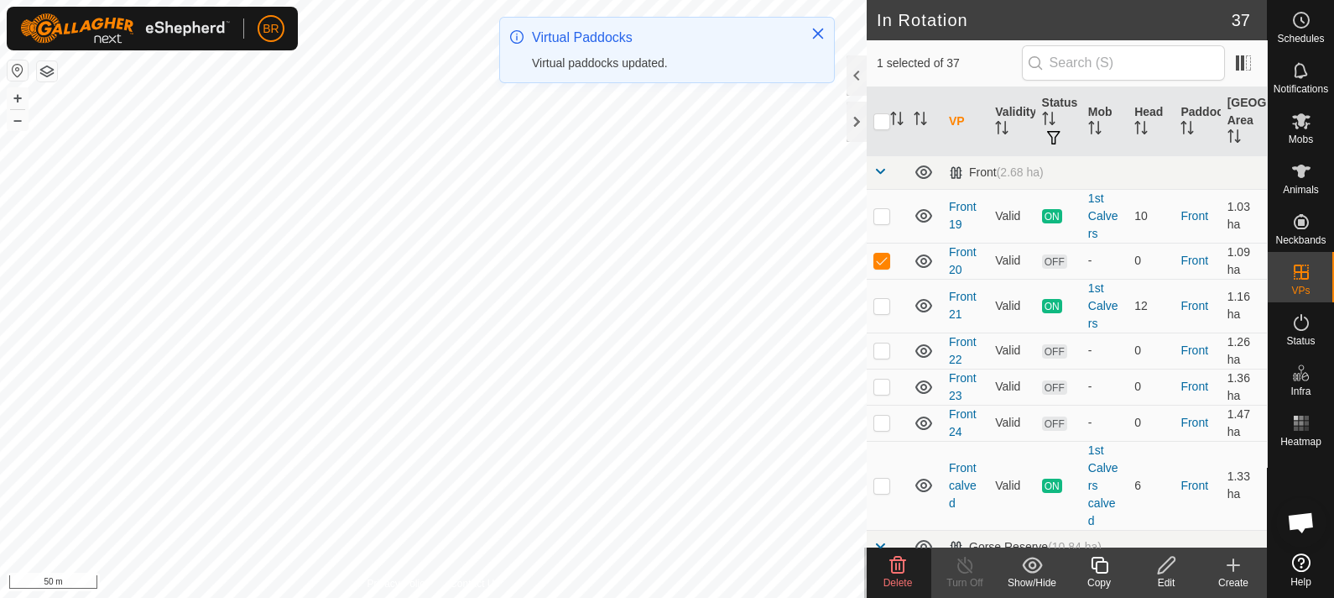
click at [911, 577] on span "Delete" at bounding box center [898, 583] width 29 height 12
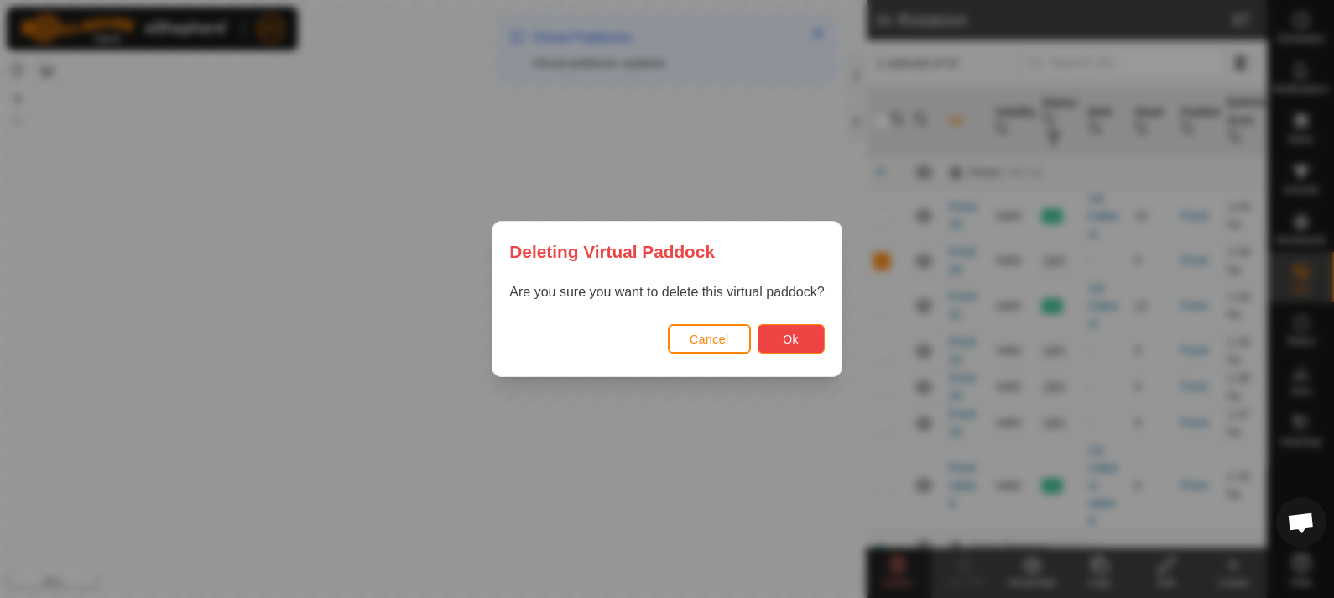
click at [802, 344] on button "Ok" at bounding box center [791, 338] width 67 height 29
checkbox input "false"
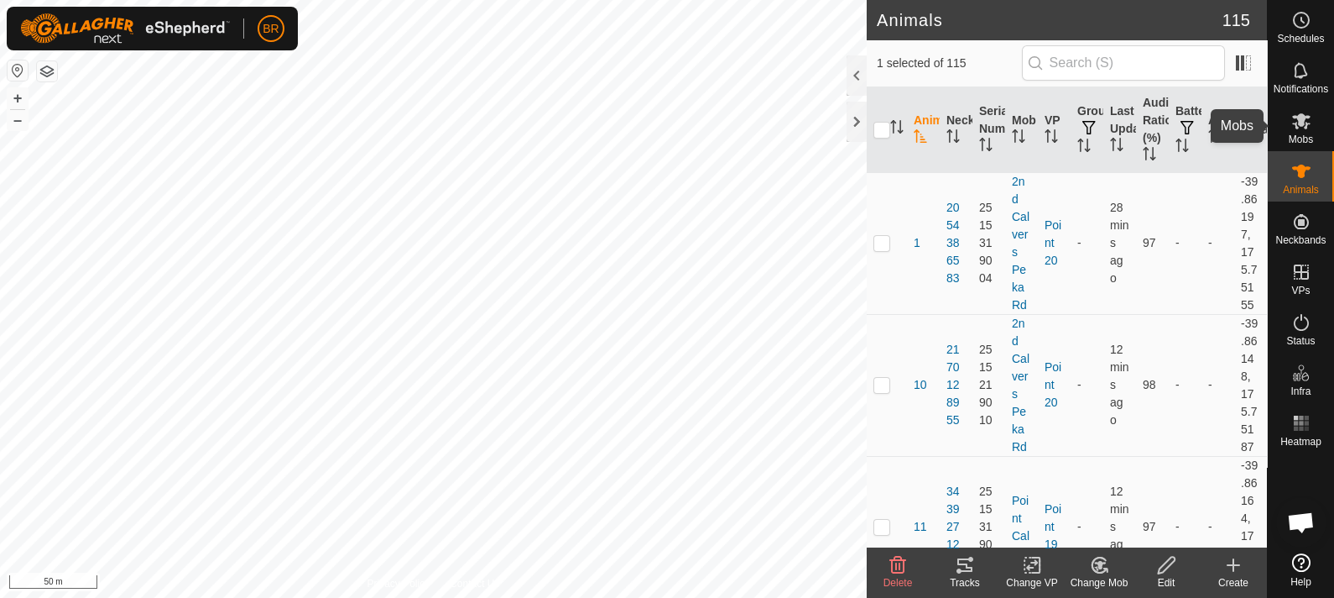
click at [1313, 121] on es-mob-svg-icon at bounding box center [1302, 120] width 30 height 27
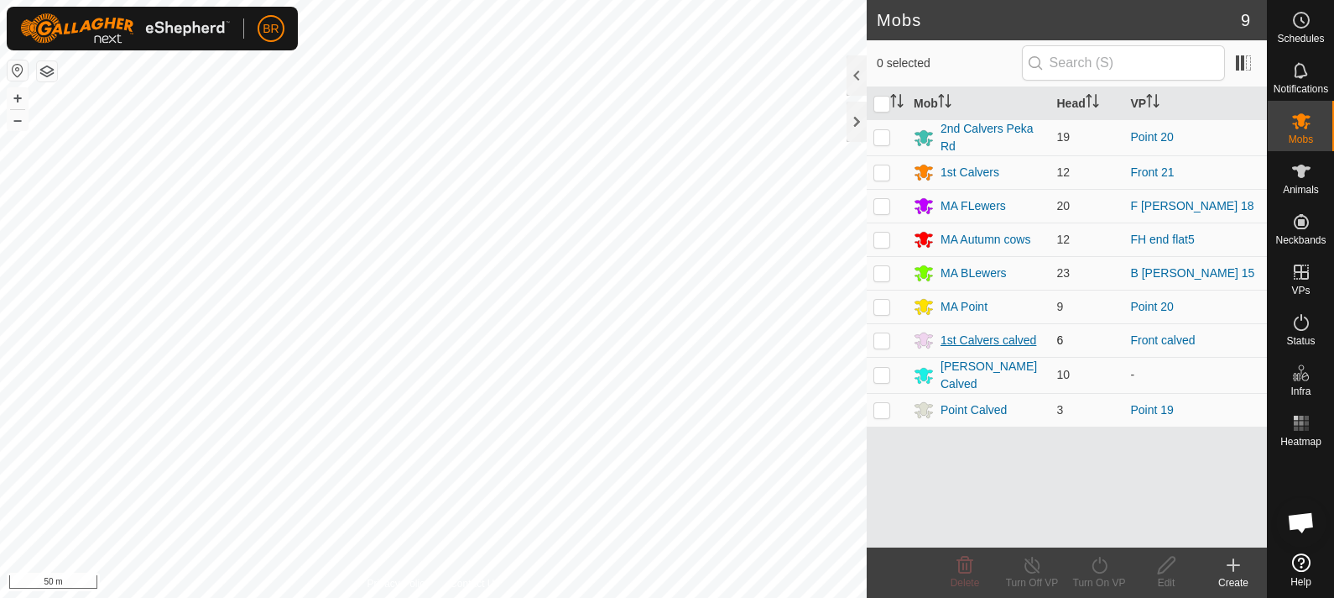
click at [977, 335] on div "1st Calvers calved" at bounding box center [989, 341] width 96 height 18
